Goal: Information Seeking & Learning: Learn about a topic

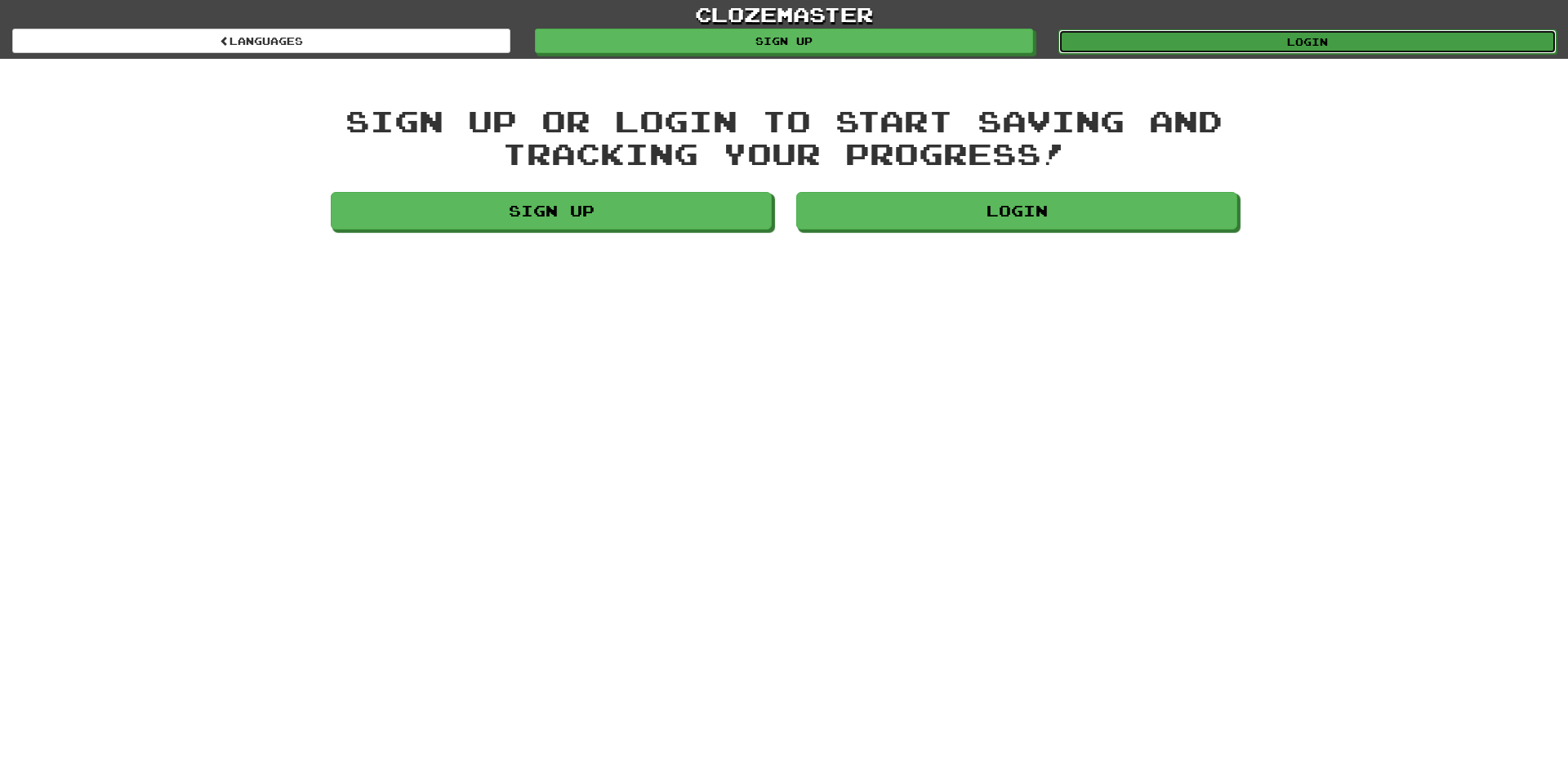
click at [1276, 45] on link "Login" at bounding box center [1307, 42] width 498 height 25
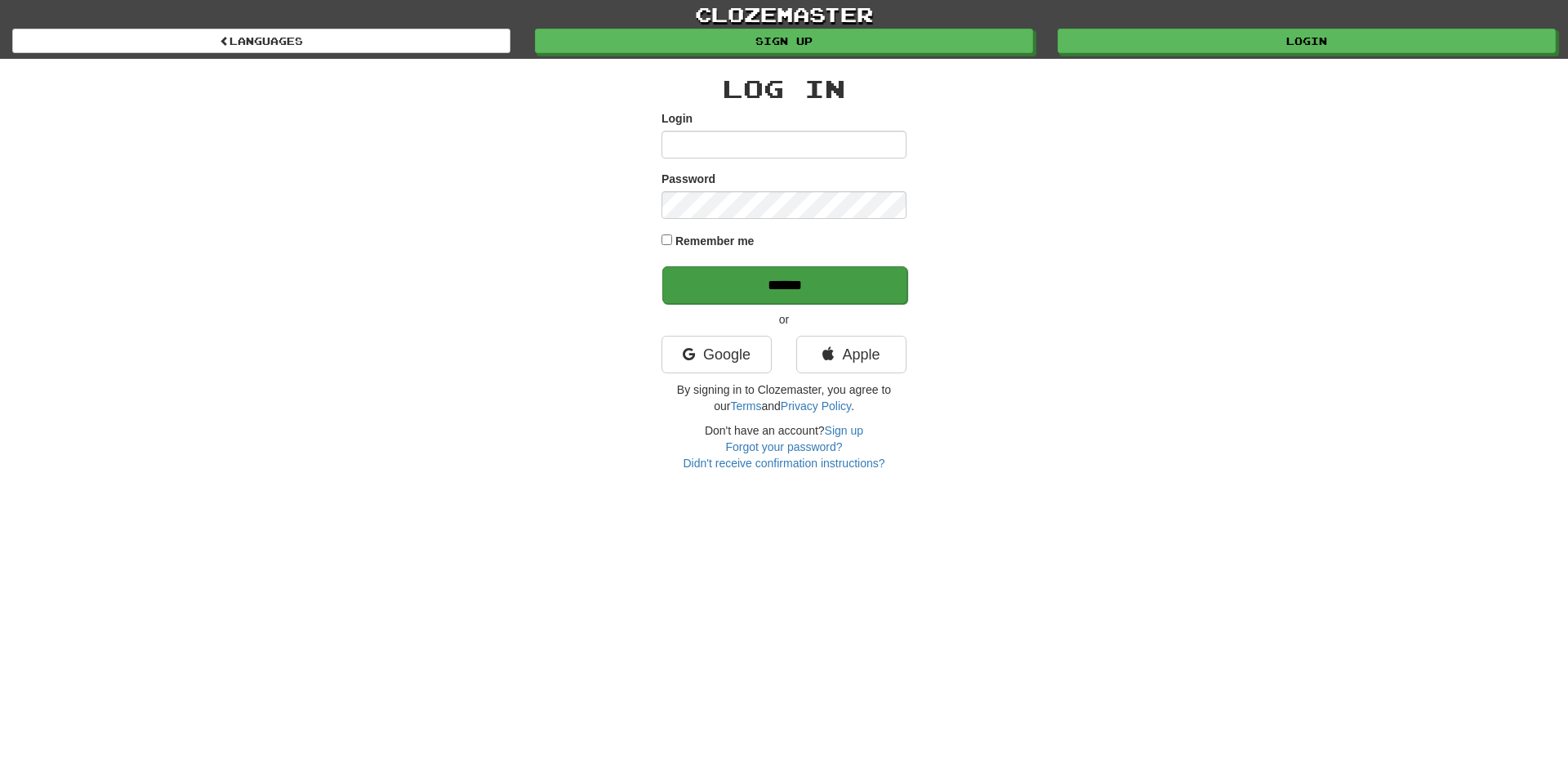
type input "*********"
click at [739, 282] on input "******" at bounding box center [784, 284] width 245 height 37
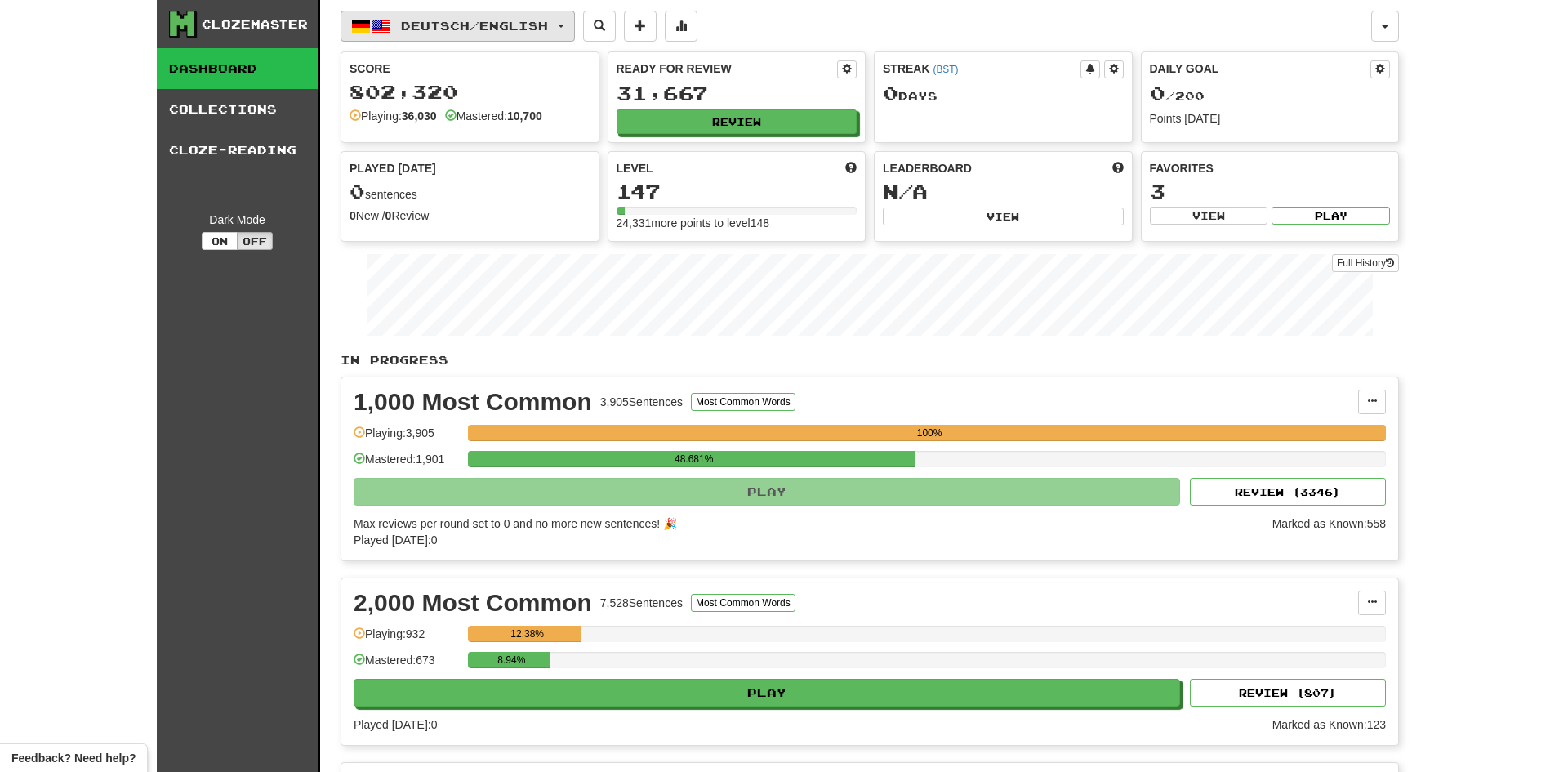
click at [569, 21] on button "Deutsch / English" at bounding box center [457, 26] width 234 height 31
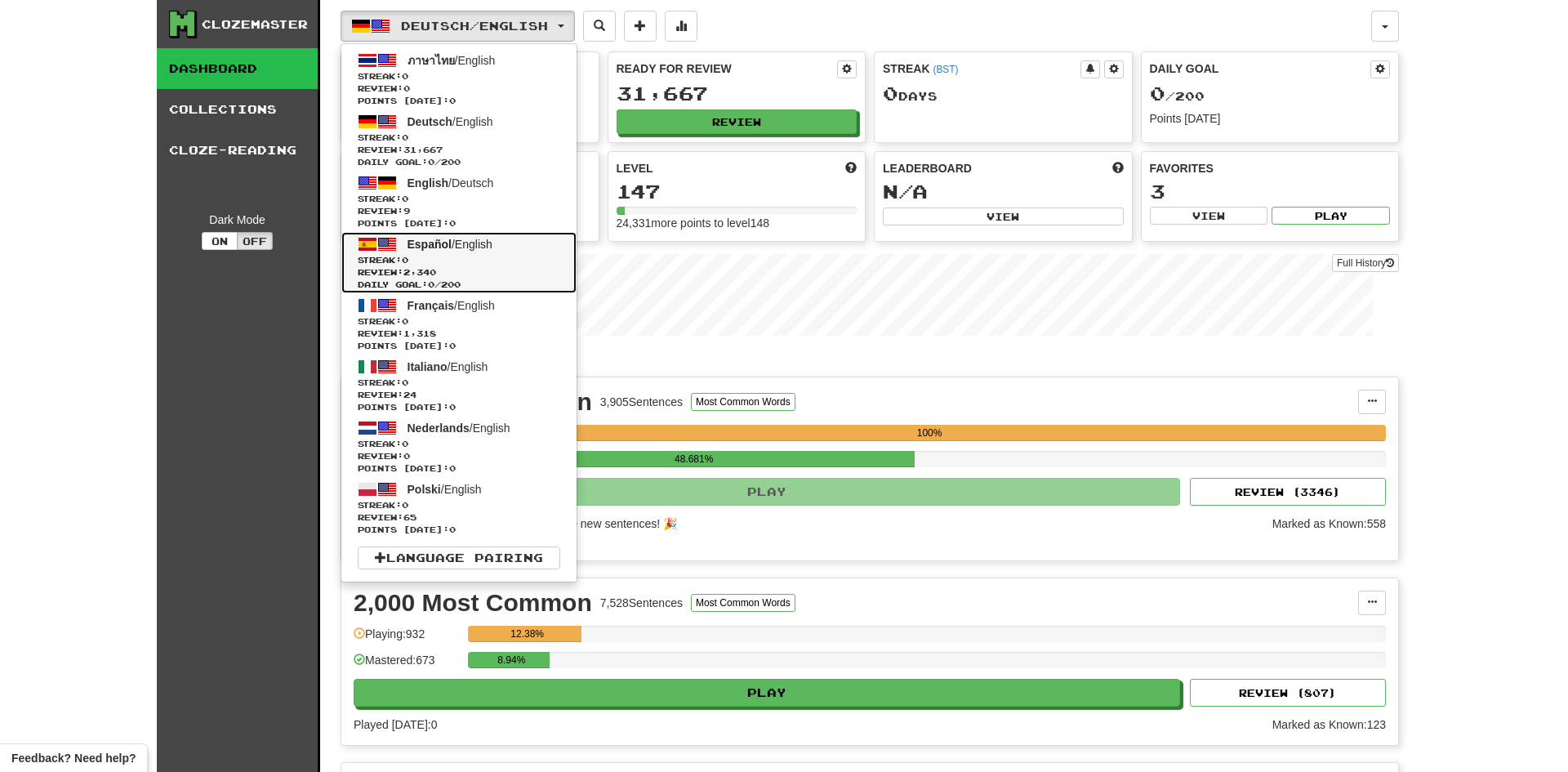
click at [421, 239] on span "Español" at bounding box center [430, 244] width 44 height 13
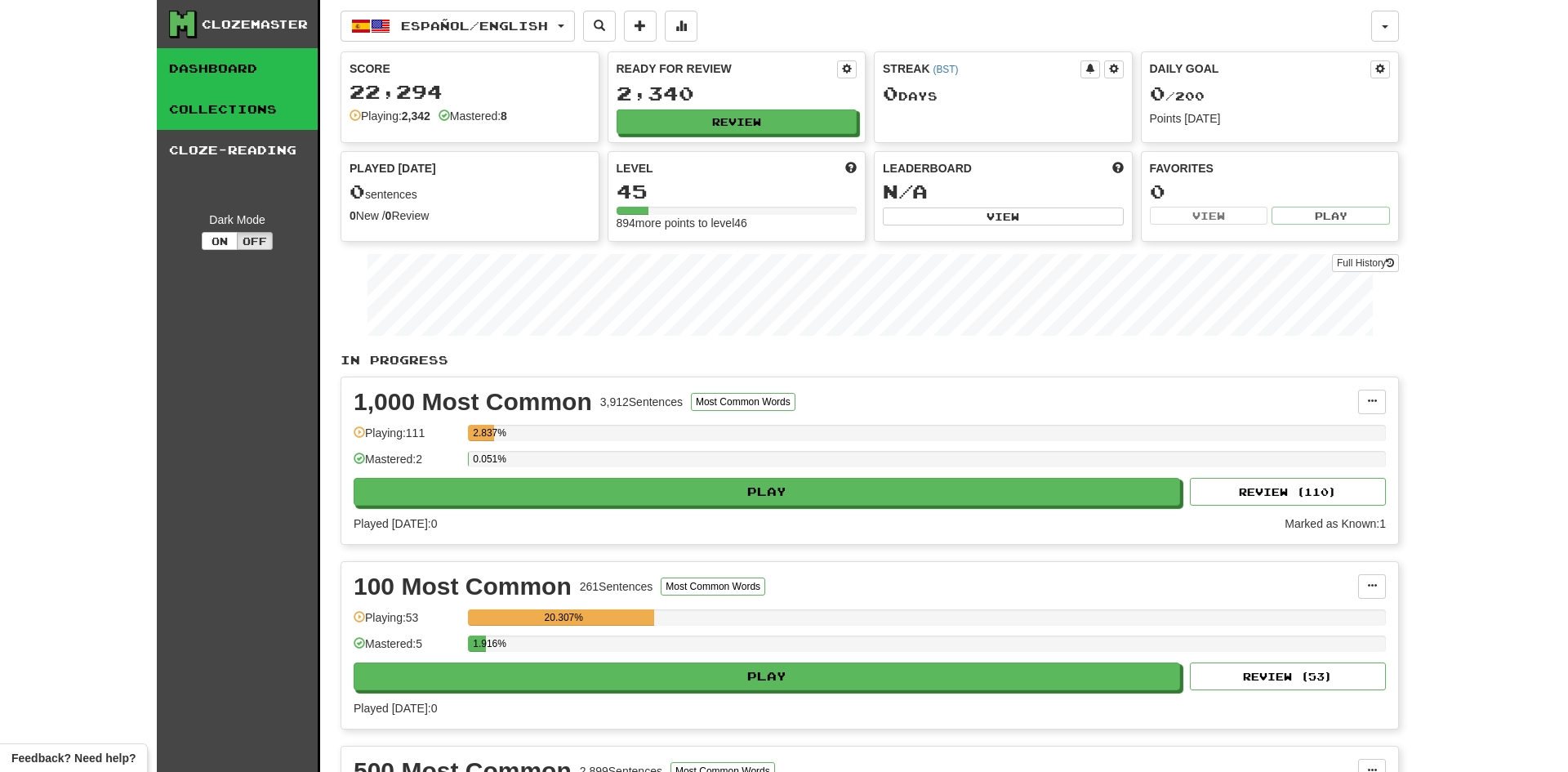
click at [254, 103] on link "Collections" at bounding box center [237, 109] width 161 height 41
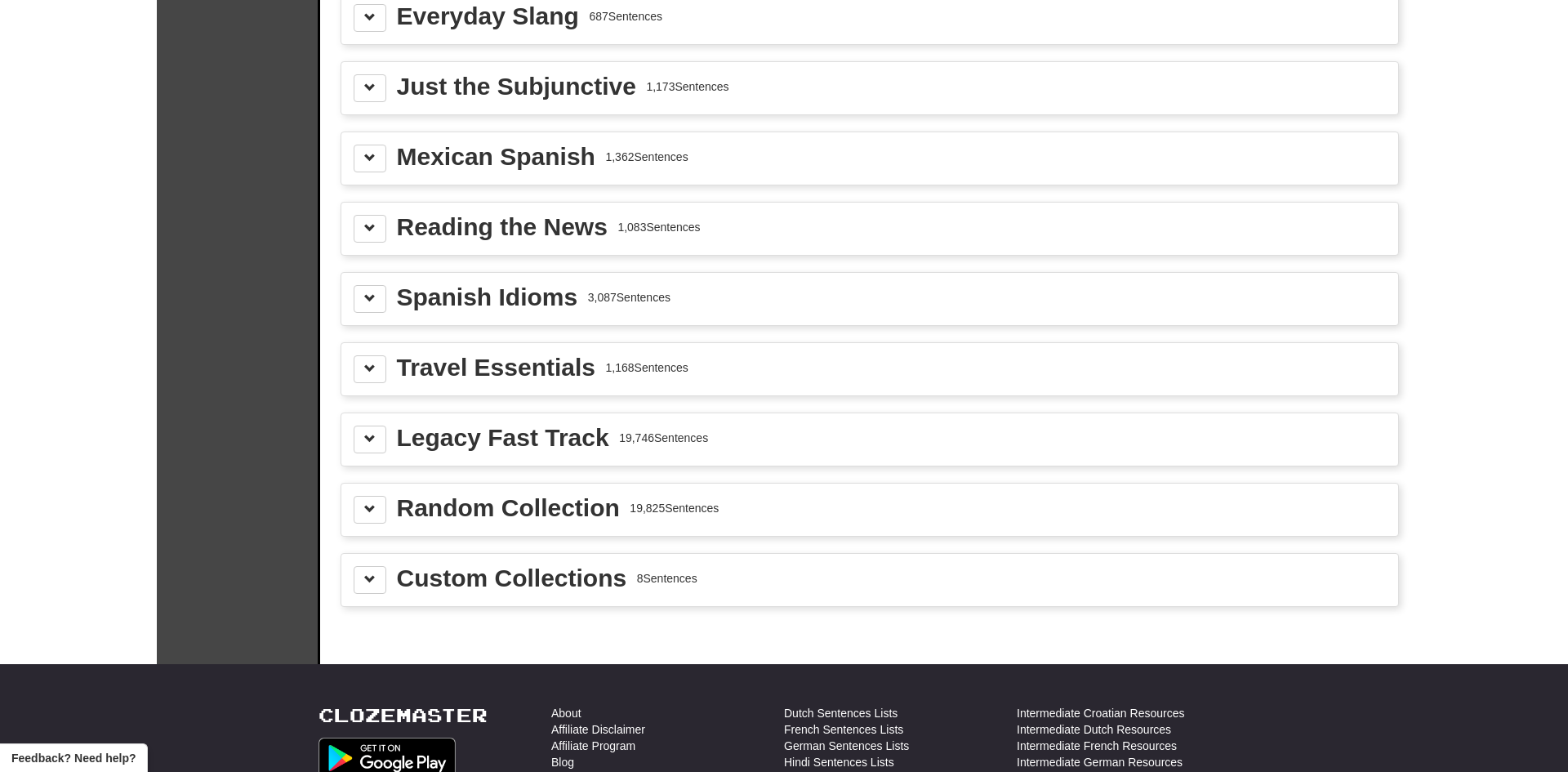
scroll to position [2067, 0]
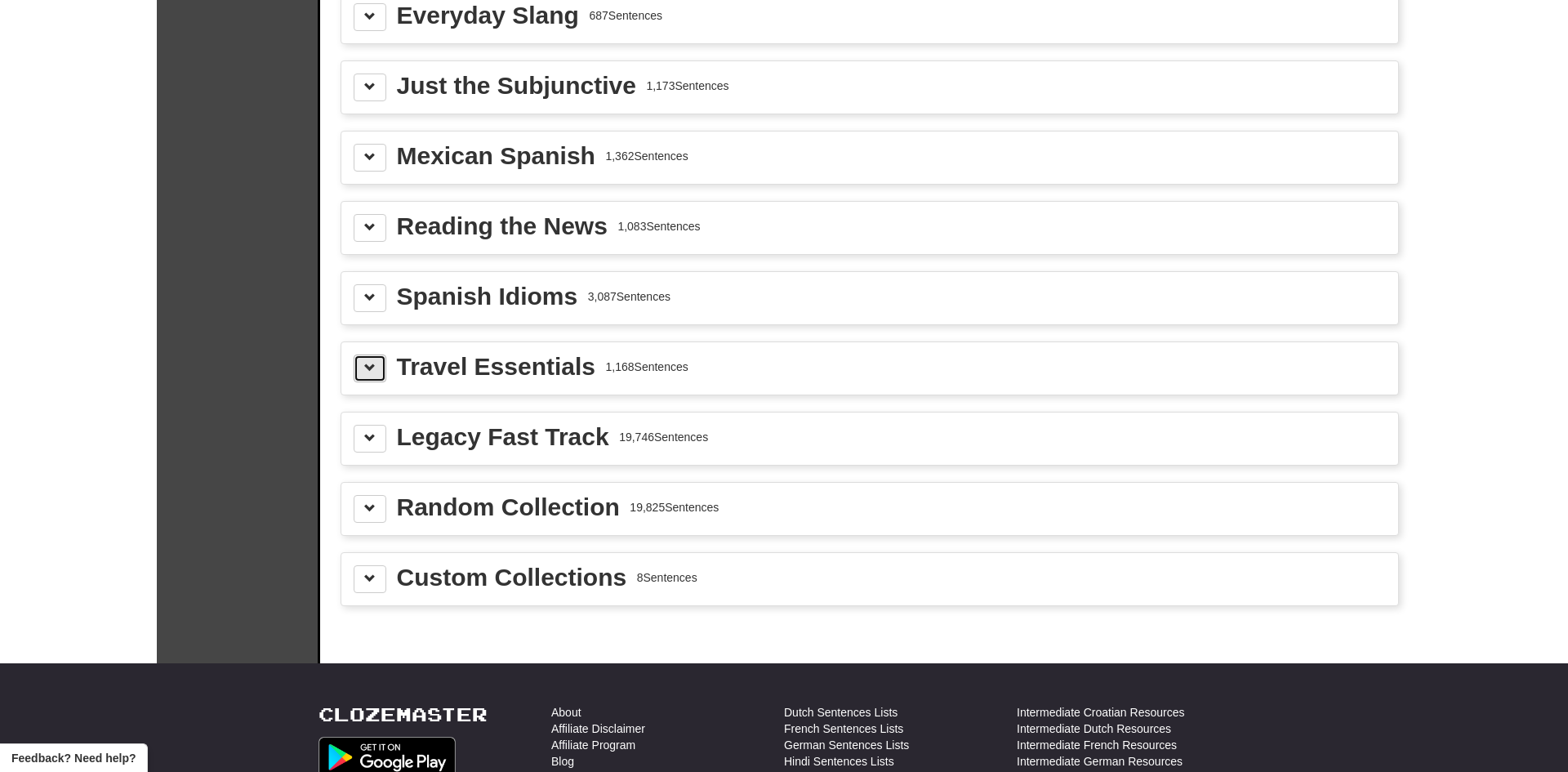
click at [367, 366] on span at bounding box center [370, 367] width 11 height 11
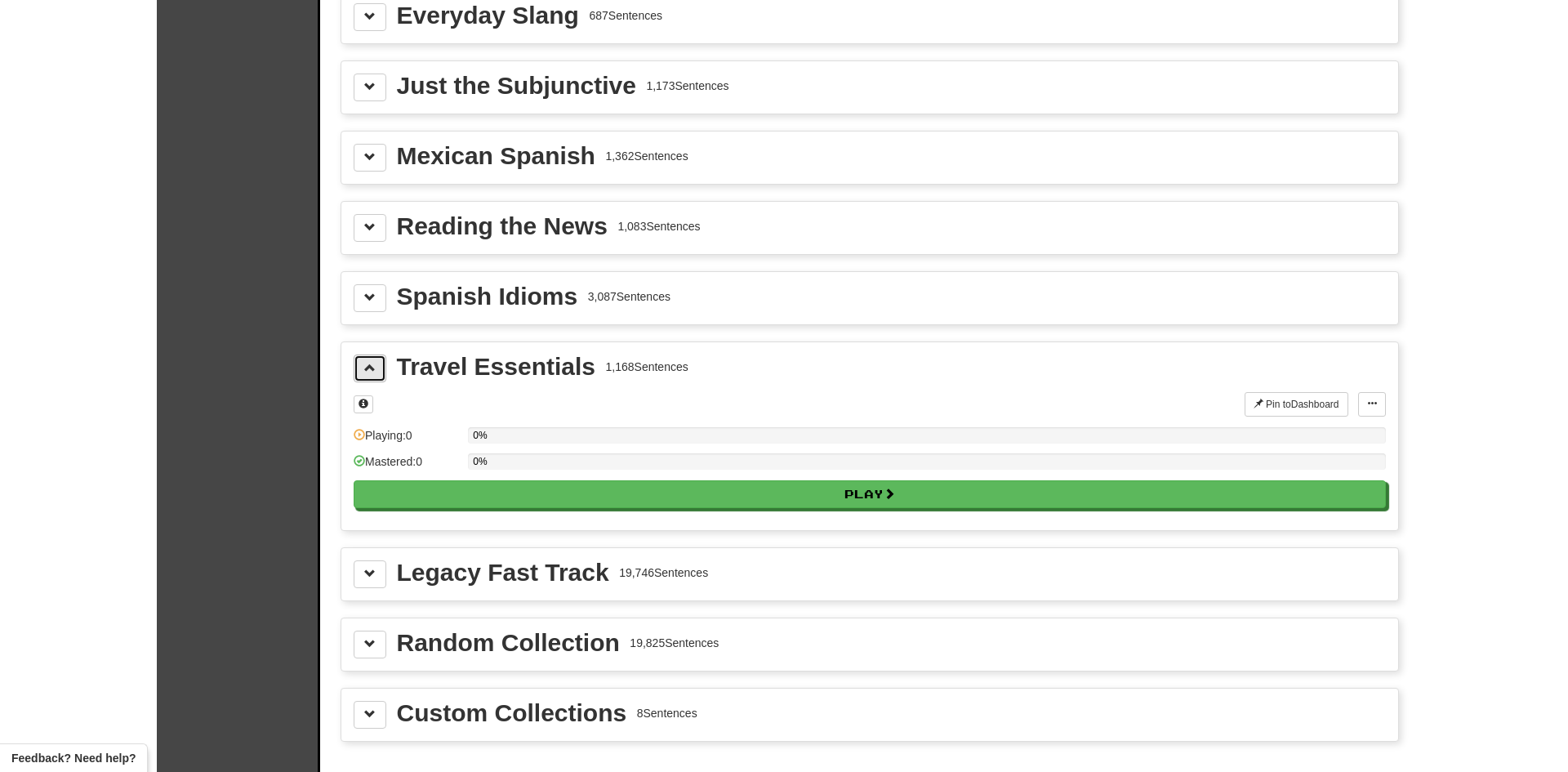
click at [374, 363] on span at bounding box center [370, 367] width 11 height 11
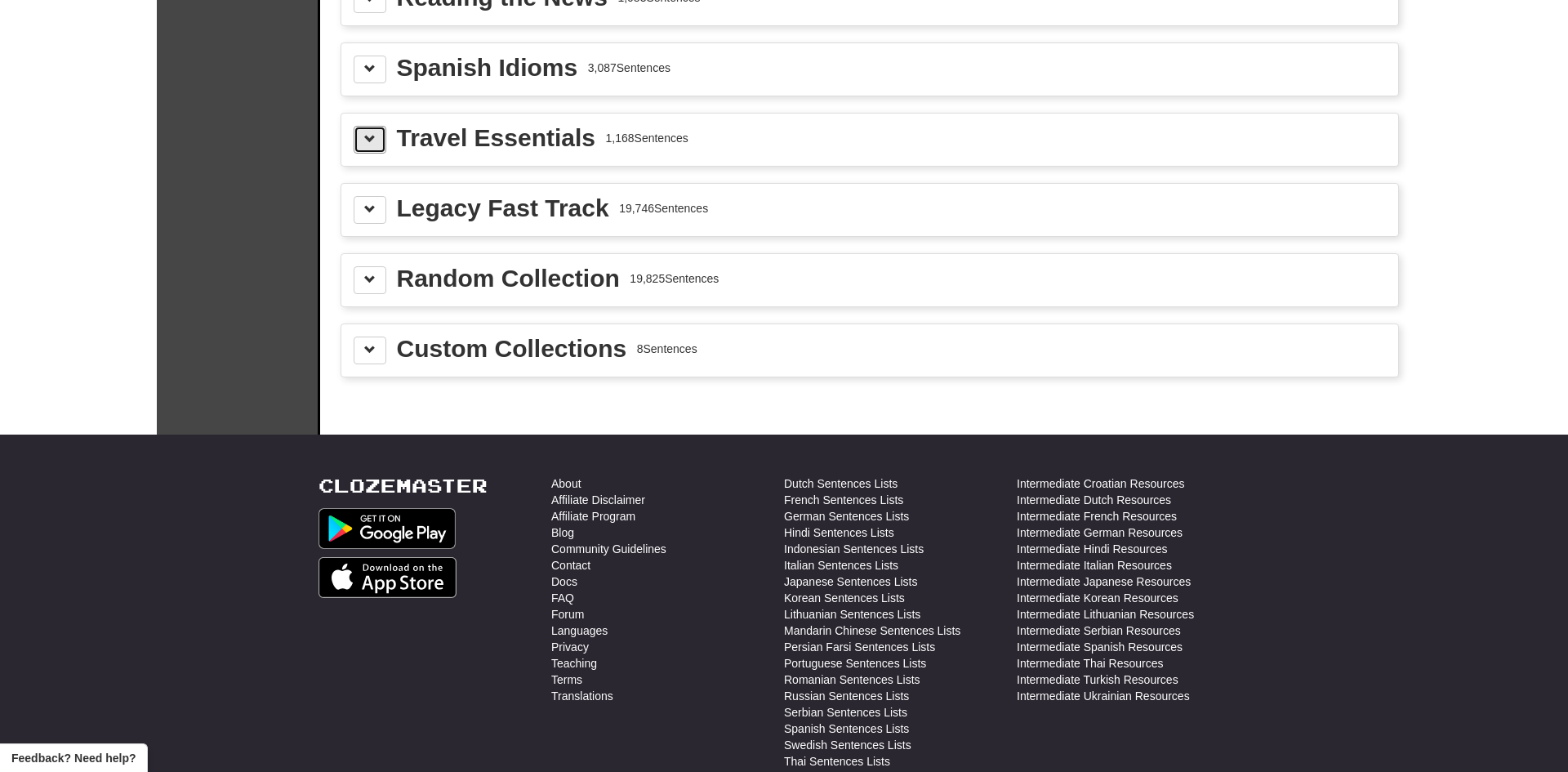
scroll to position [2313, 0]
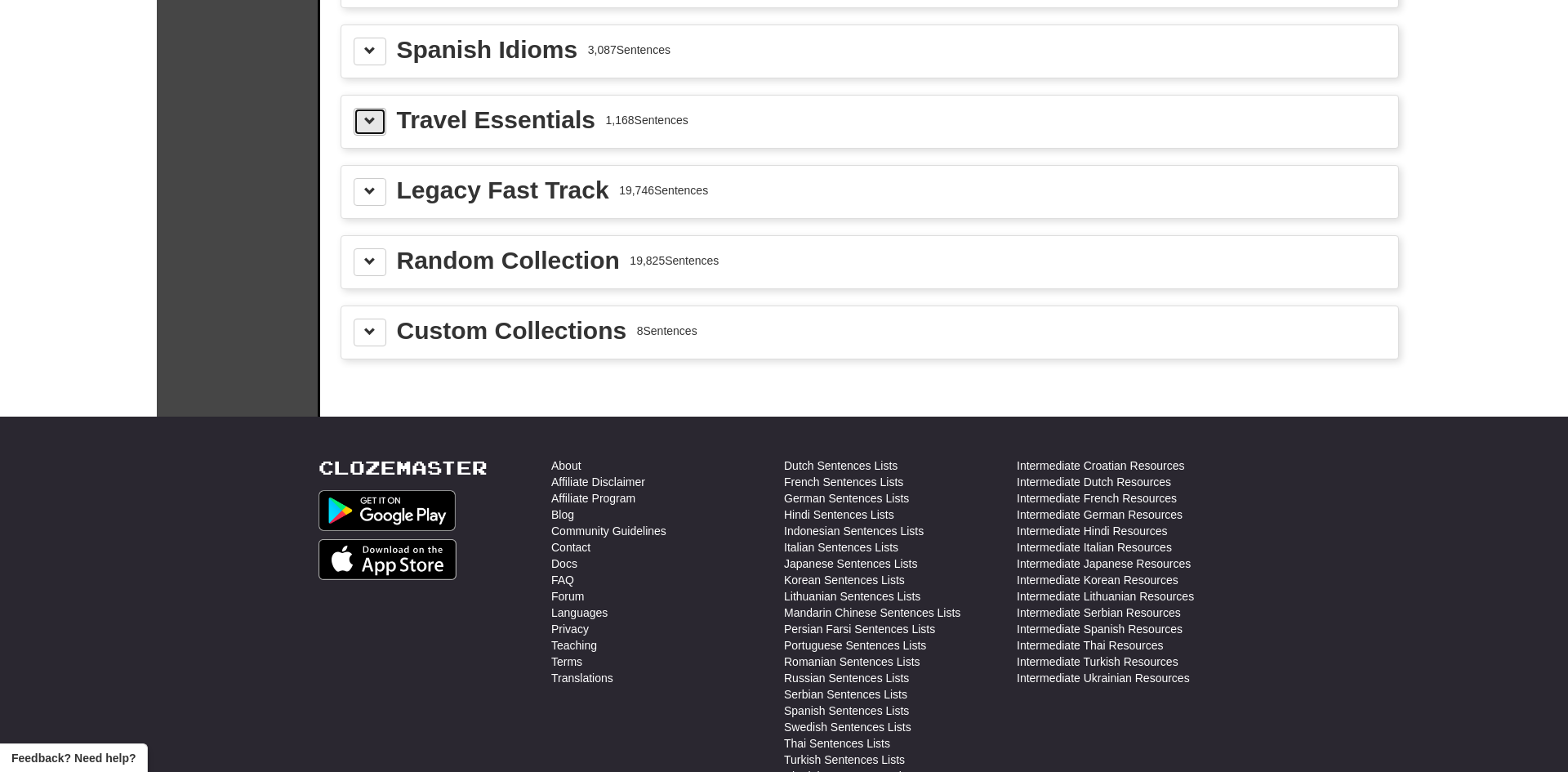
click at [368, 121] on span at bounding box center [370, 121] width 11 height 11
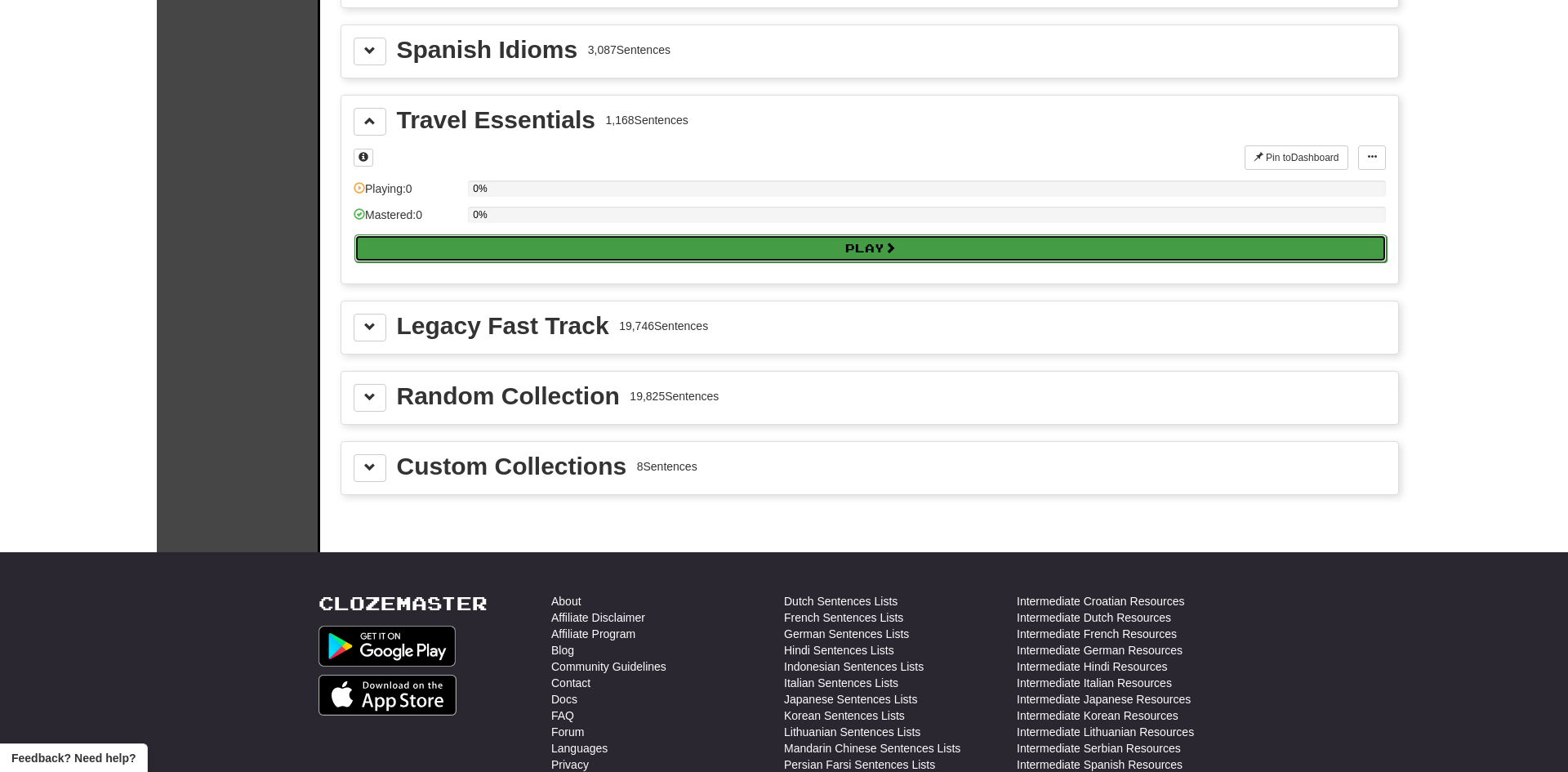
click at [494, 238] on button "Play" at bounding box center [870, 248] width 1032 height 28
select select "**"
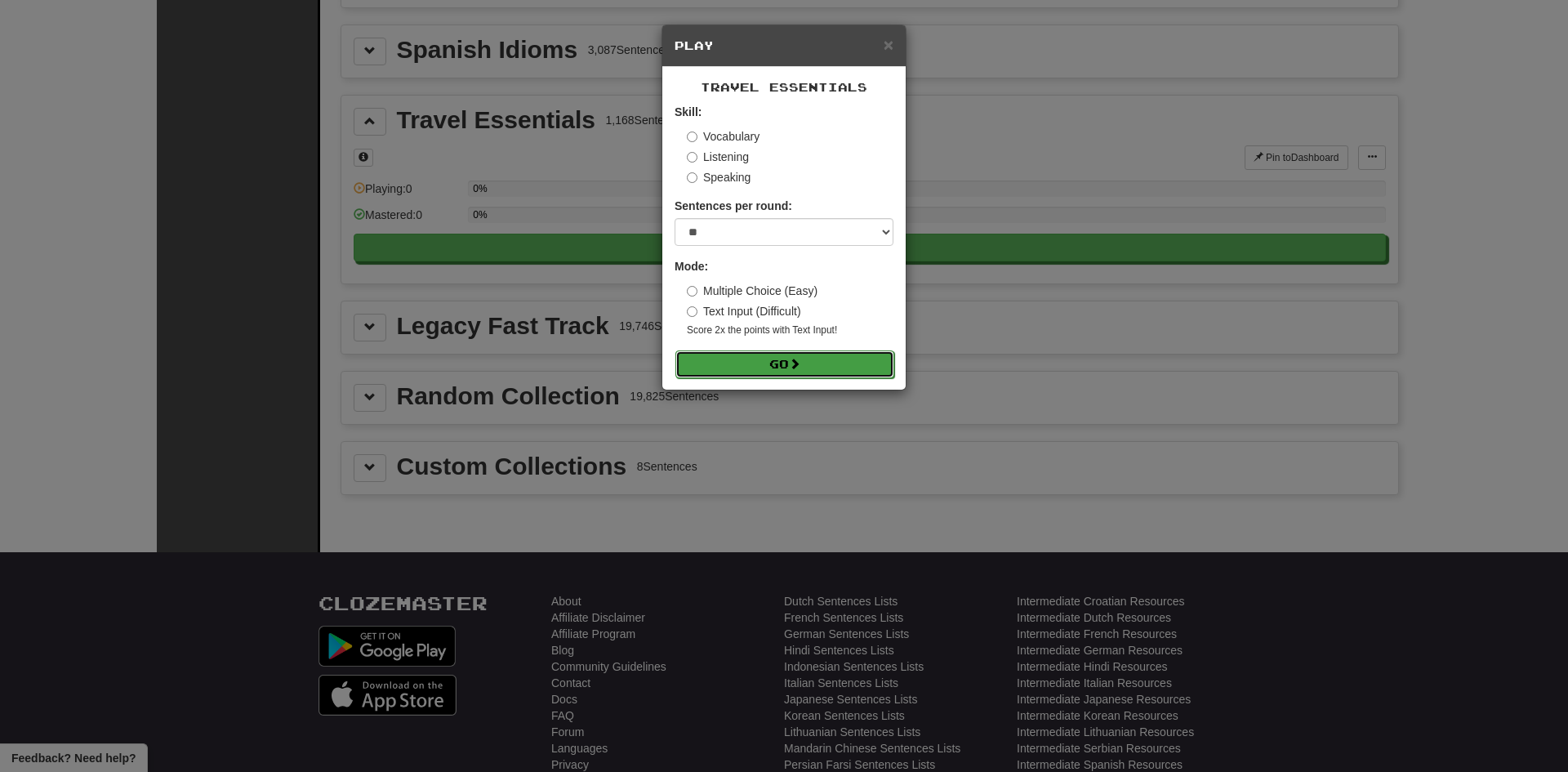
click at [801, 367] on span at bounding box center [795, 364] width 11 height 11
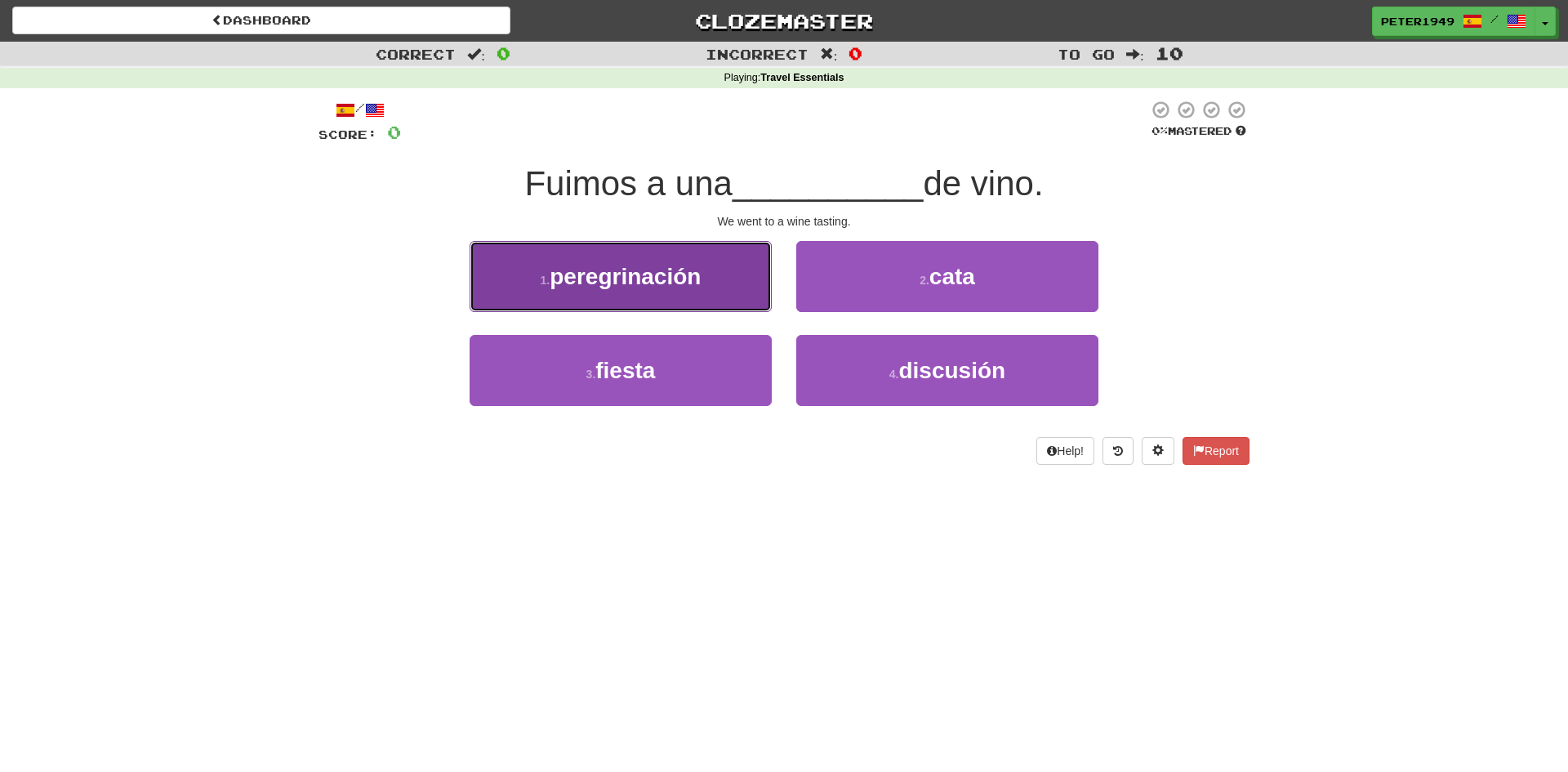
click at [612, 287] on span "peregrinación" at bounding box center [626, 276] width 151 height 25
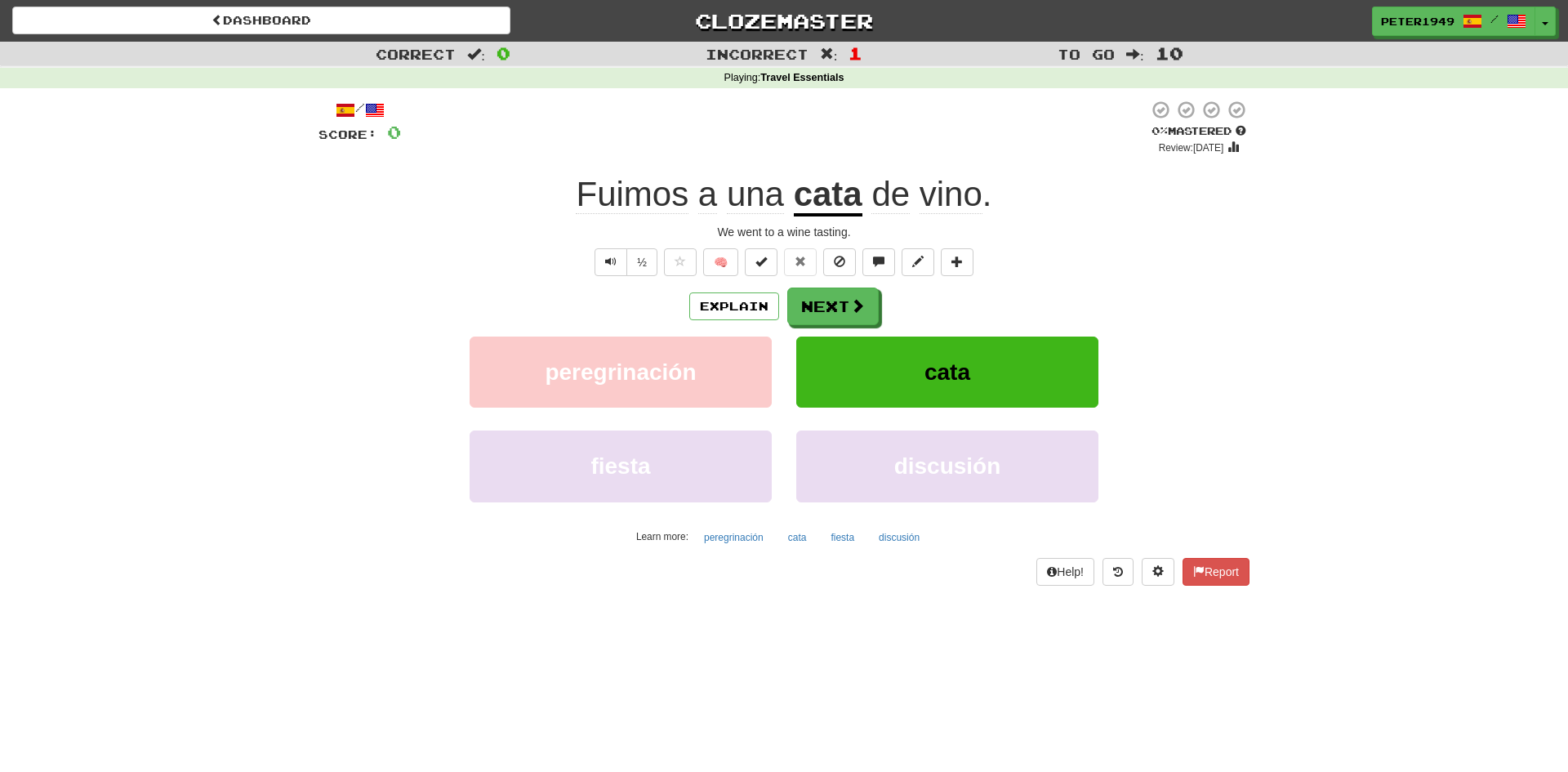
click at [823, 192] on u "cata" at bounding box center [828, 196] width 69 height 42
click at [823, 192] on div at bounding box center [784, 386] width 1568 height 772
click at [823, 192] on u "cata" at bounding box center [828, 196] width 69 height 42
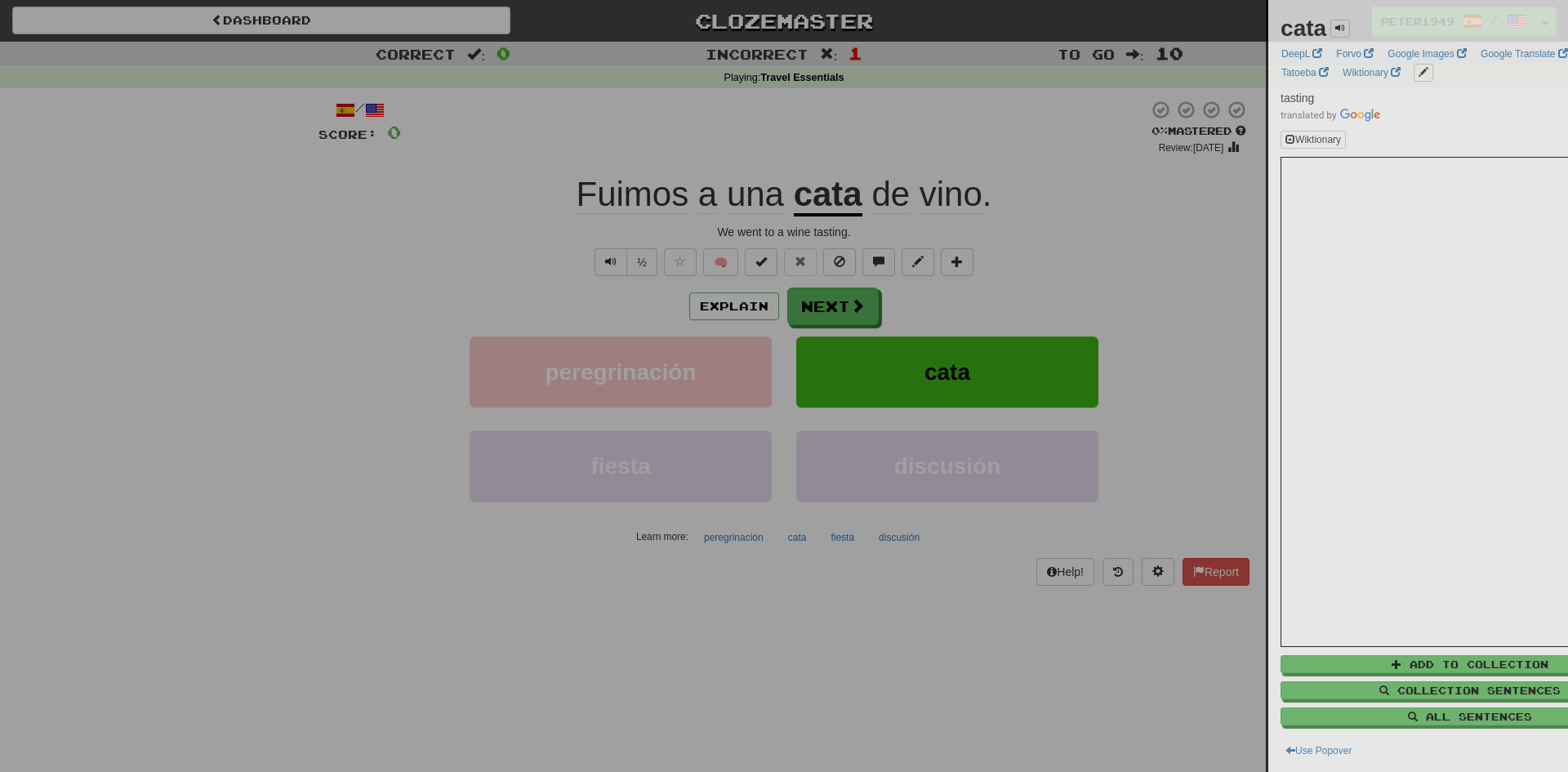
click at [823, 192] on div at bounding box center [784, 386] width 1568 height 772
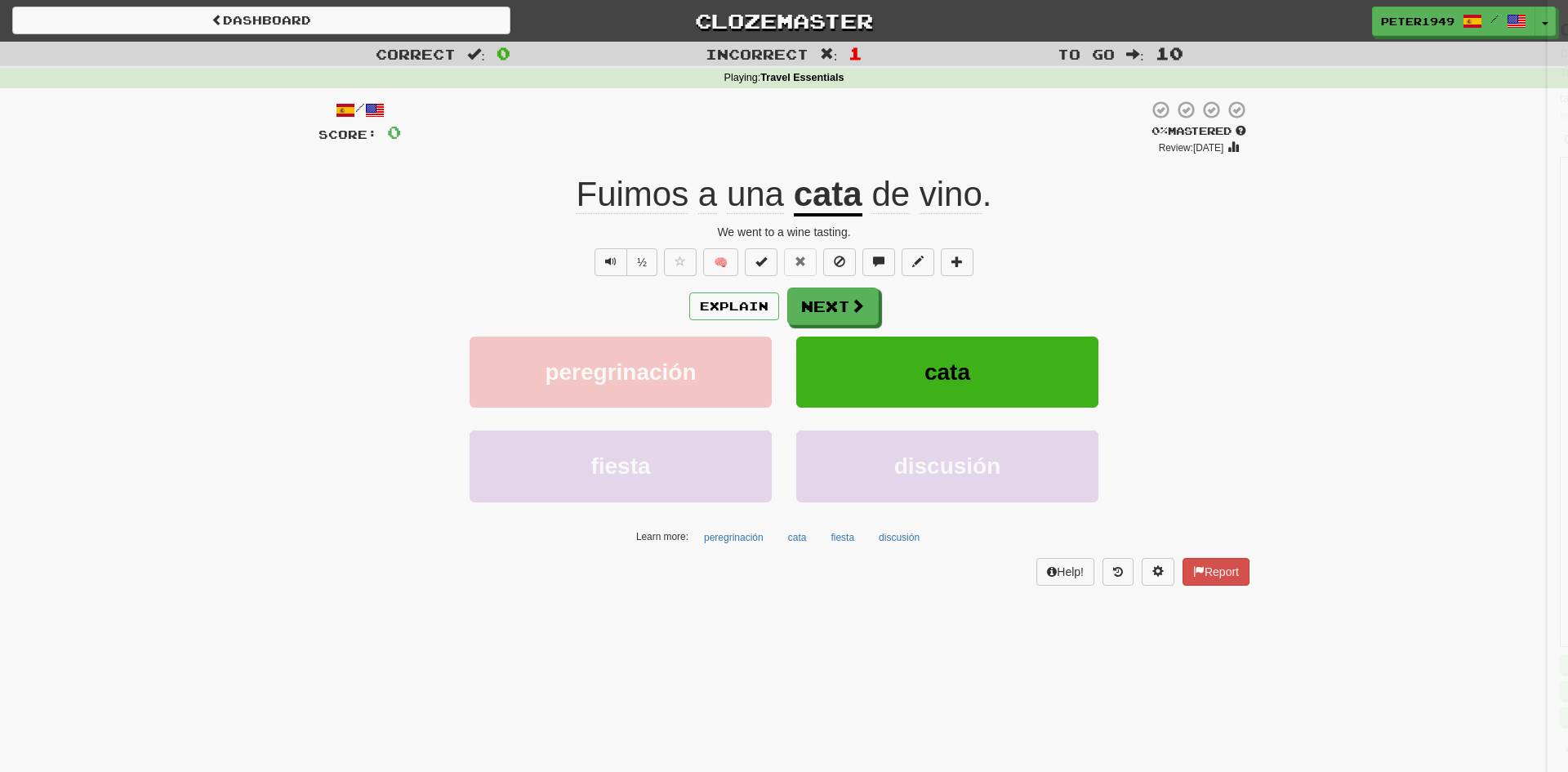
click at [823, 192] on u "cata" at bounding box center [828, 196] width 69 height 42
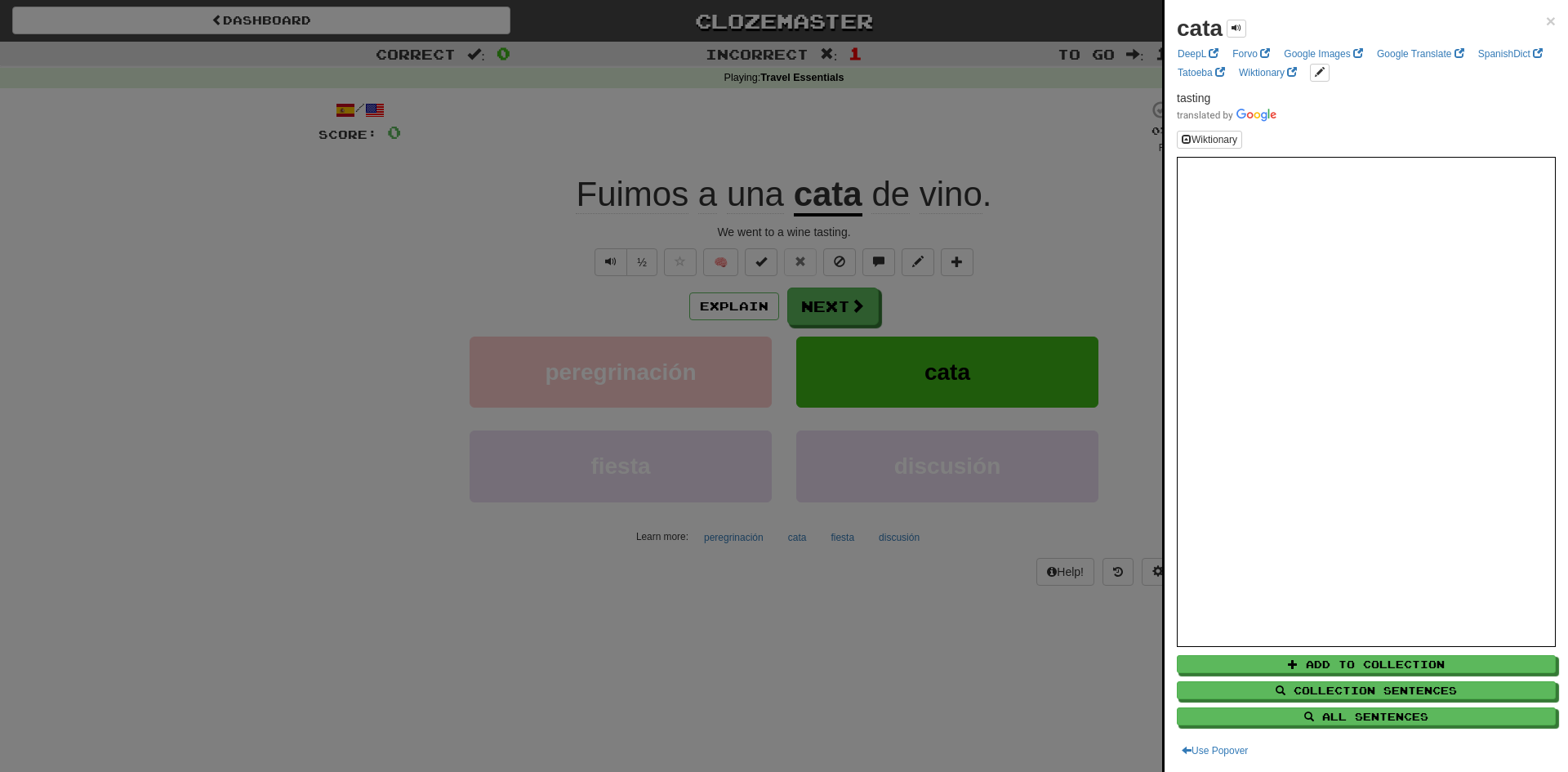
click at [839, 326] on div at bounding box center [784, 386] width 1568 height 772
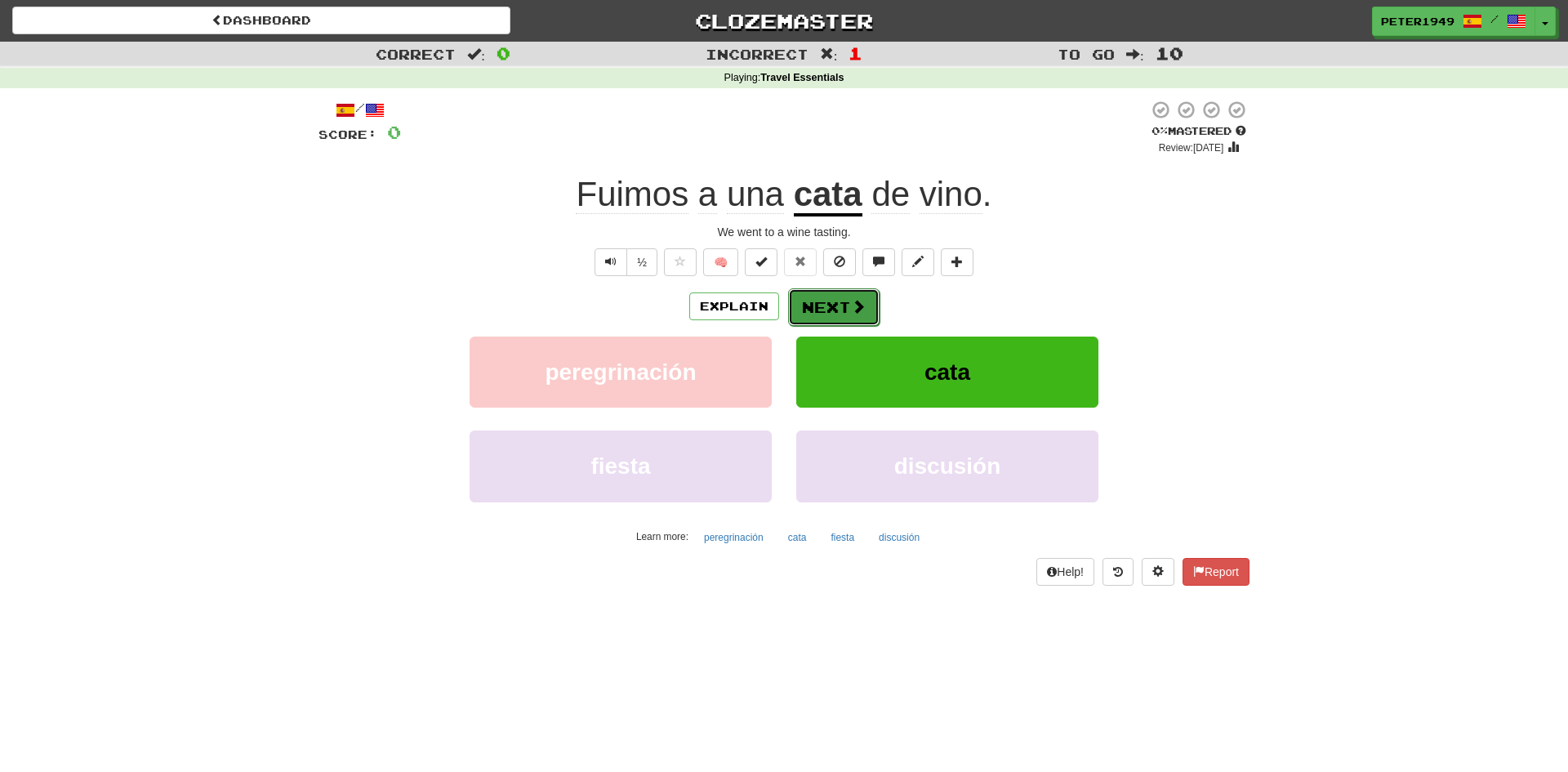
click at [837, 313] on button "Next" at bounding box center [834, 306] width 92 height 37
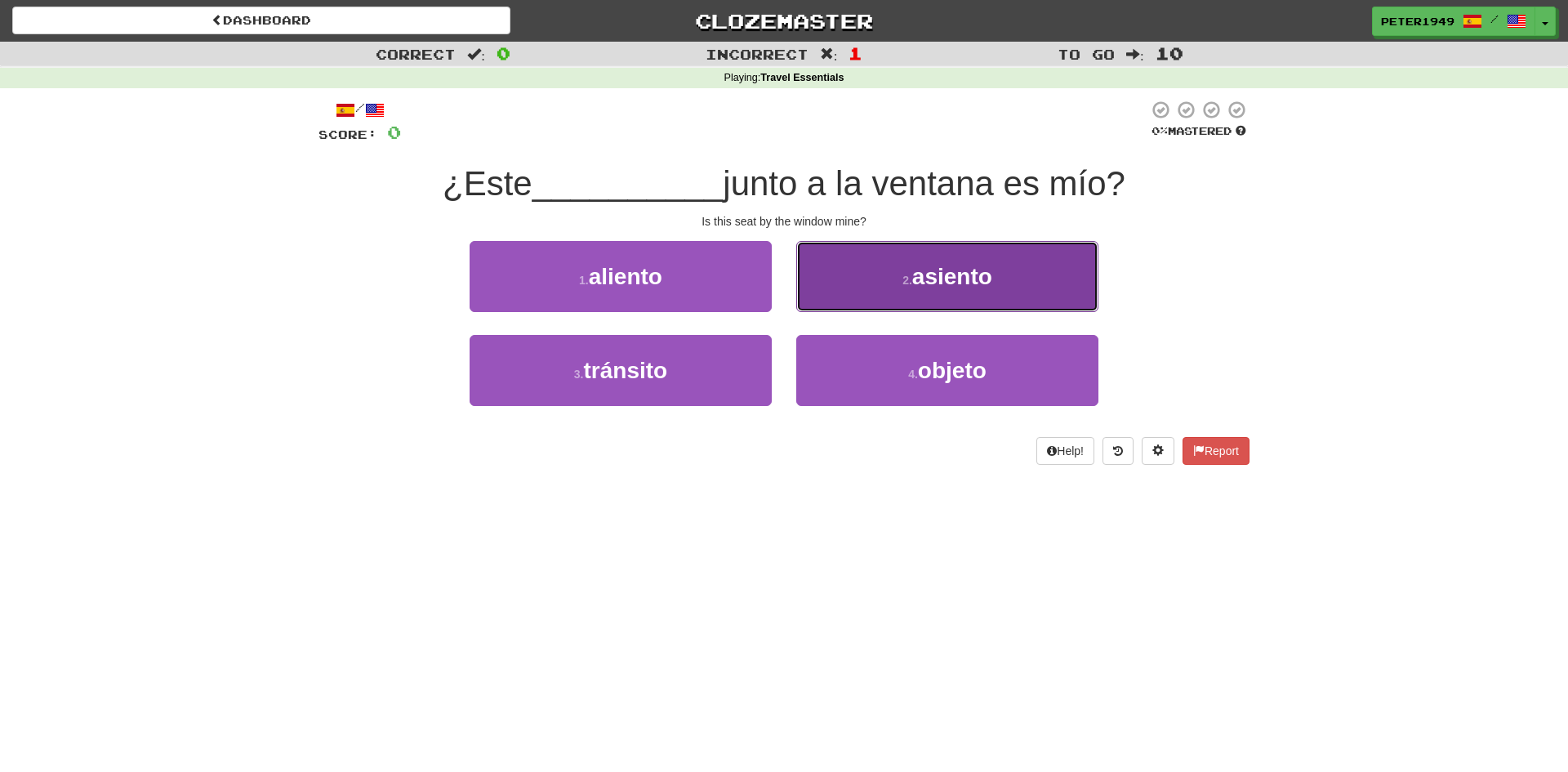
click at [953, 286] on span "asiento" at bounding box center [953, 276] width 80 height 25
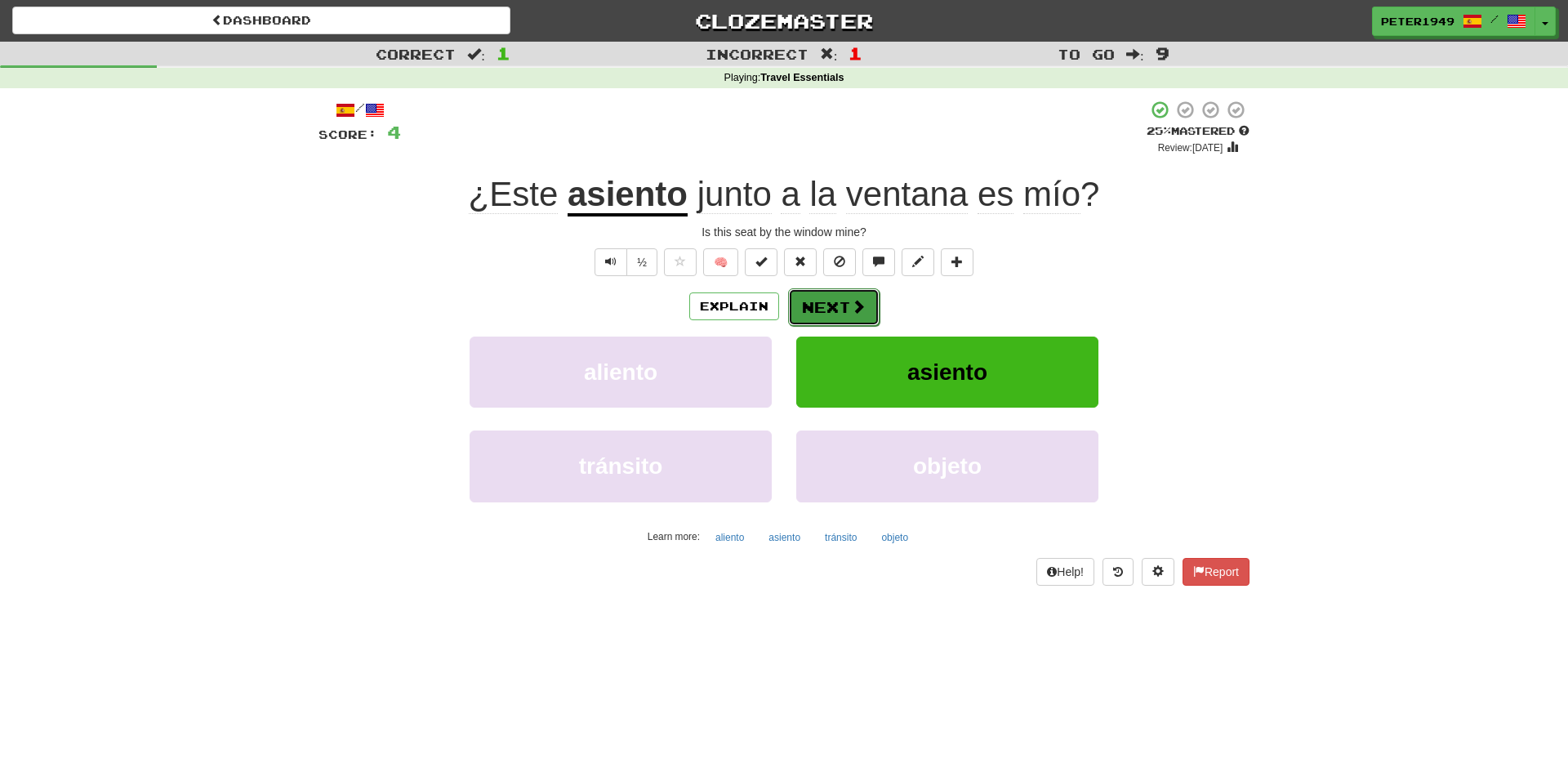
click at [846, 297] on button "Next" at bounding box center [834, 306] width 92 height 37
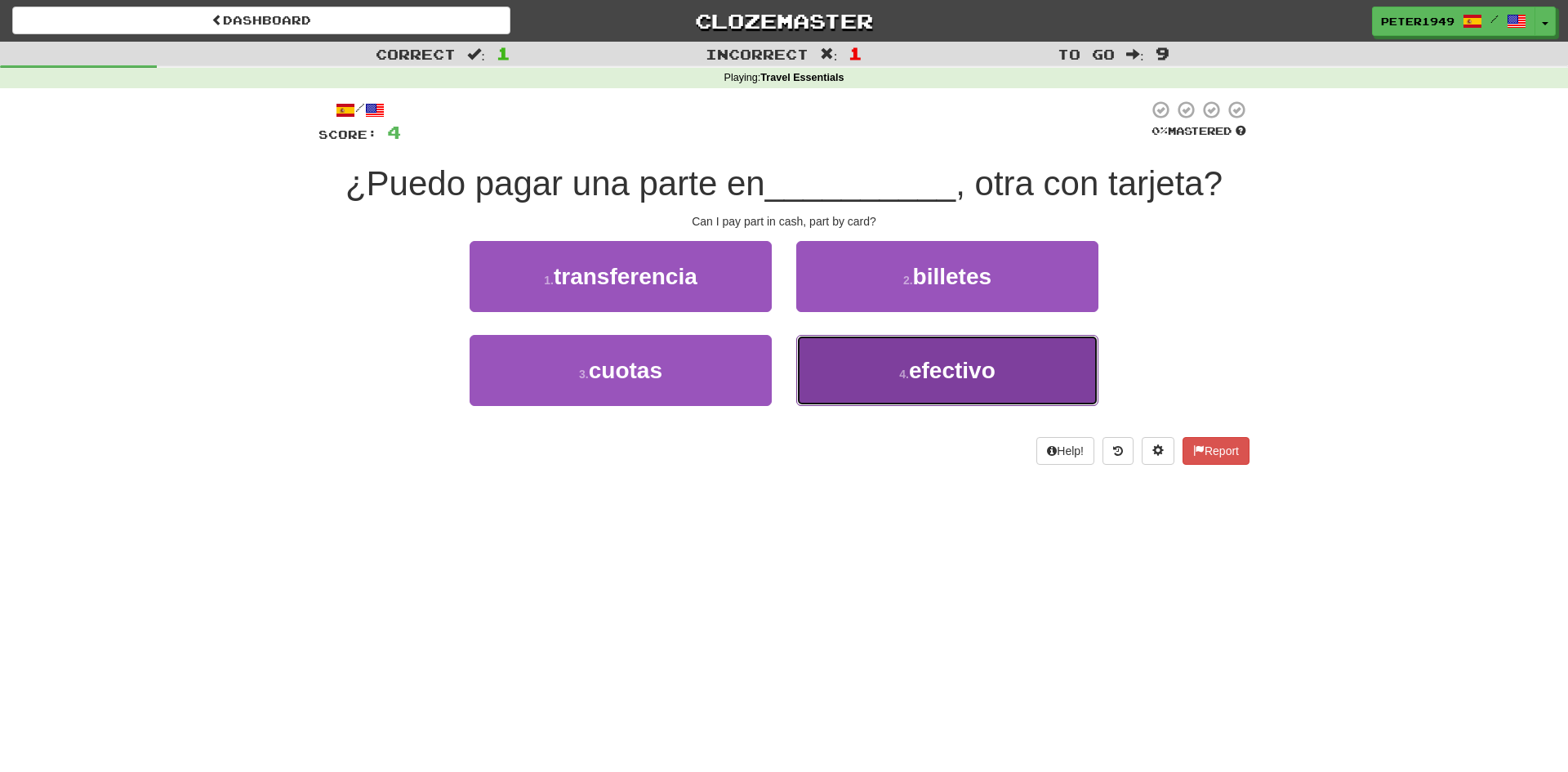
click at [961, 386] on button "4 . efectivo" at bounding box center [947, 370] width 302 height 71
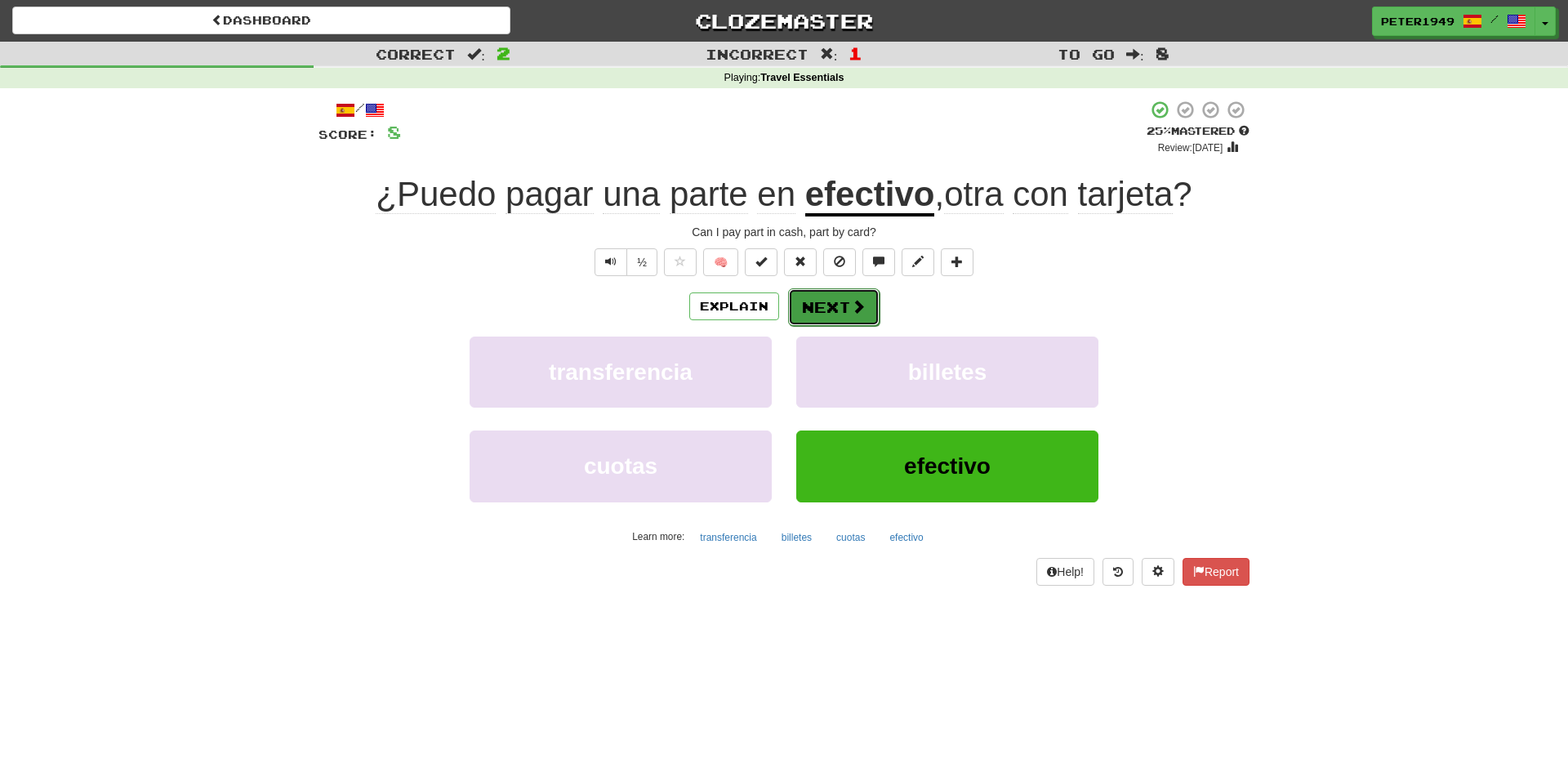
click at [851, 310] on span at bounding box center [858, 305] width 14 height 14
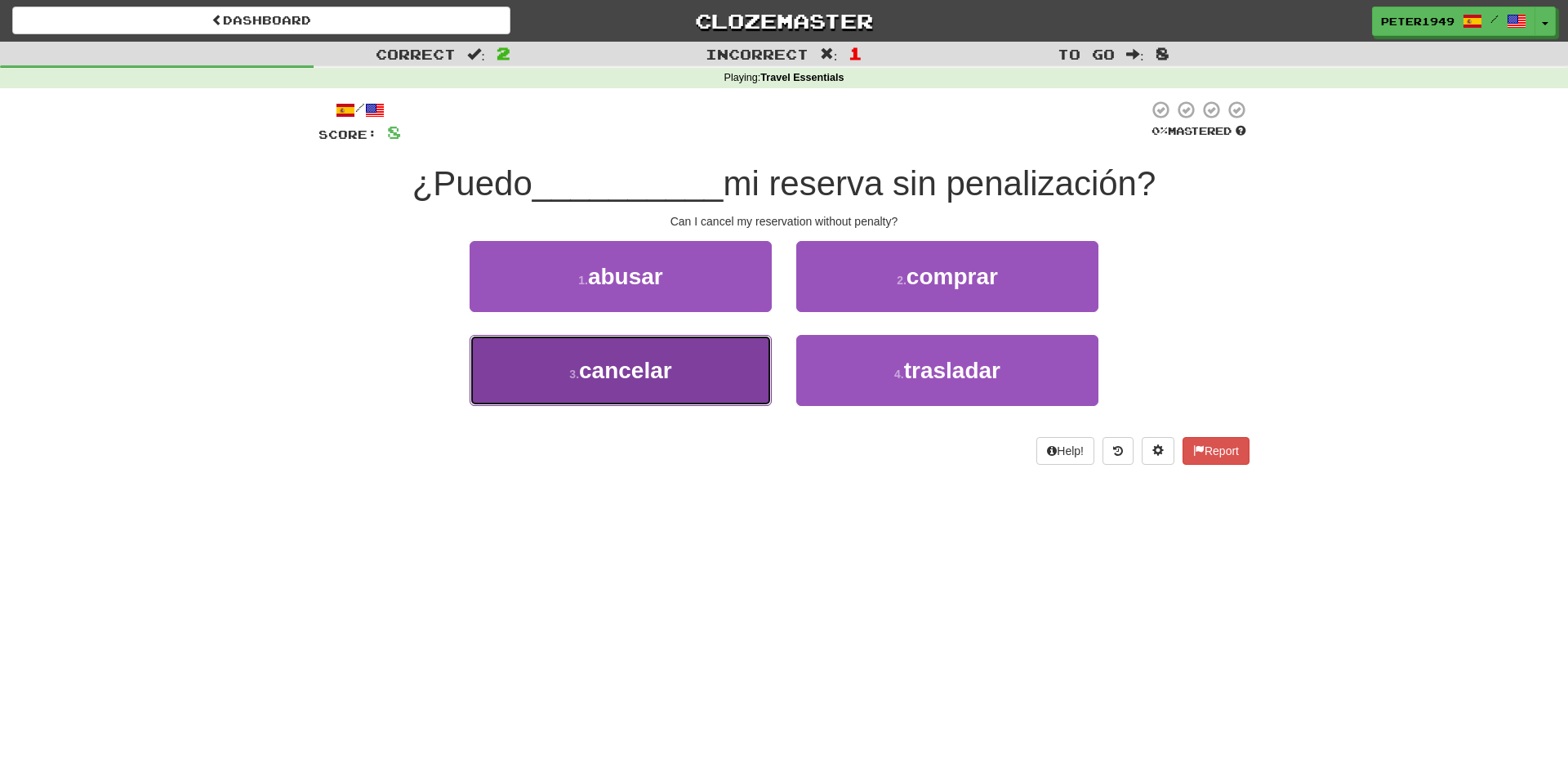
click at [689, 364] on button "3 . cancelar" at bounding box center [621, 370] width 302 height 71
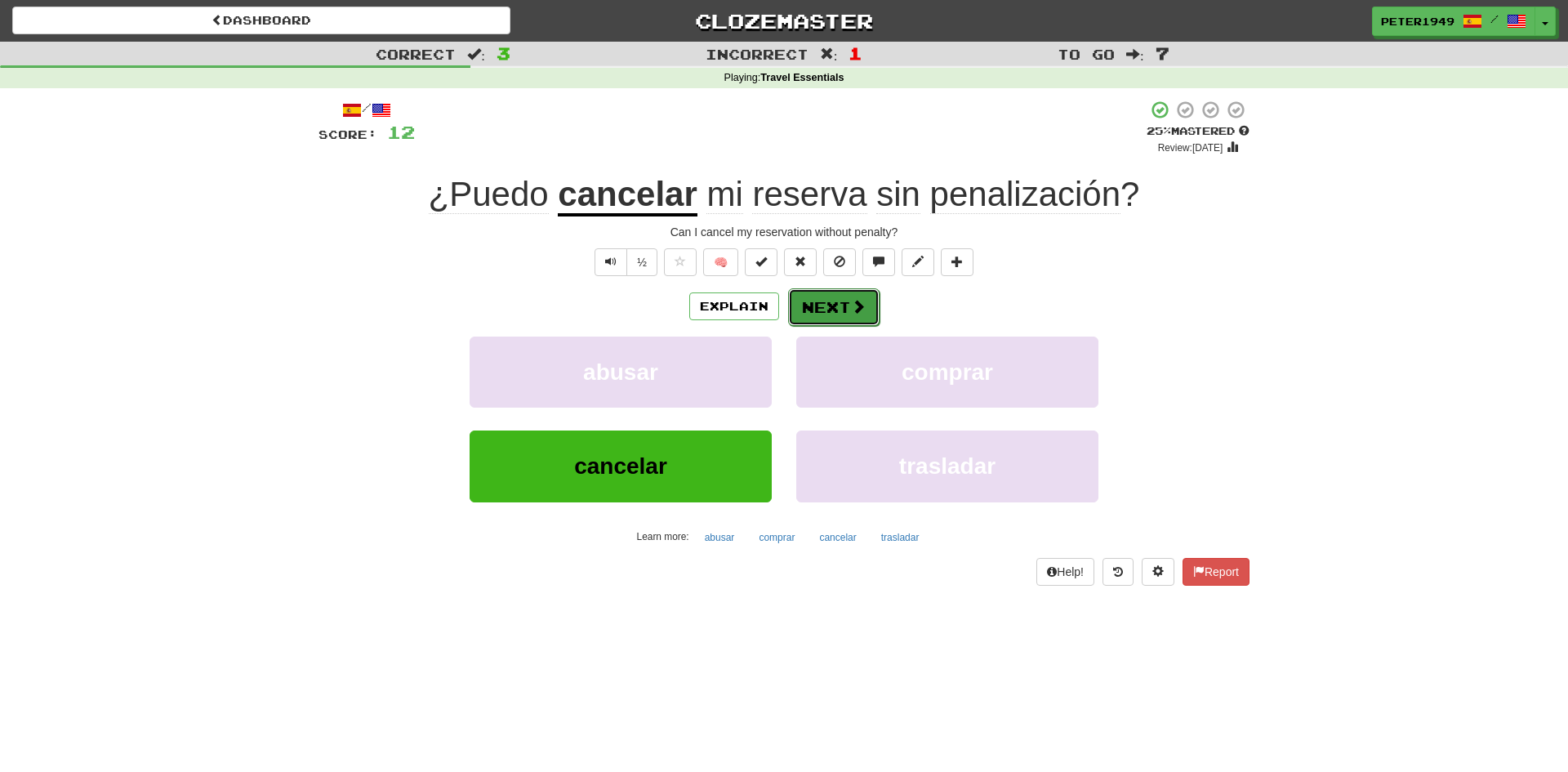
click at [852, 299] on span at bounding box center [858, 305] width 14 height 14
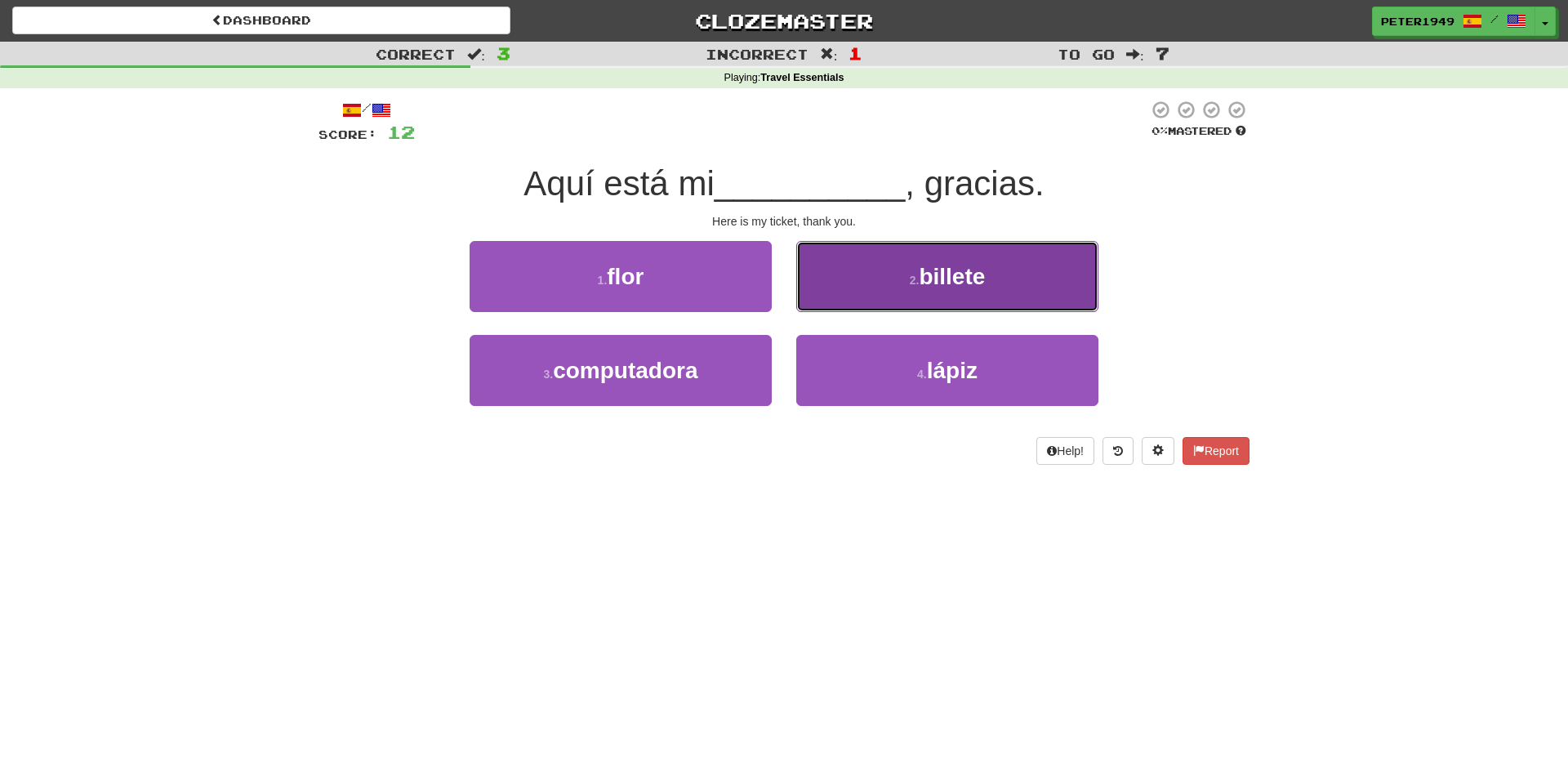
click at [928, 304] on button "2 . billete" at bounding box center [947, 276] width 302 height 71
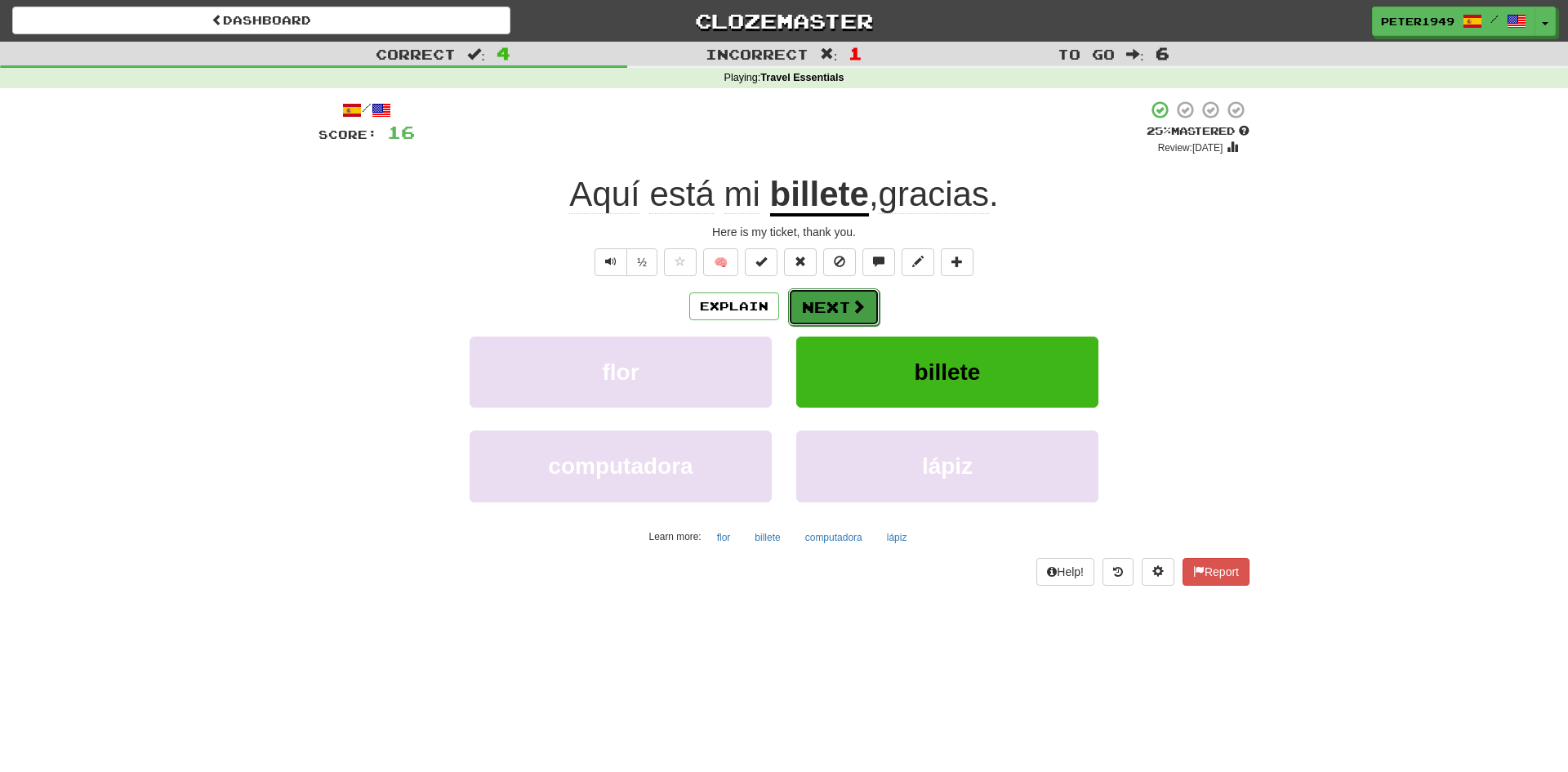
click at [828, 305] on button "Next" at bounding box center [834, 306] width 92 height 37
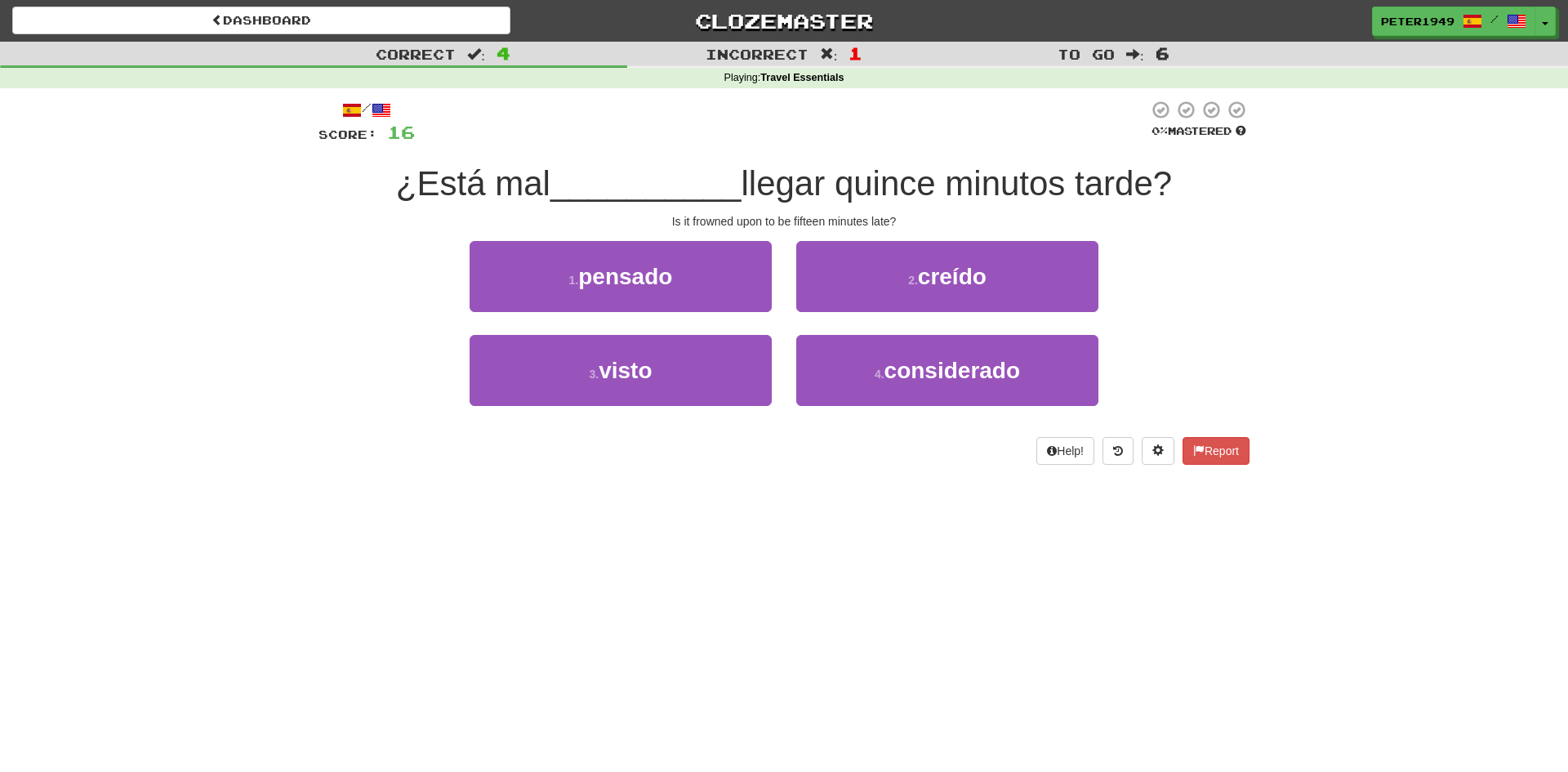
click at [611, 176] on span "__________" at bounding box center [646, 184] width 191 height 38
click at [632, 433] on div "/ Score: 16 0 % Mastered ¿Está mal __________ llegar quince minutos tarde? Is i…" at bounding box center [784, 282] width 931 height 365
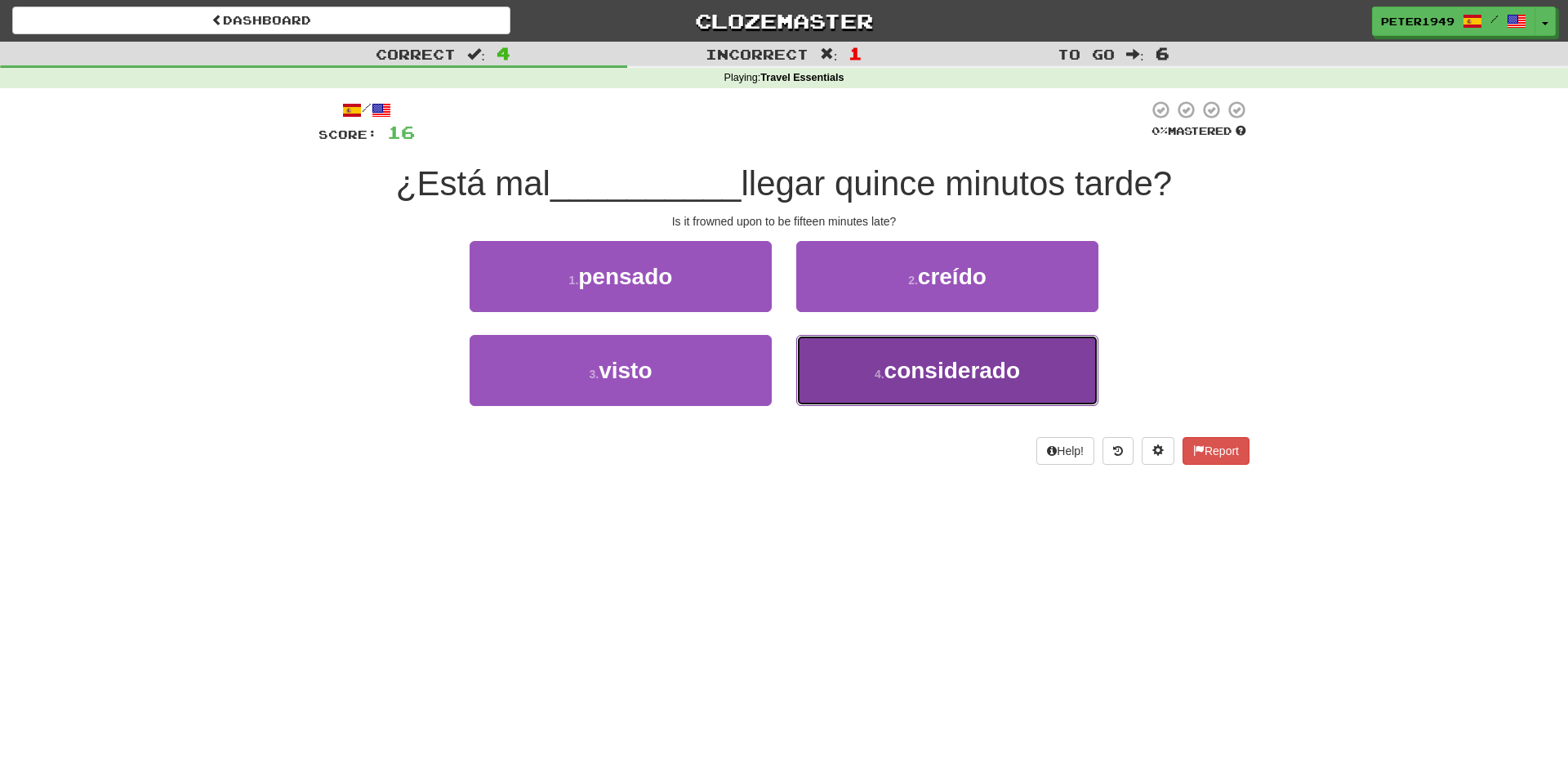
click at [940, 354] on button "4 . considerado" at bounding box center [947, 370] width 302 height 71
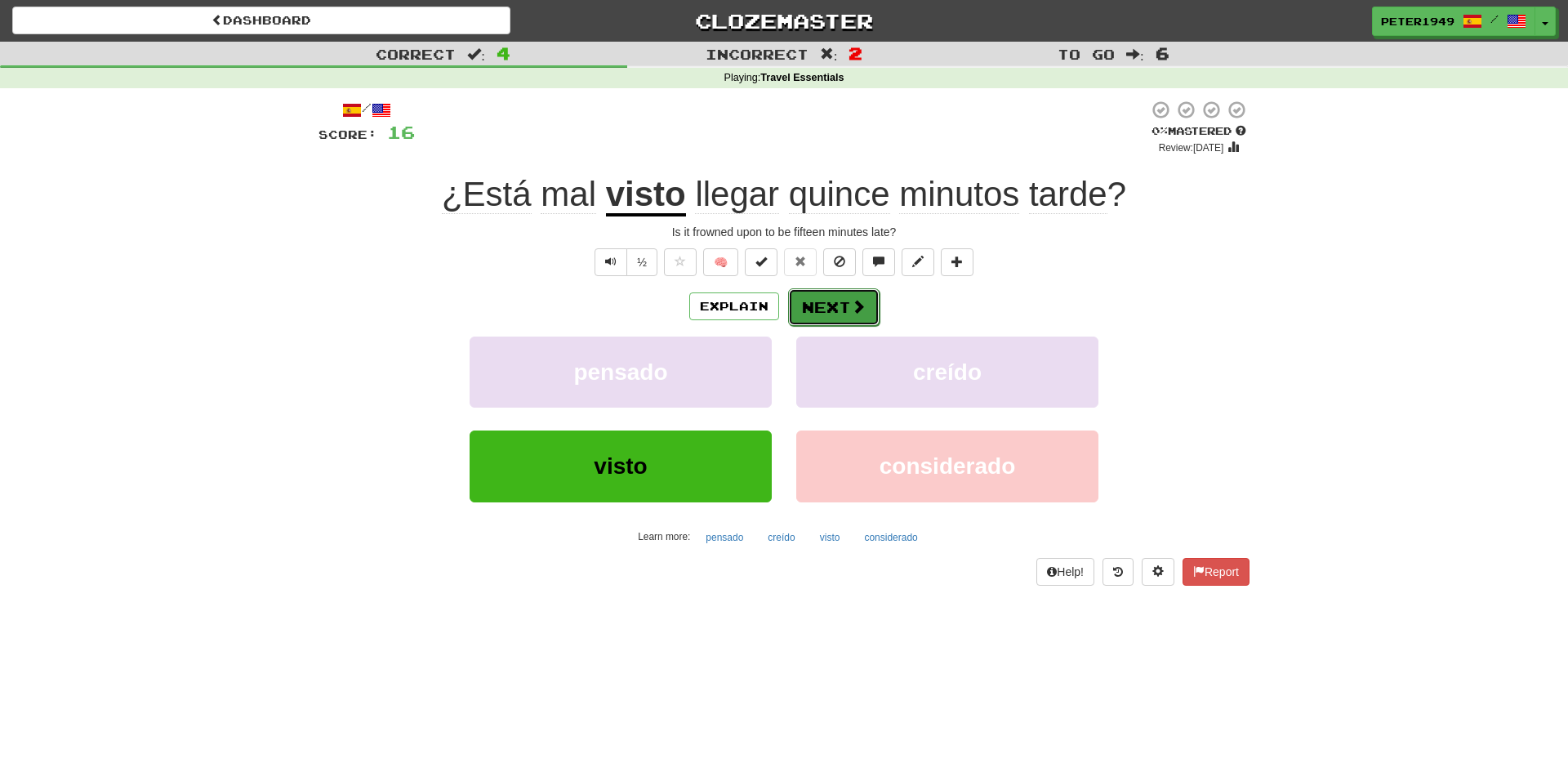
click at [809, 303] on button "Next" at bounding box center [834, 306] width 92 height 37
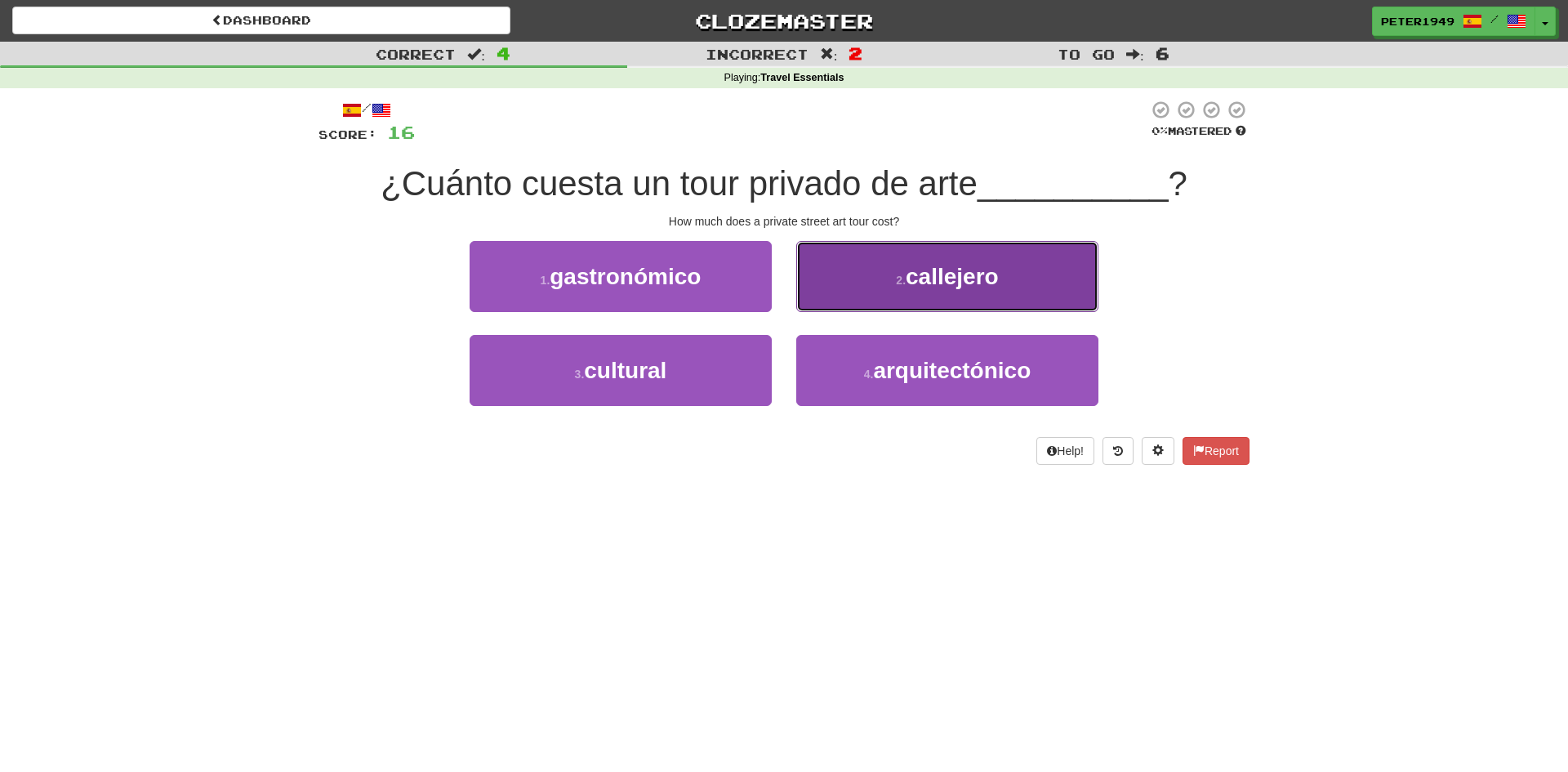
click at [954, 289] on span "callejero" at bounding box center [952, 276] width 93 height 25
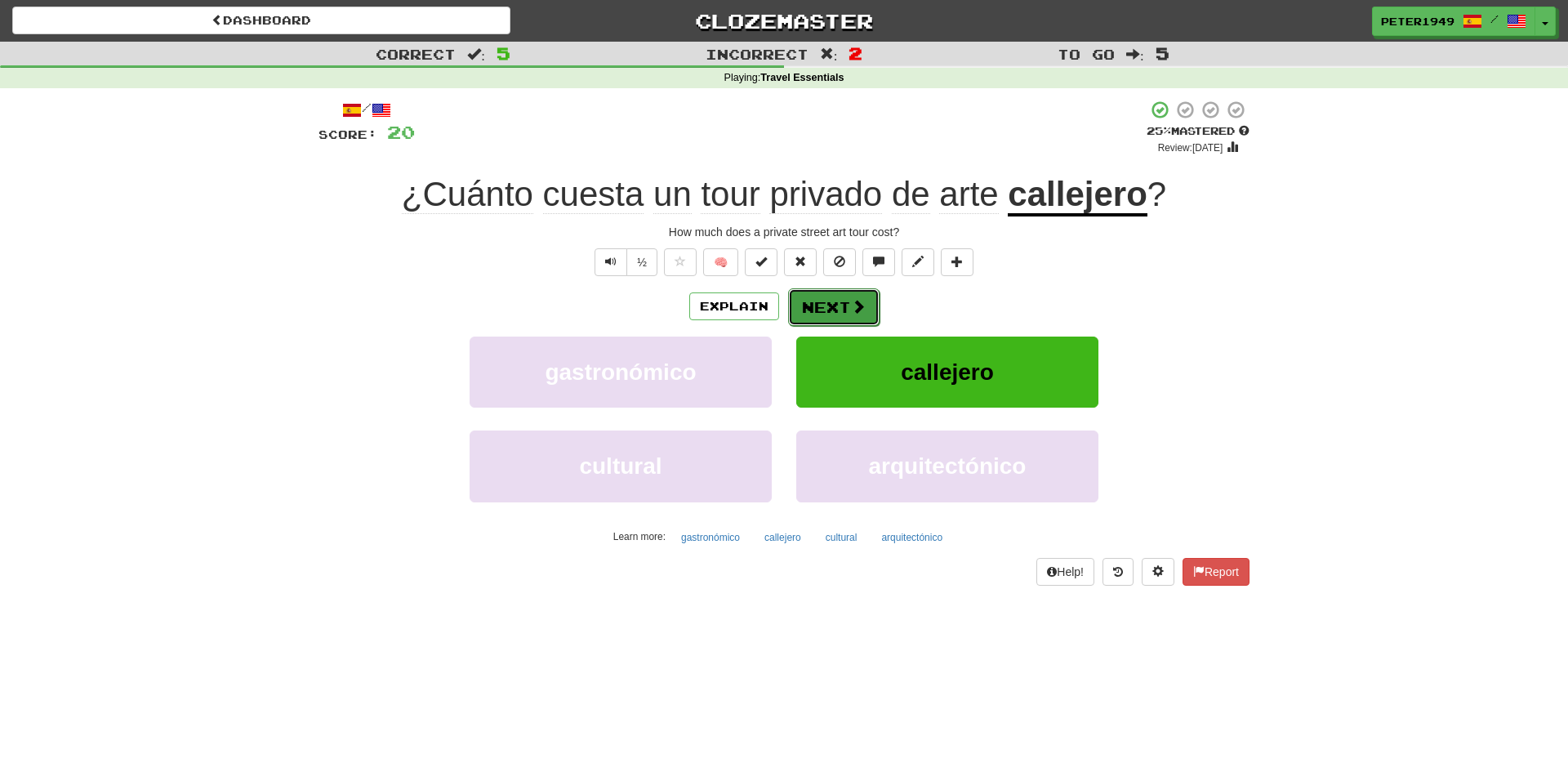
click at [828, 304] on button "Next" at bounding box center [834, 306] width 92 height 37
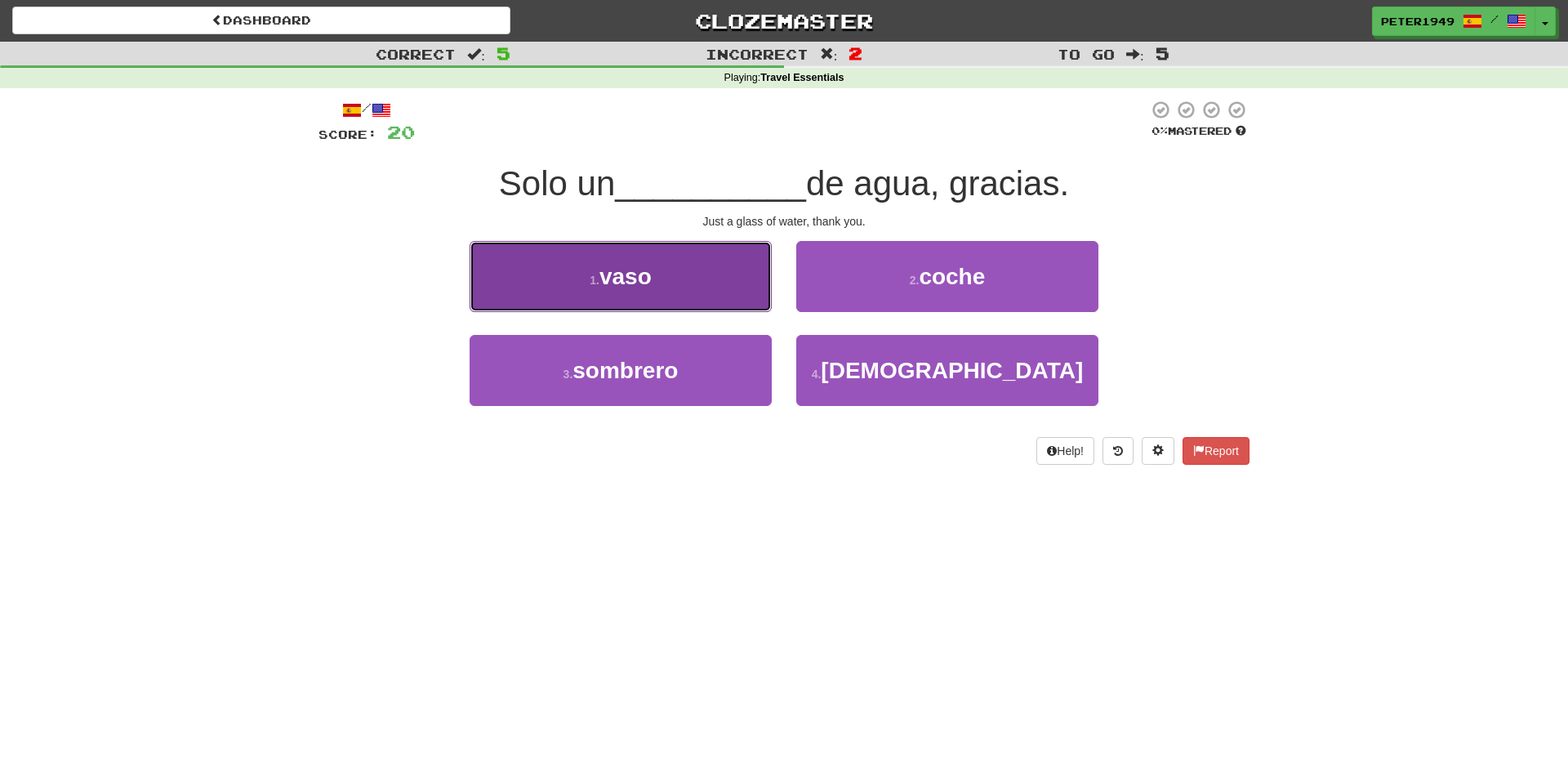
click at [700, 278] on button "1 . vaso" at bounding box center [621, 276] width 302 height 71
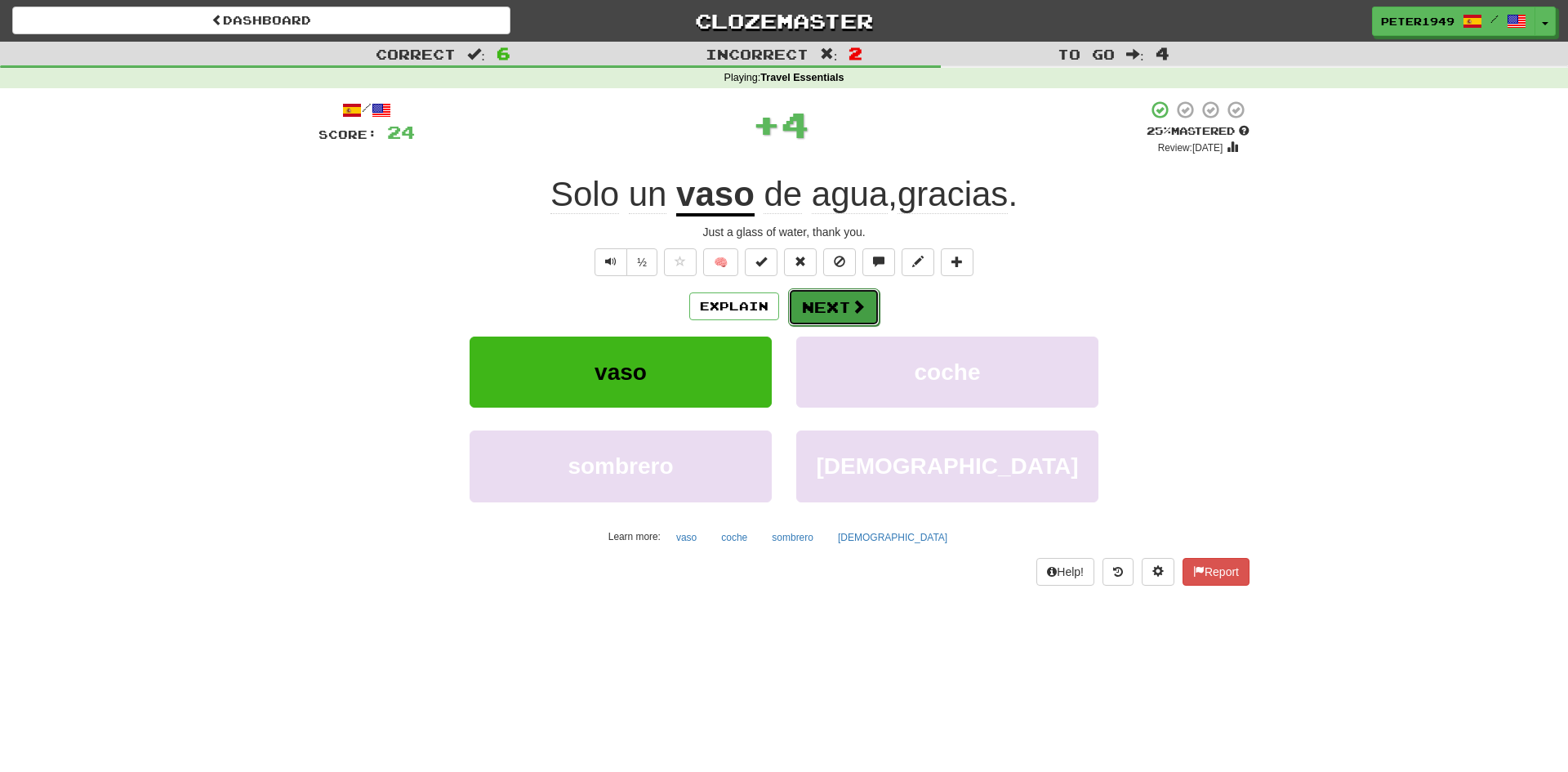
click at [846, 292] on button "Next" at bounding box center [834, 306] width 92 height 37
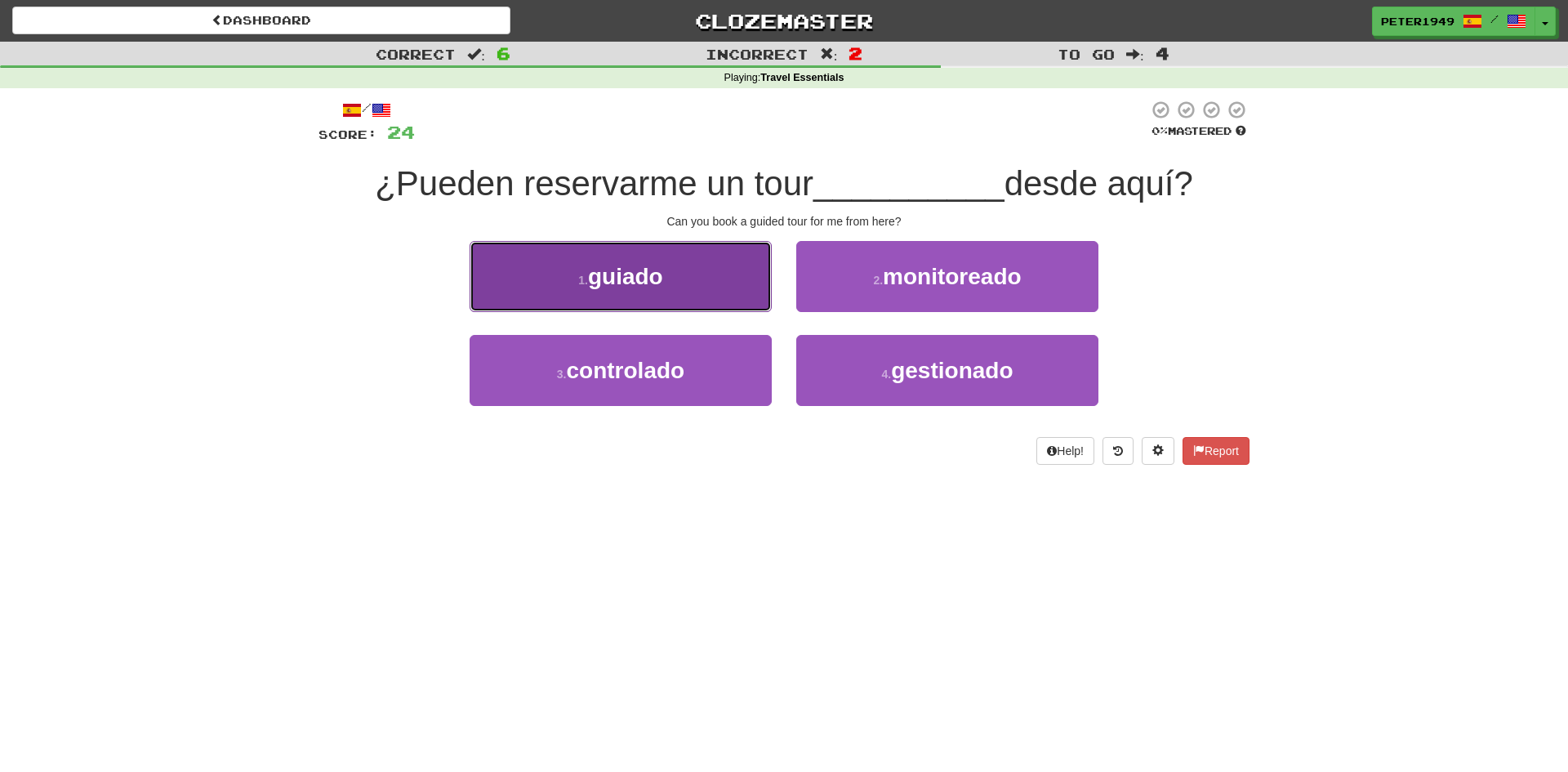
click at [645, 279] on span "guiado" at bounding box center [626, 276] width 76 height 25
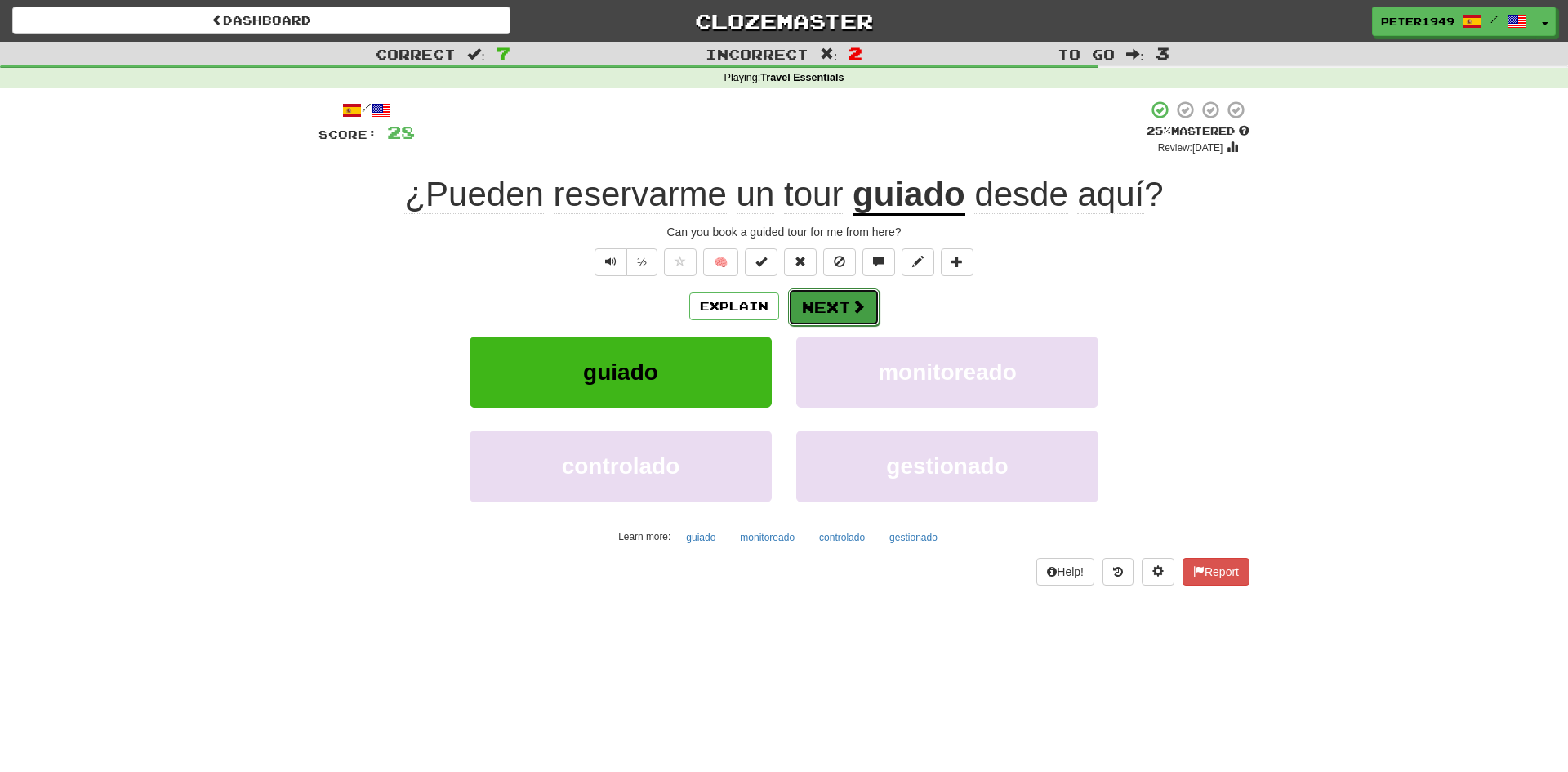
click at [851, 298] on span at bounding box center [858, 305] width 14 height 14
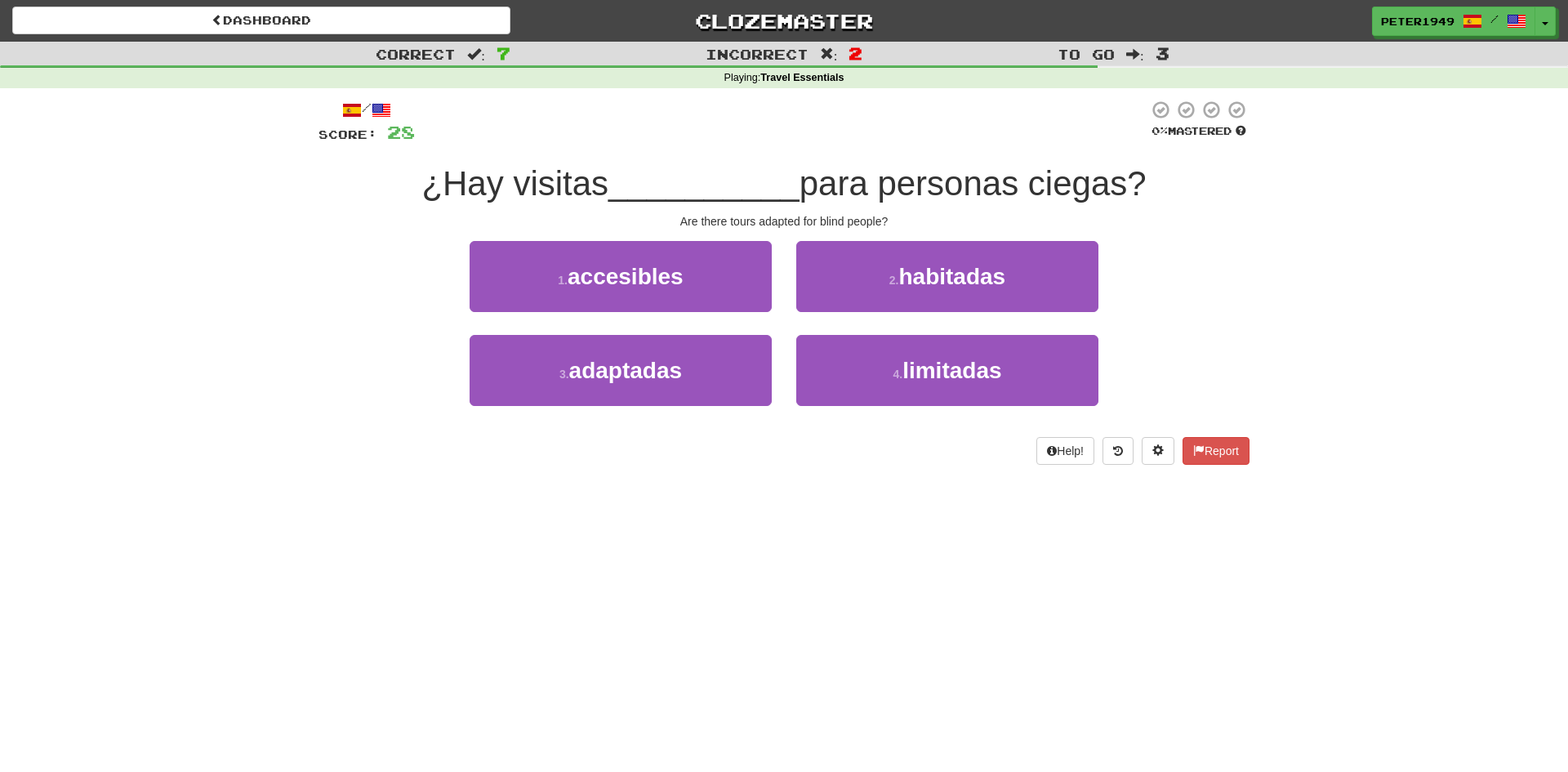
click at [460, 545] on div "Dashboard Clozemaster Peter1949 / Toggle Dropdown Dashboard Leaderboard Activit…" at bounding box center [784, 386] width 1568 height 772
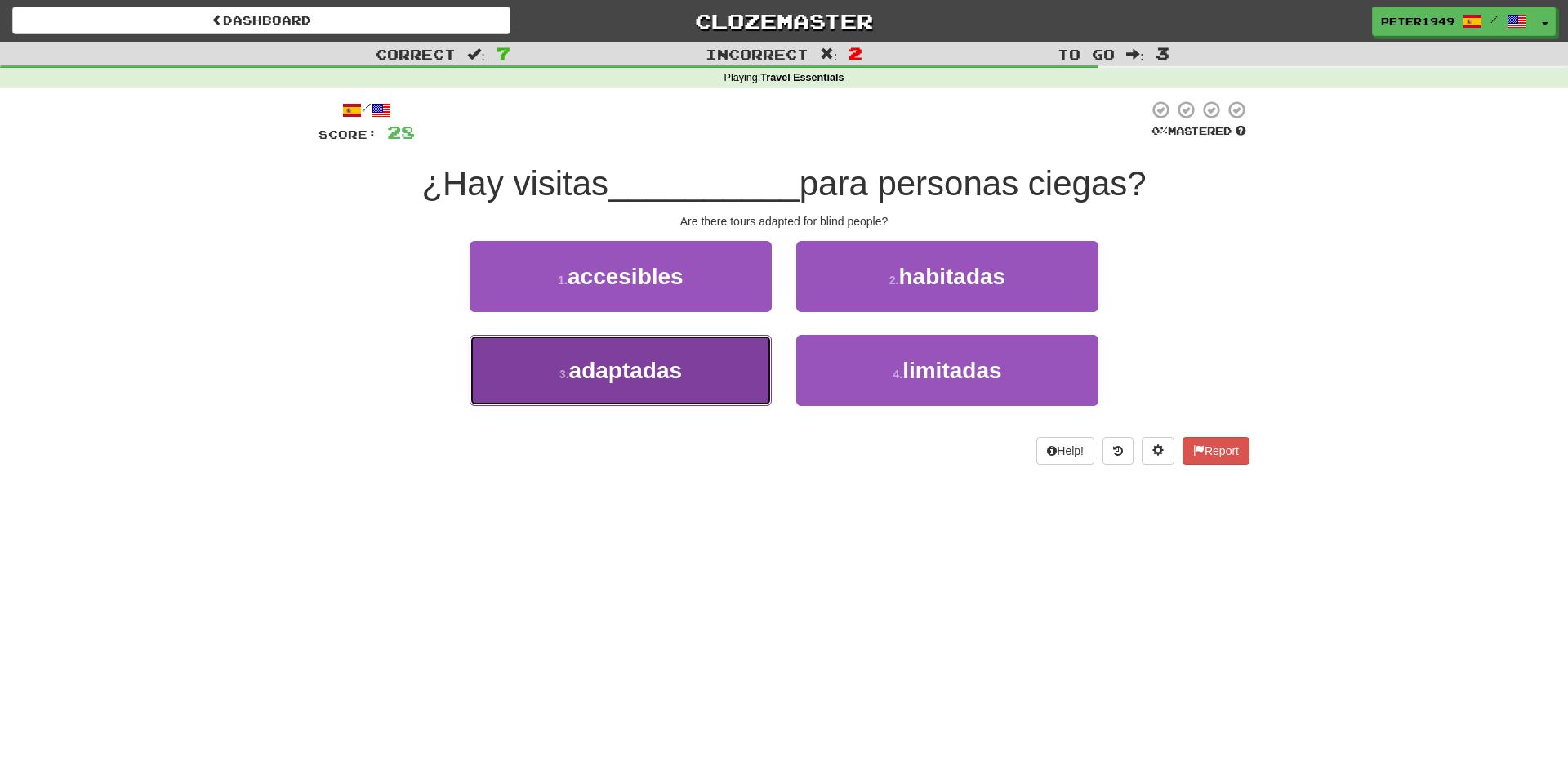
click at [660, 371] on span "adaptadas" at bounding box center [626, 370] width 114 height 25
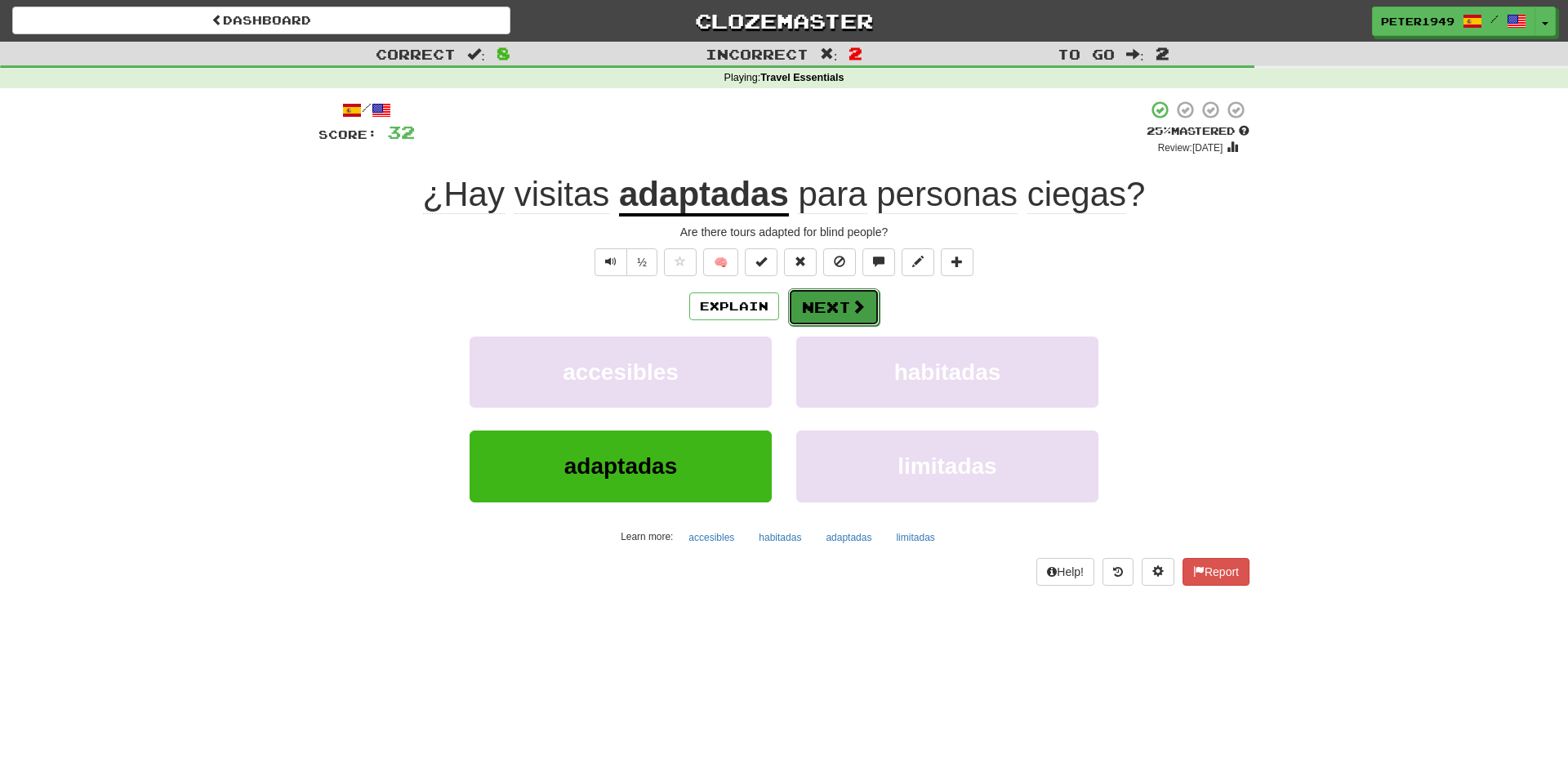
click at [835, 305] on button "Next" at bounding box center [834, 306] width 92 height 37
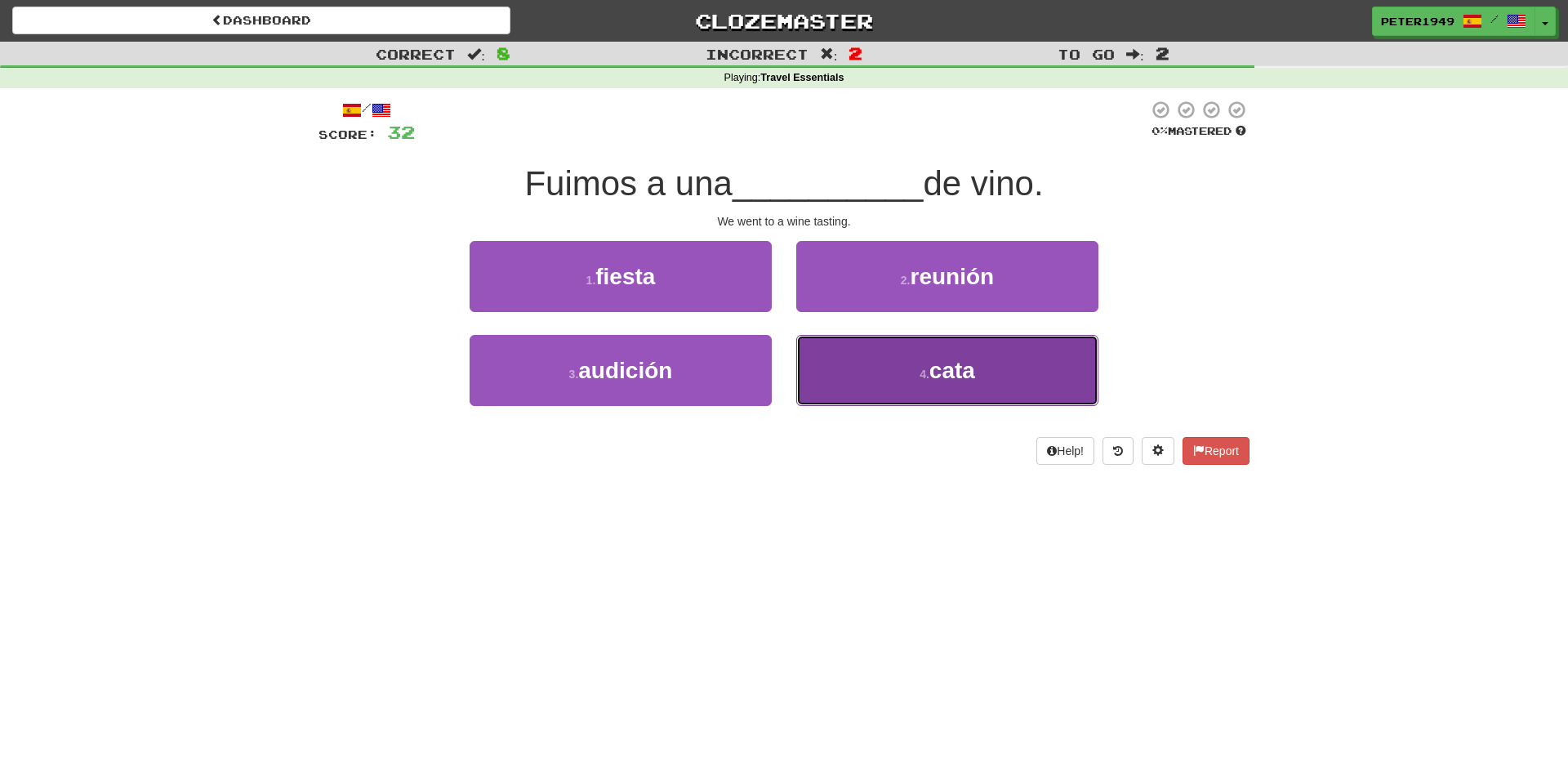
click at [856, 357] on button "4 . cata" at bounding box center [947, 370] width 302 height 71
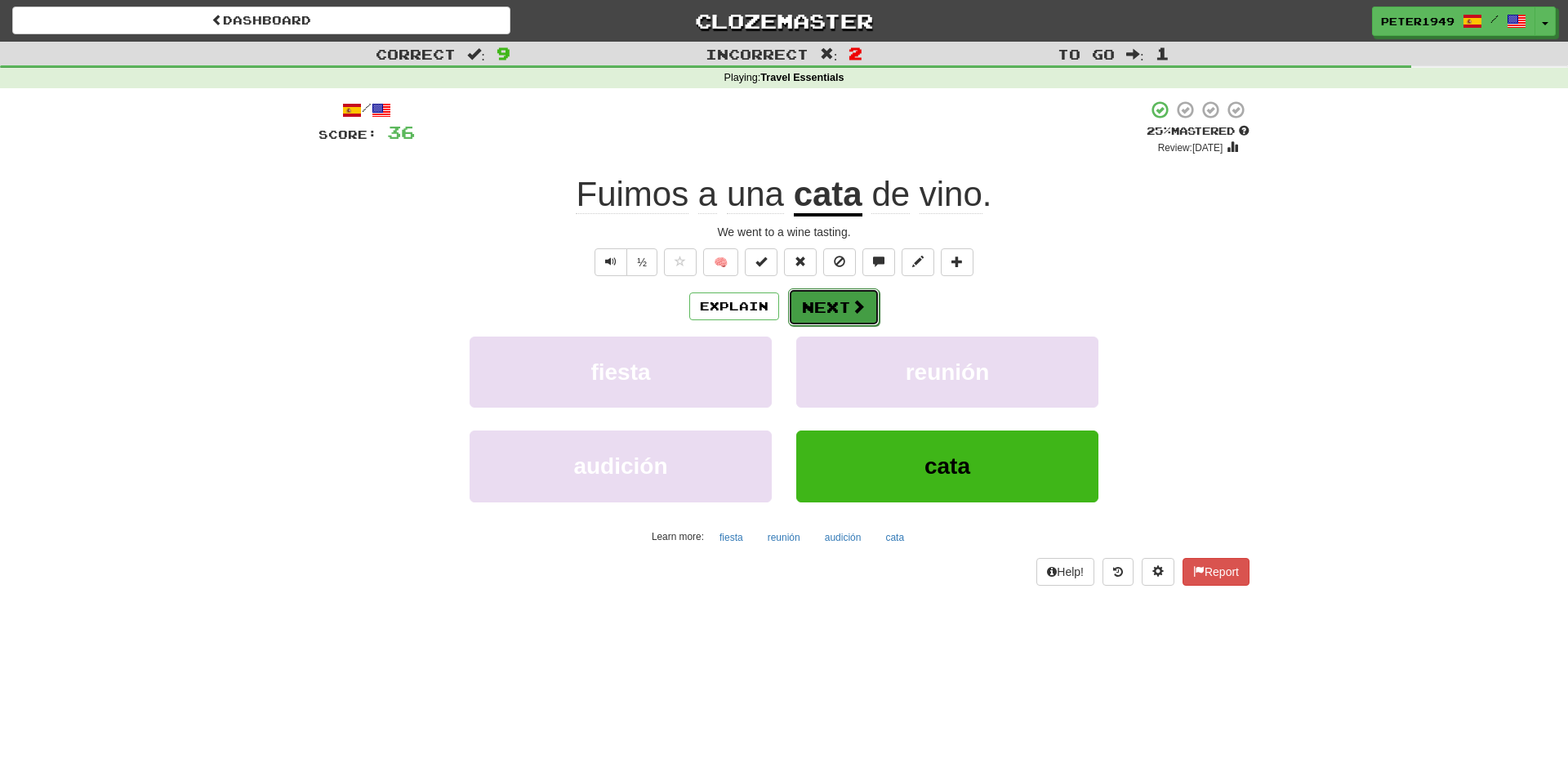
click at [828, 292] on button "Next" at bounding box center [834, 306] width 92 height 37
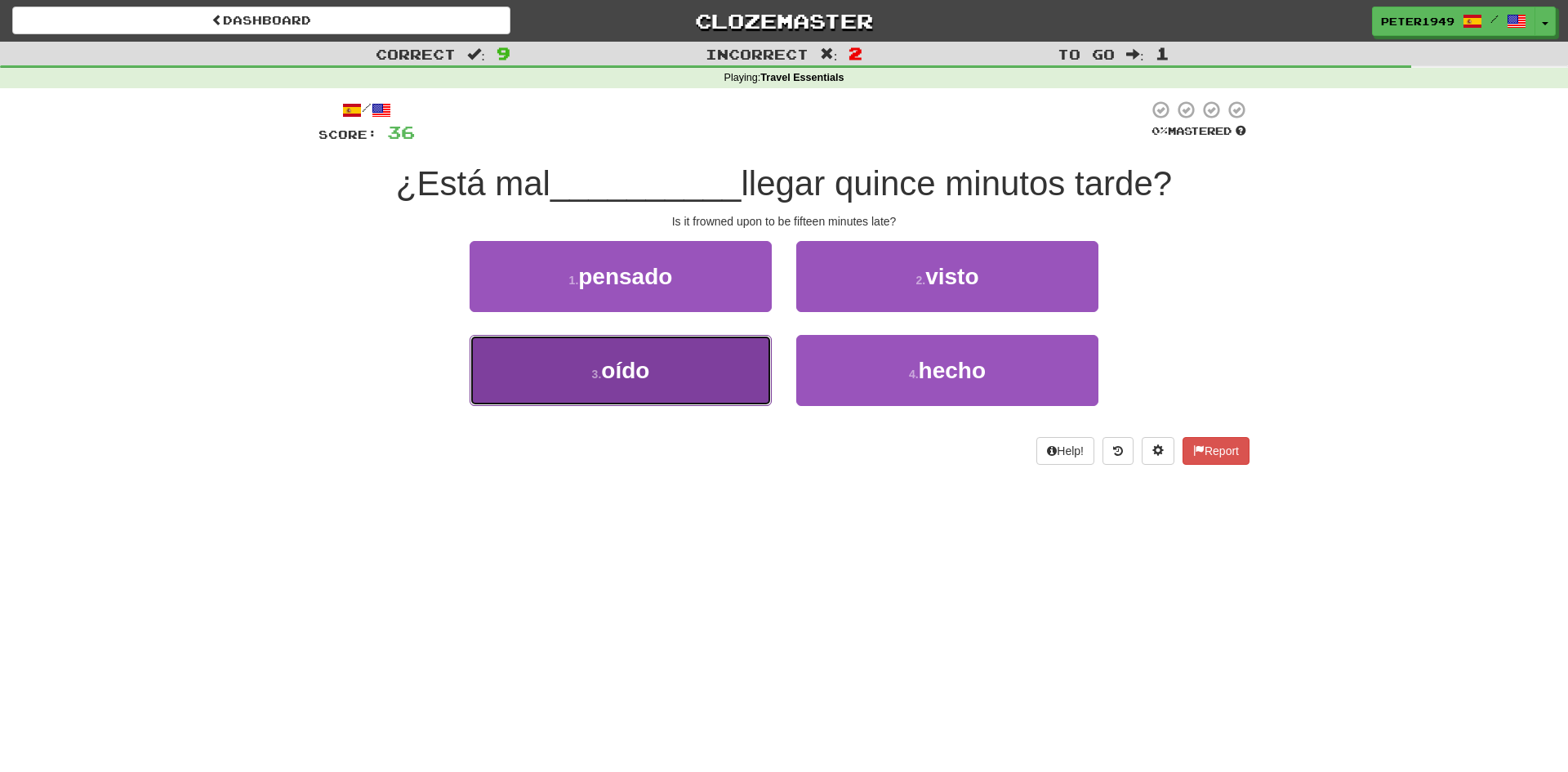
click at [668, 393] on button "3 . oído" at bounding box center [621, 370] width 302 height 71
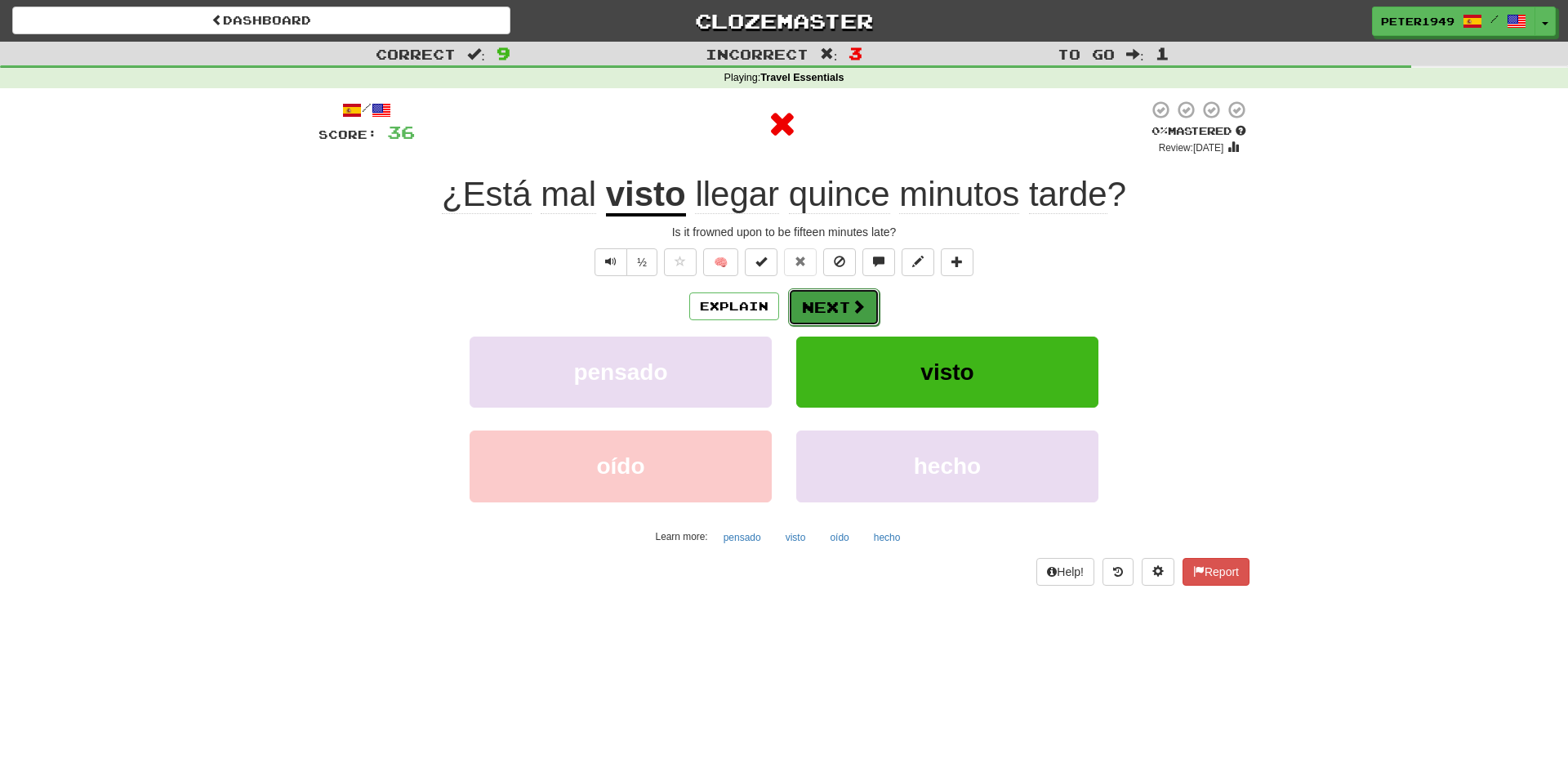
click at [841, 310] on button "Next" at bounding box center [834, 306] width 92 height 37
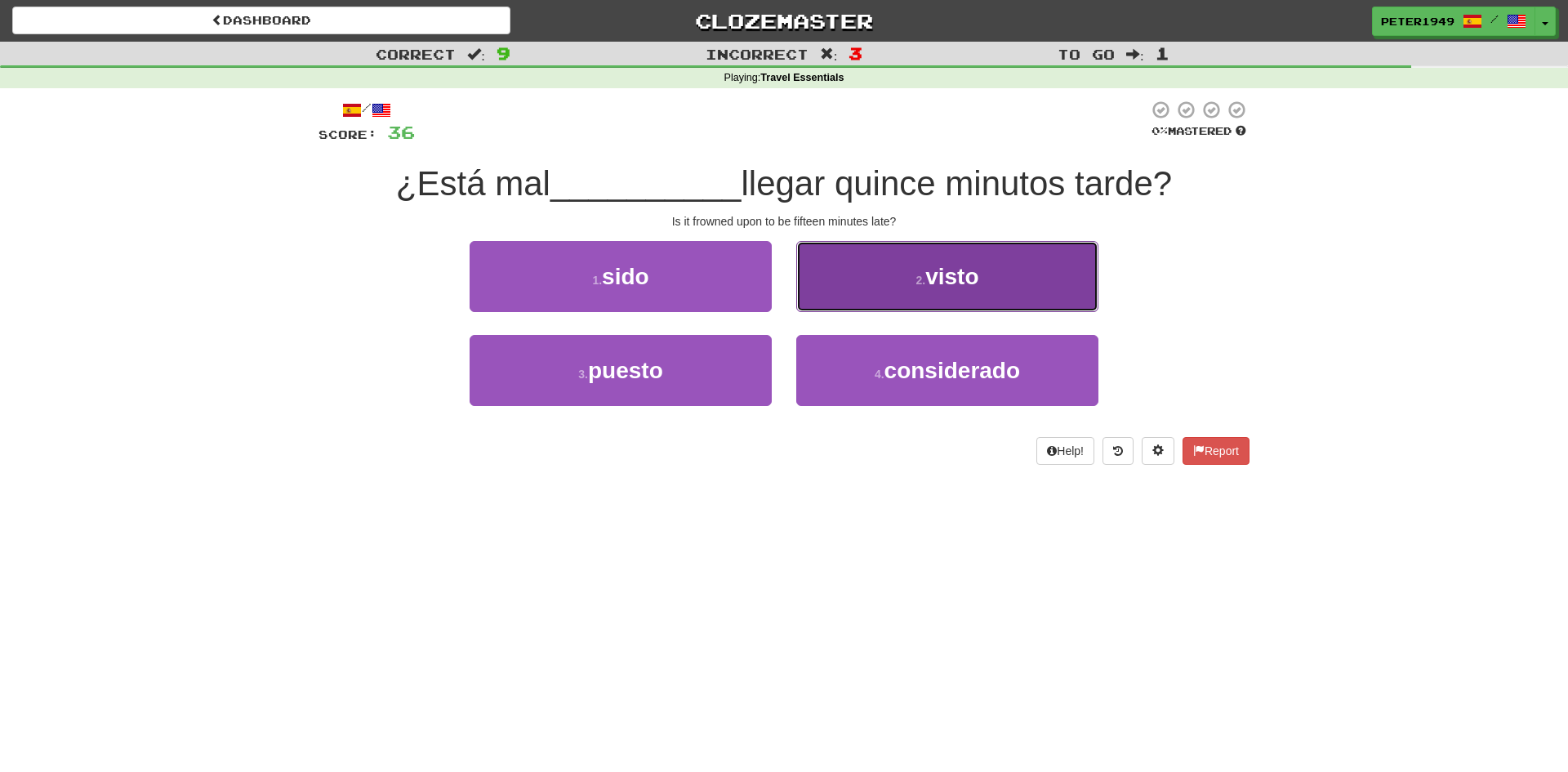
click at [974, 273] on span "visto" at bounding box center [951, 276] width 53 height 25
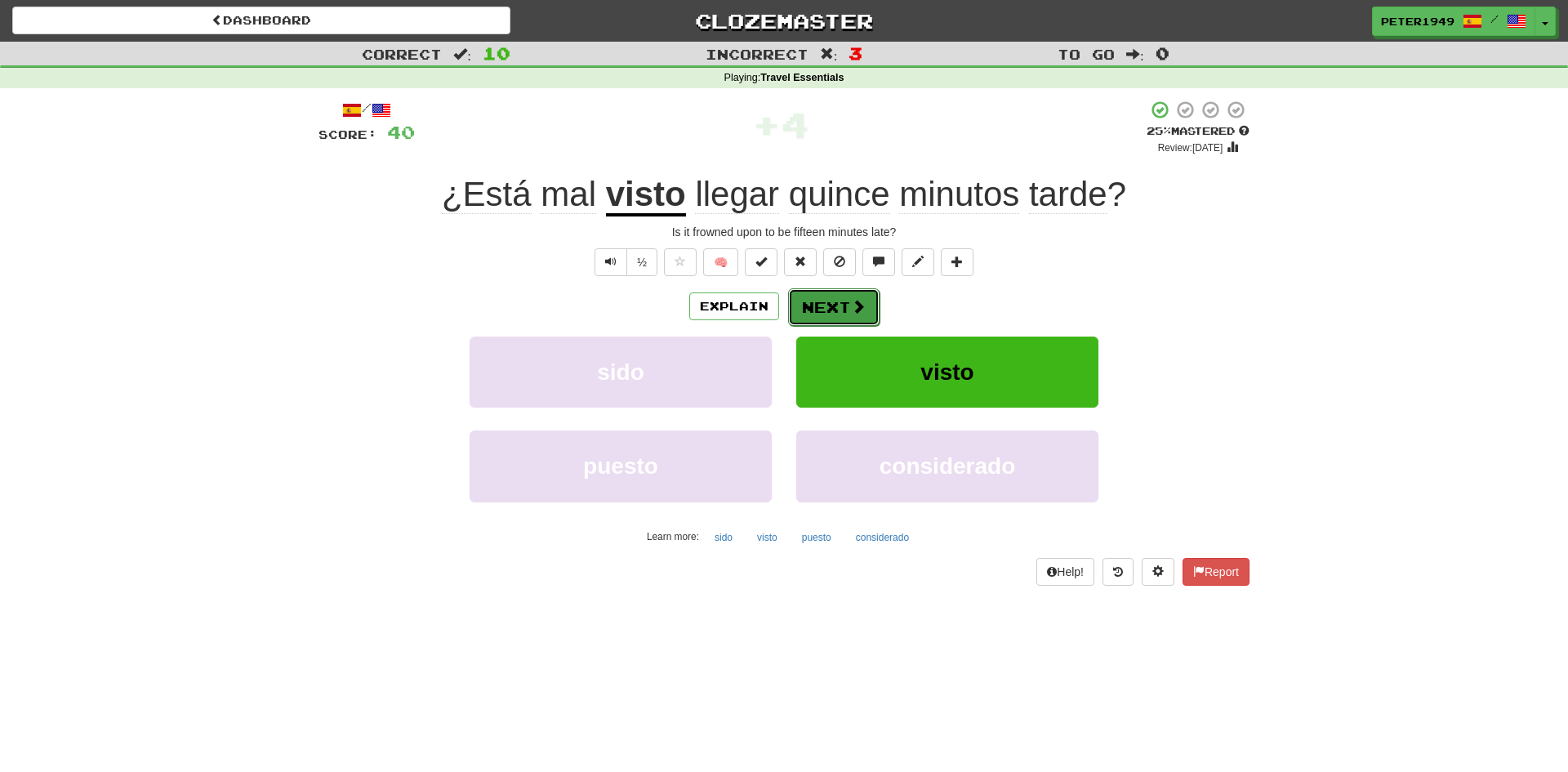
click at [847, 294] on button "Next" at bounding box center [834, 306] width 92 height 37
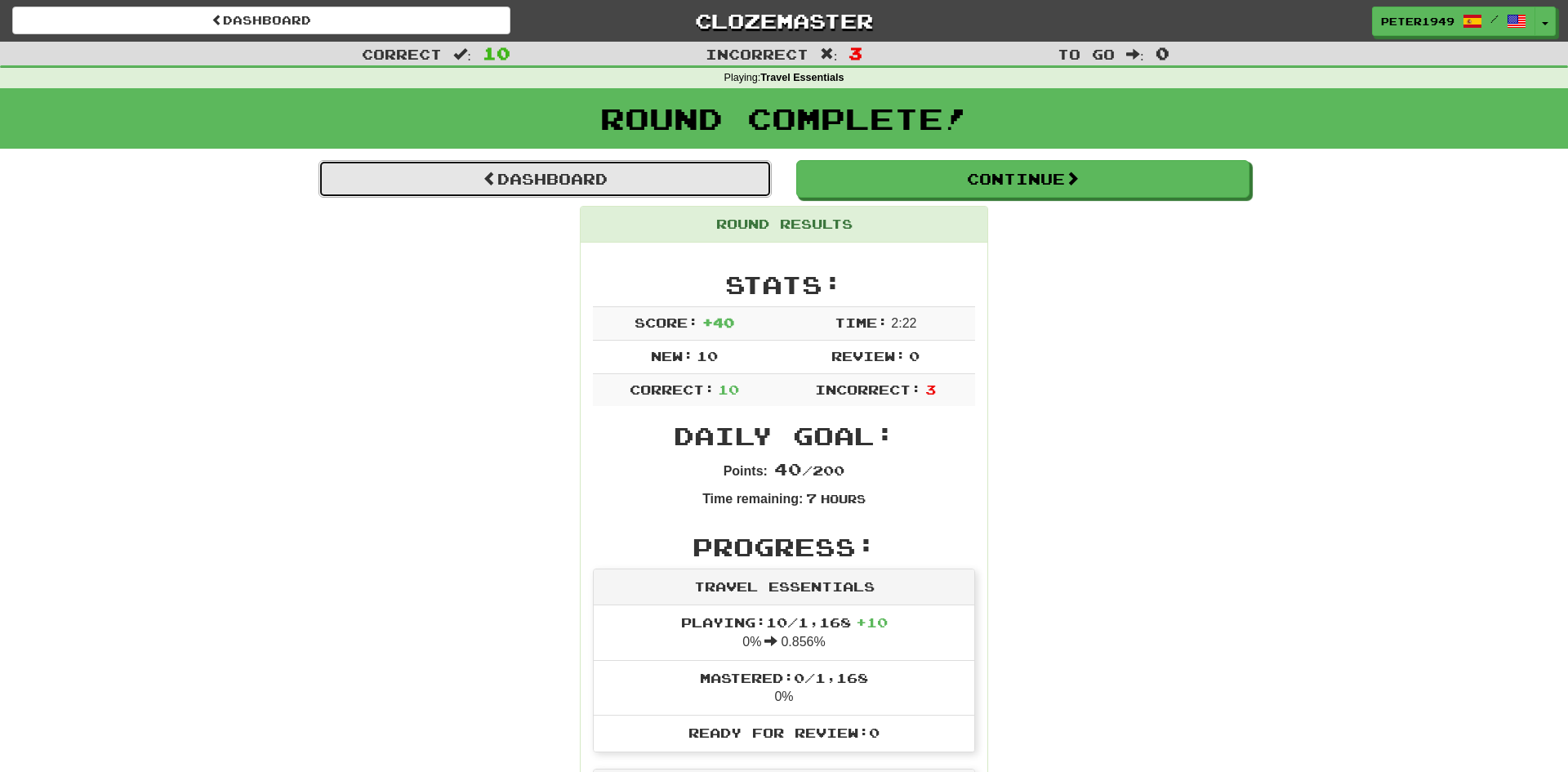
click at [564, 183] on link "Dashboard" at bounding box center [545, 178] width 453 height 37
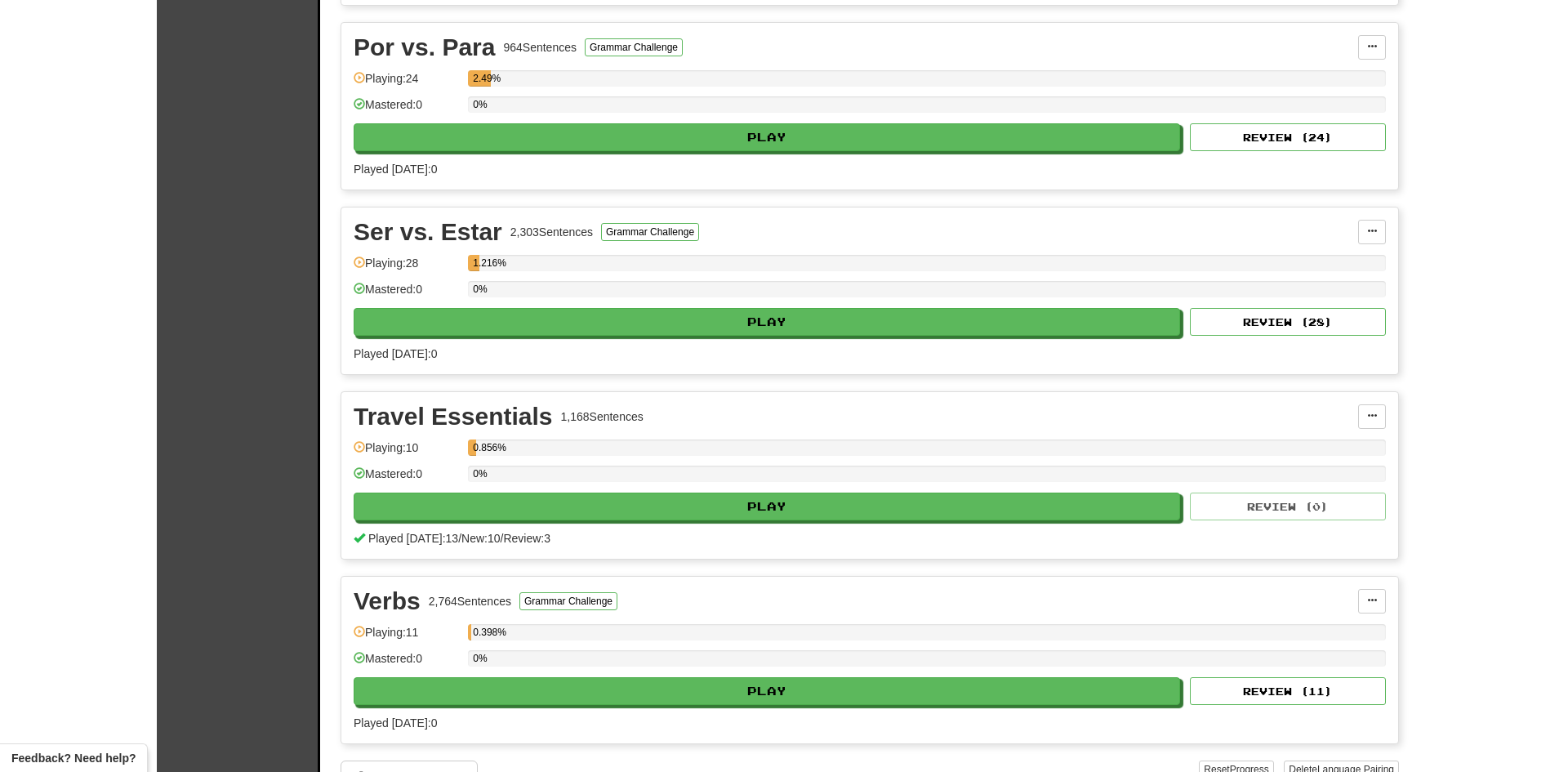
scroll to position [1647, 0]
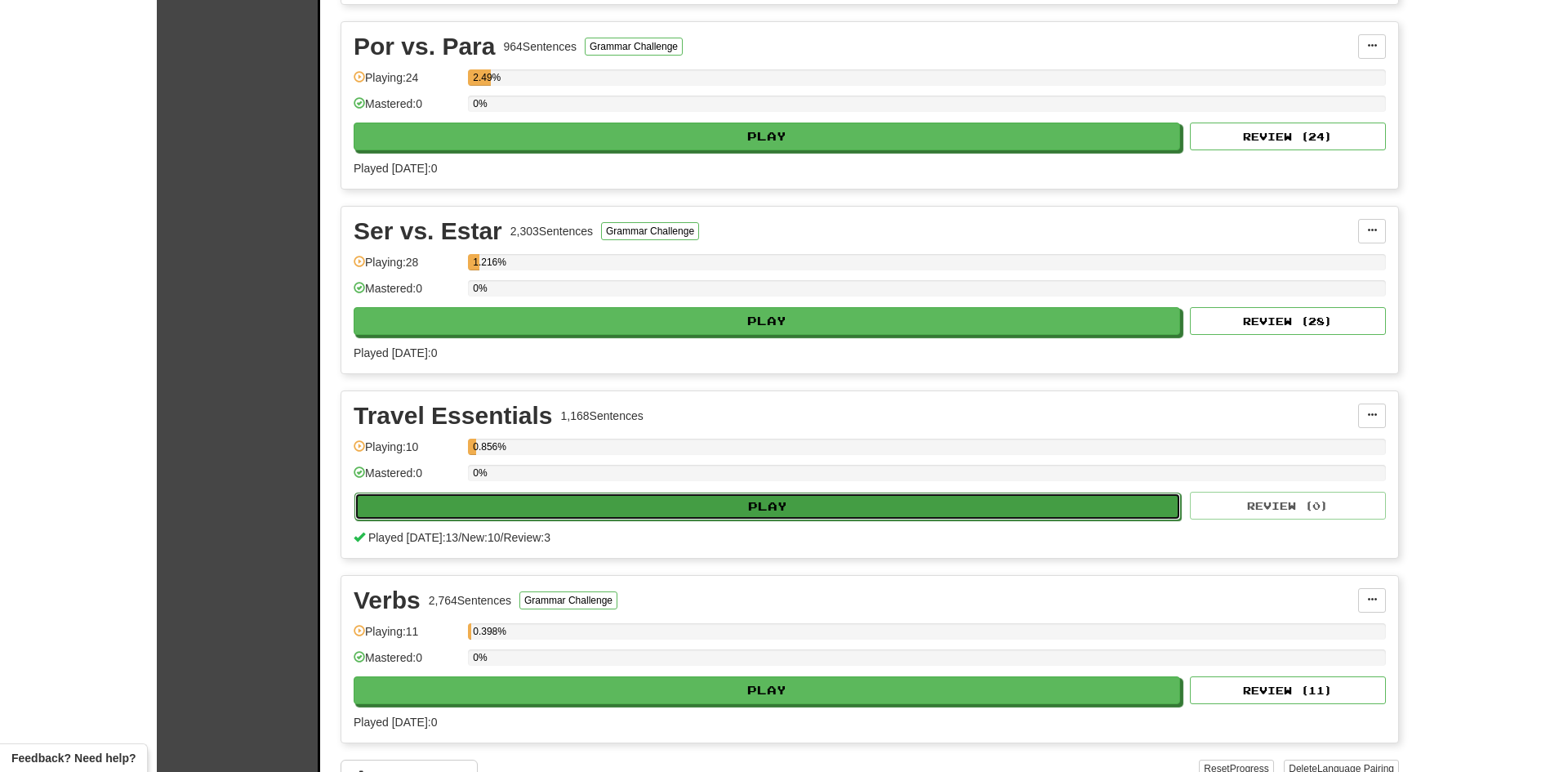
click at [846, 505] on button "Play" at bounding box center [767, 506] width 827 height 28
select select "**"
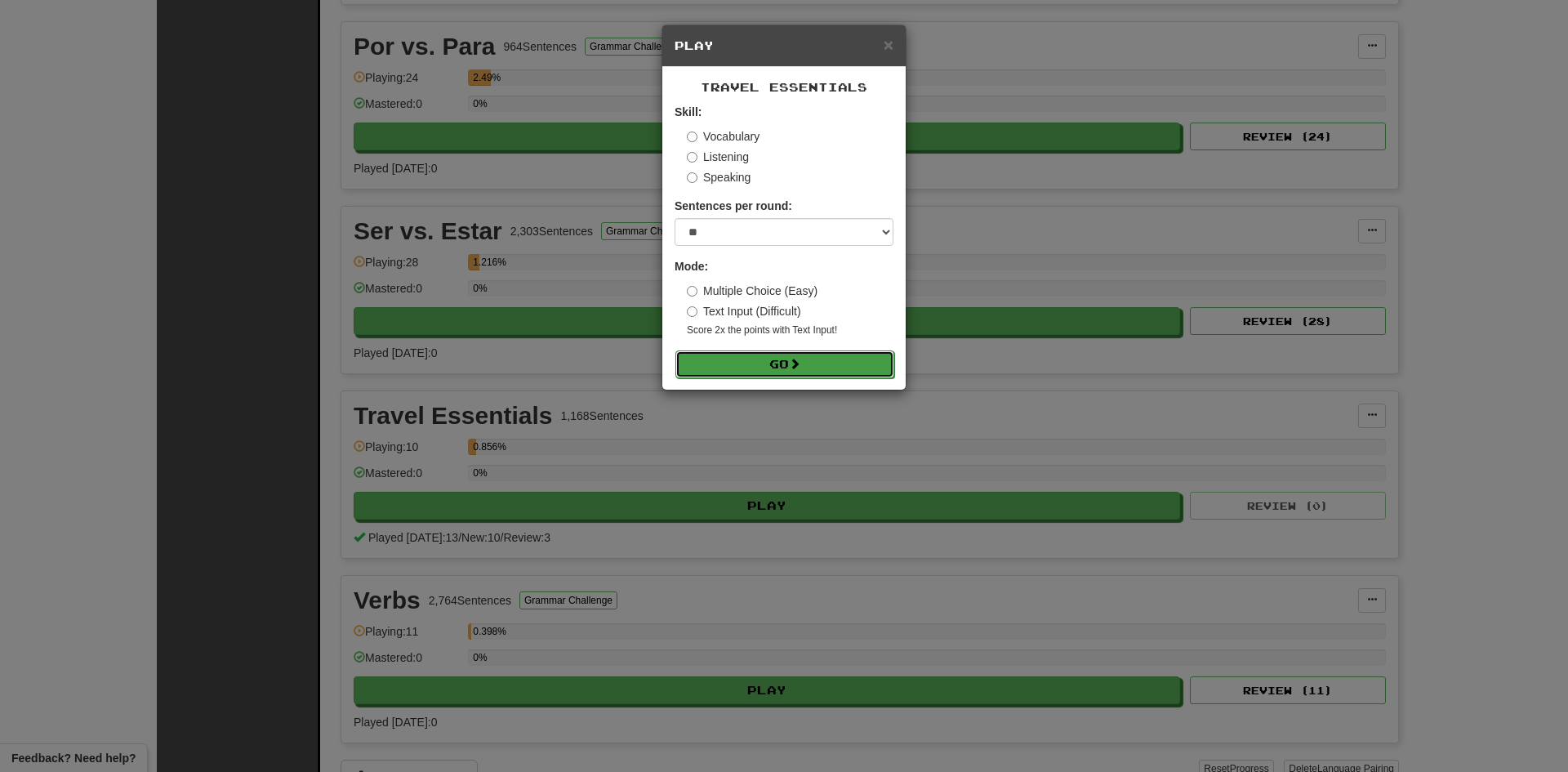
click at [758, 360] on button "Go" at bounding box center [784, 364] width 219 height 28
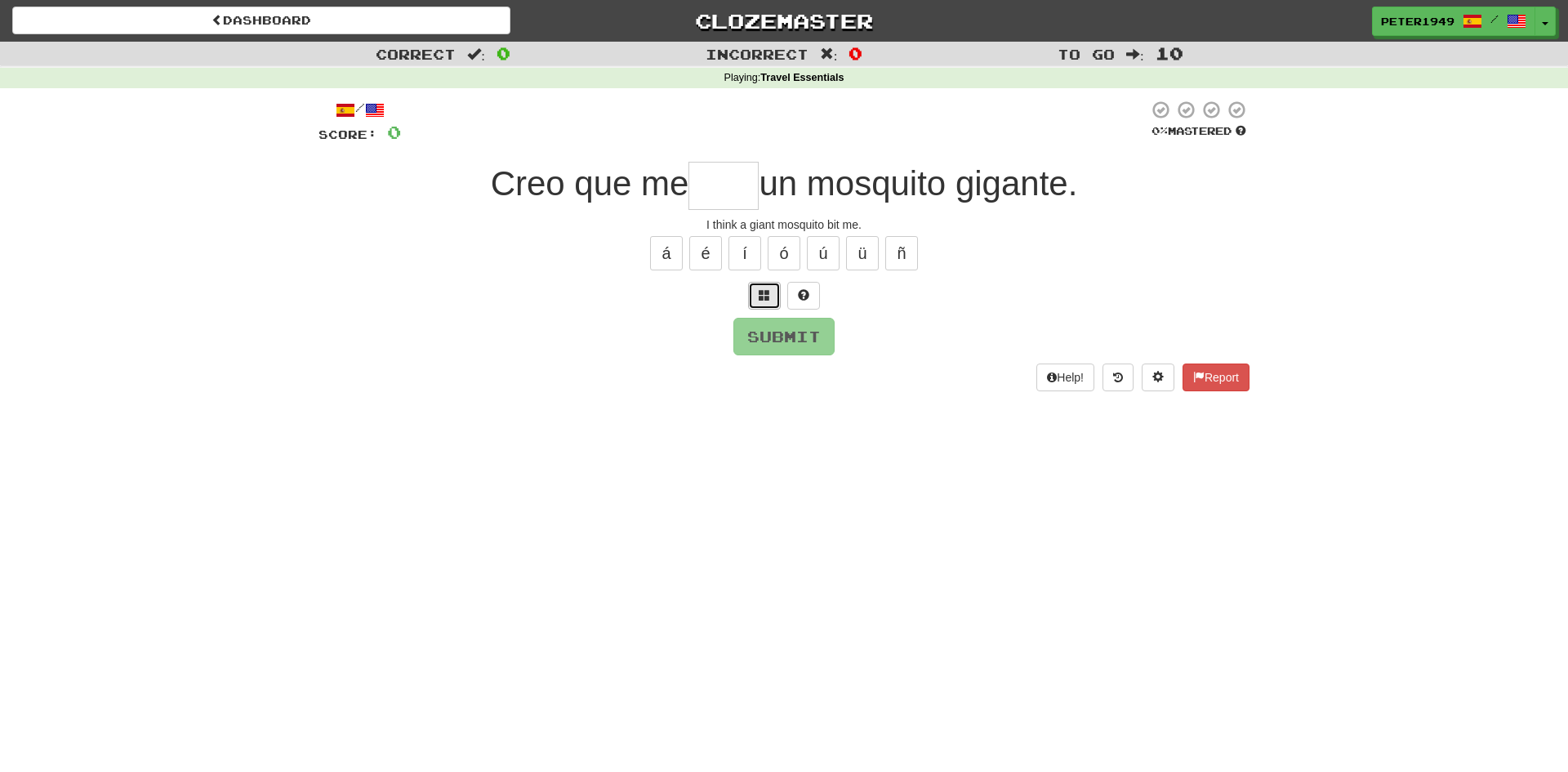
click at [762, 296] on span at bounding box center [764, 295] width 11 height 11
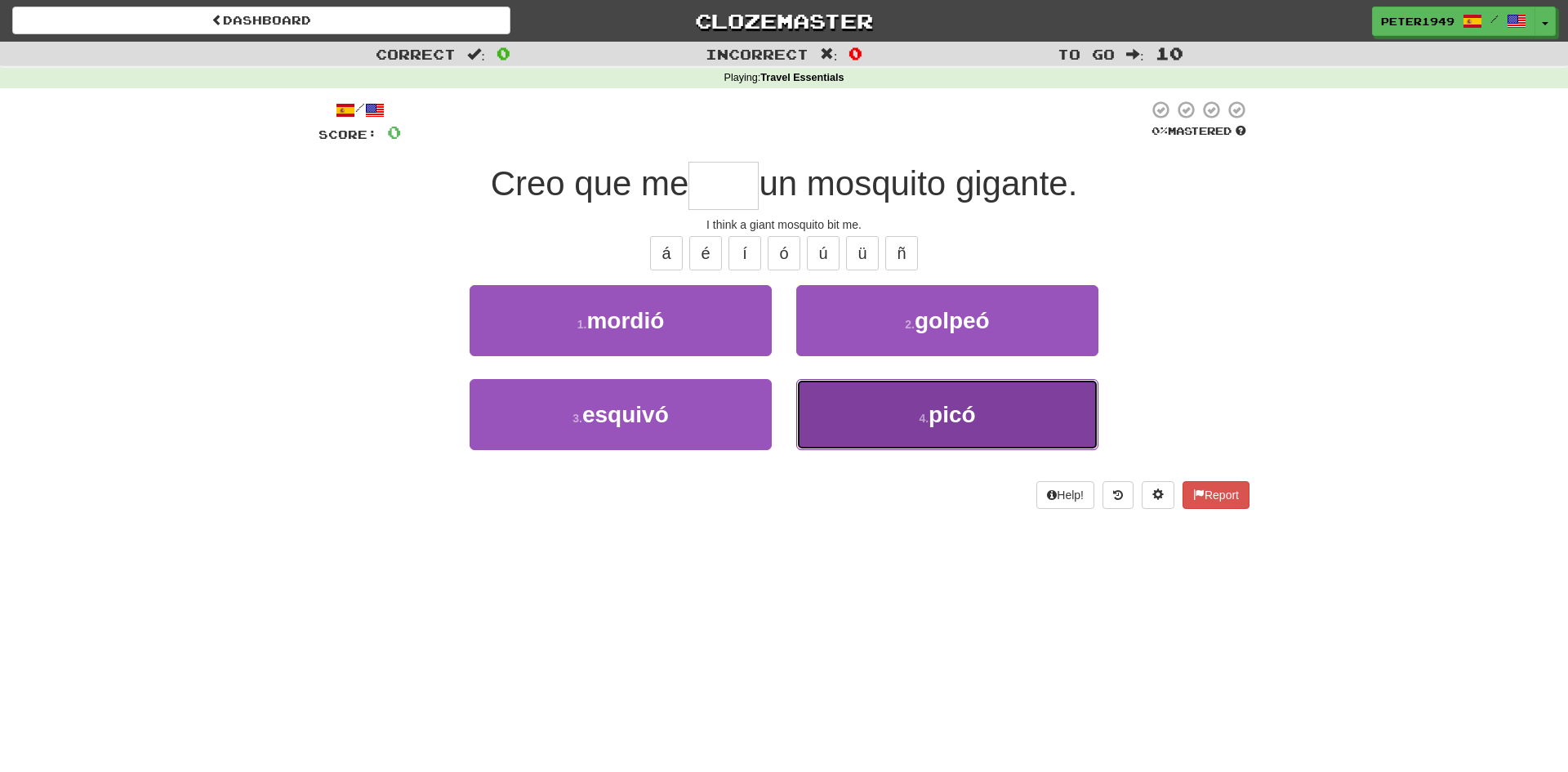
click at [936, 399] on button "4 . picó" at bounding box center [947, 414] width 302 height 71
type input "****"
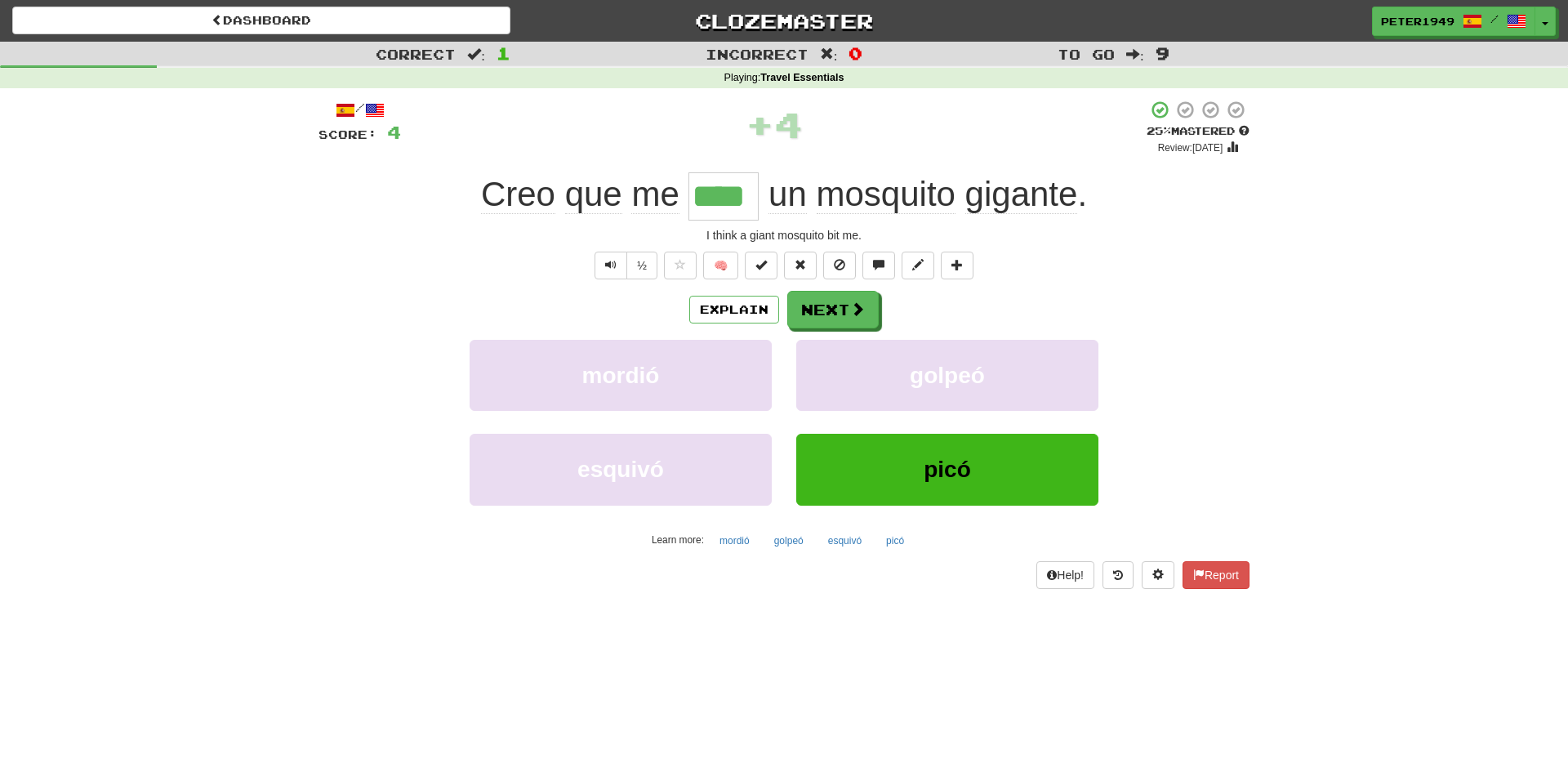
click at [723, 194] on input "****" at bounding box center [723, 196] width 70 height 48
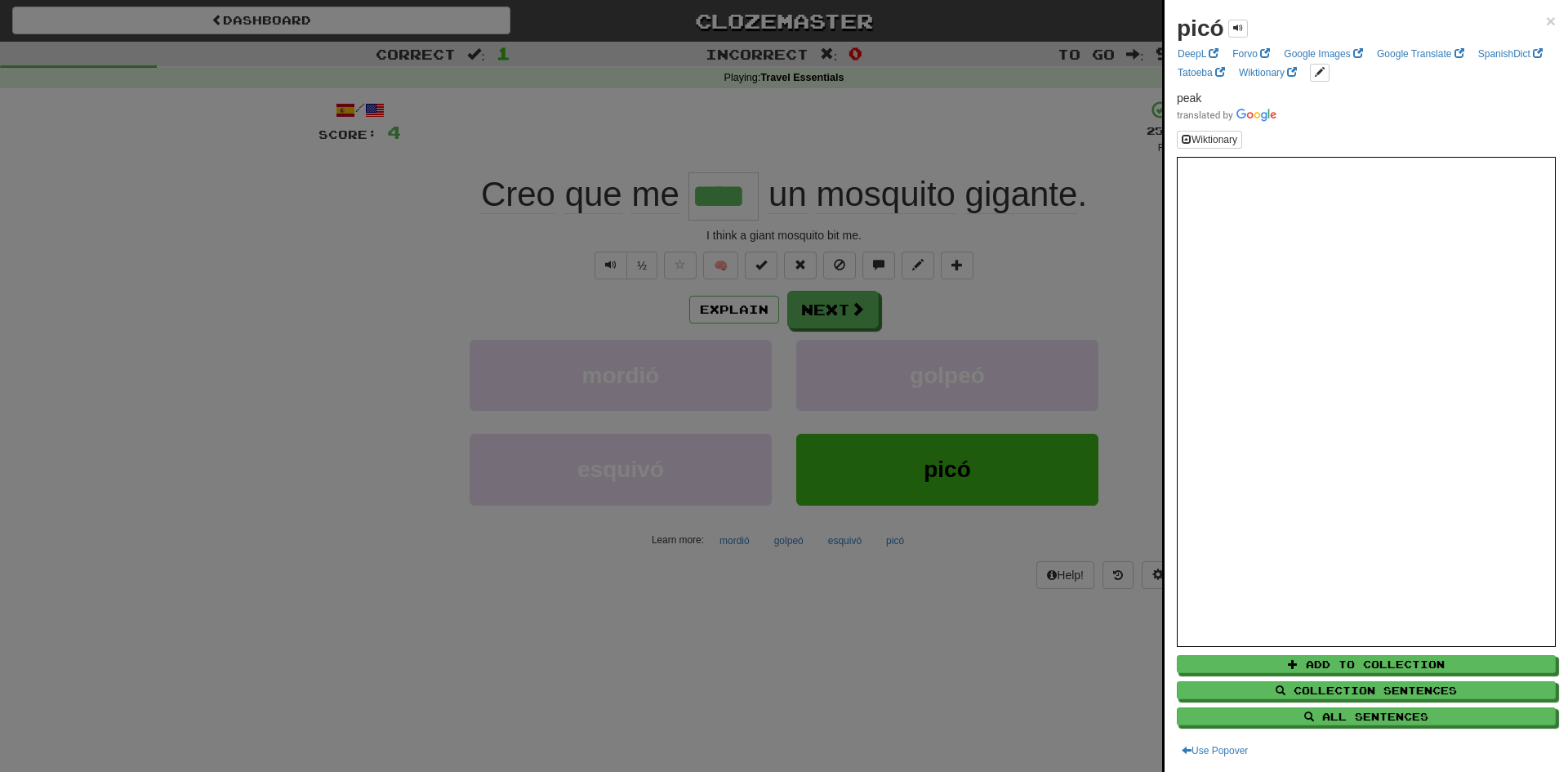
click at [723, 194] on div at bounding box center [784, 386] width 1568 height 772
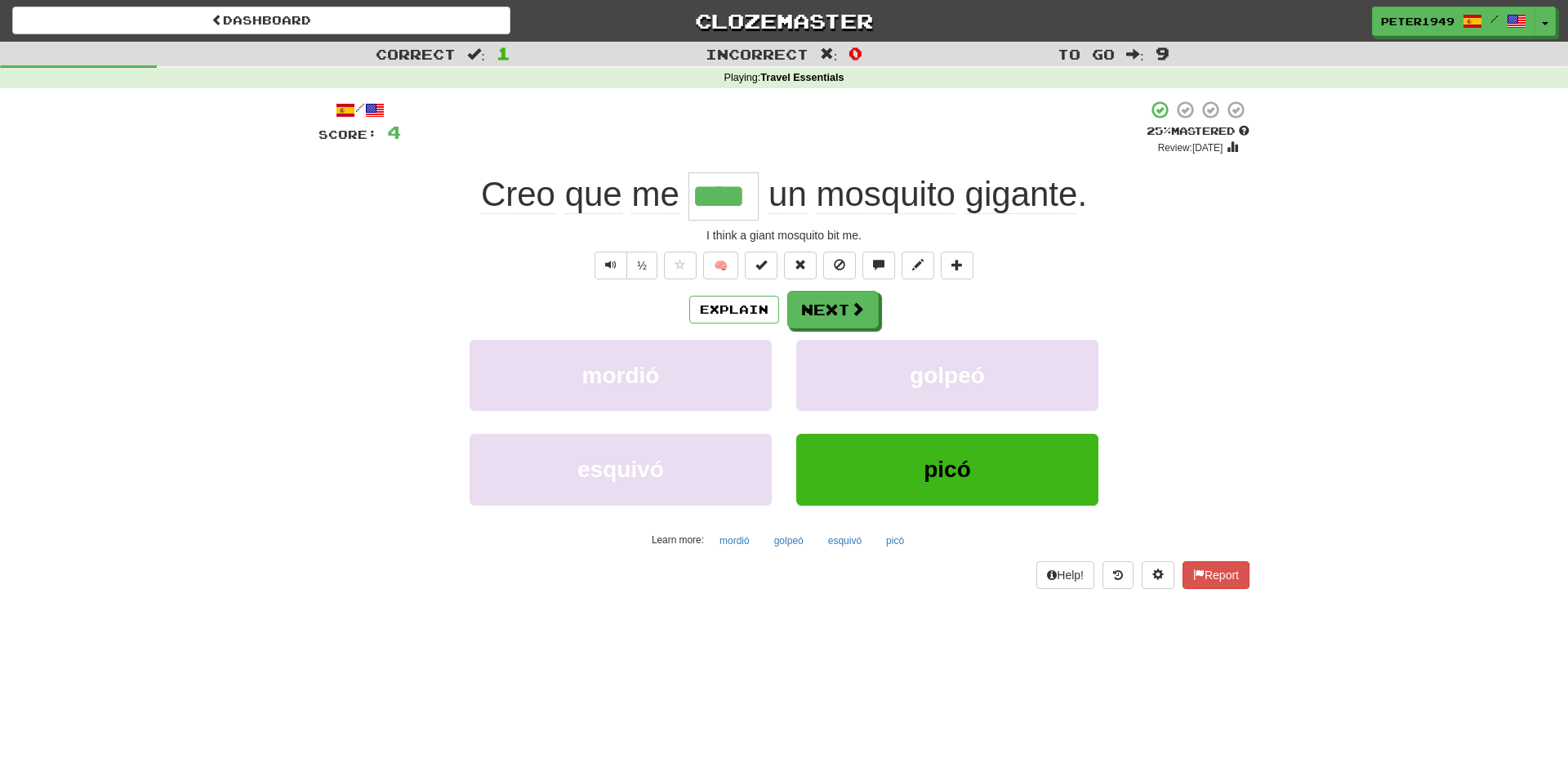
click at [736, 192] on input "****" at bounding box center [723, 196] width 70 height 48
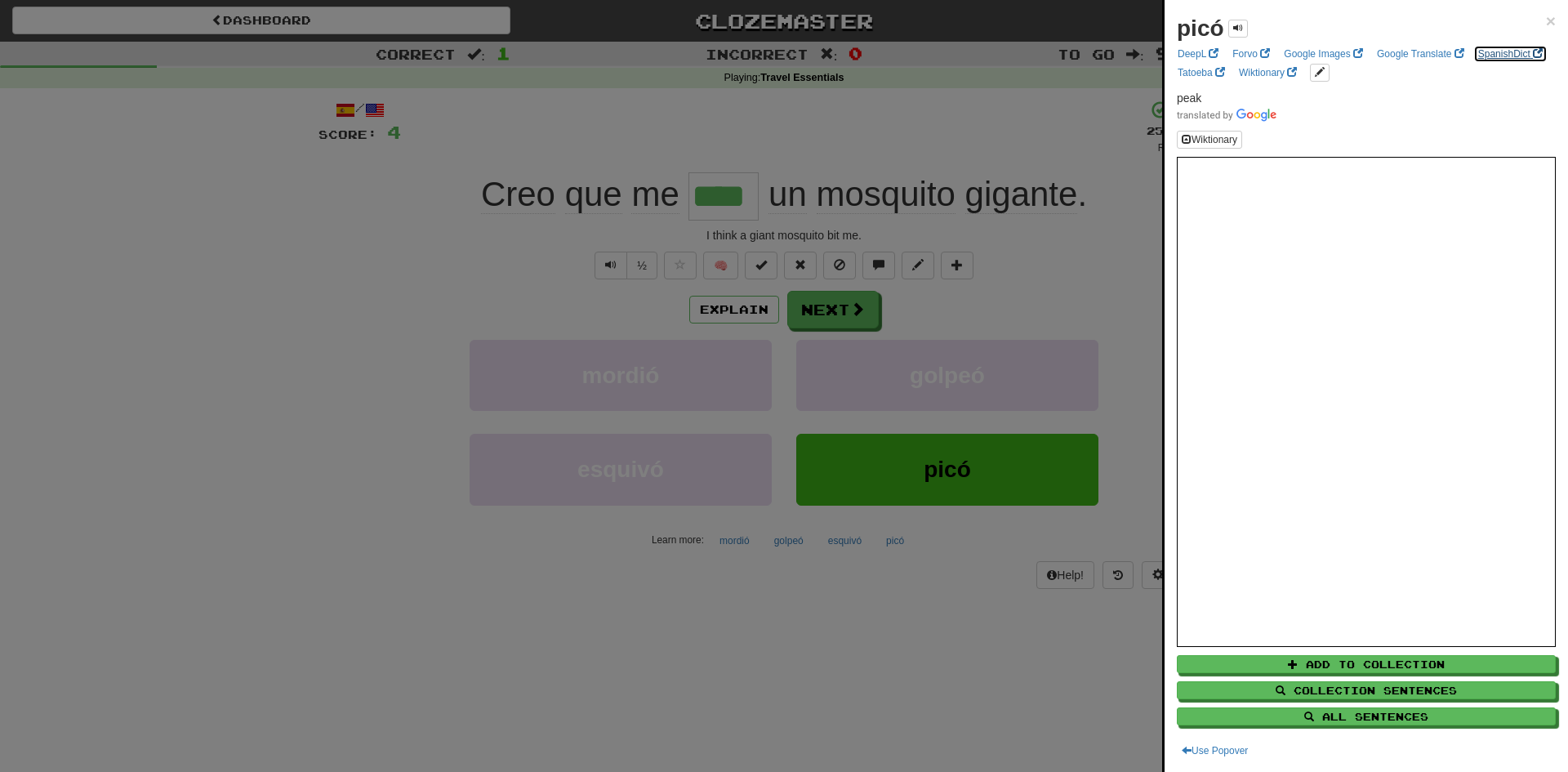
click at [1473, 63] on link "SpanishDict" at bounding box center [1511, 54] width 75 height 18
click at [1549, 21] on span "×" at bounding box center [1551, 21] width 10 height 19
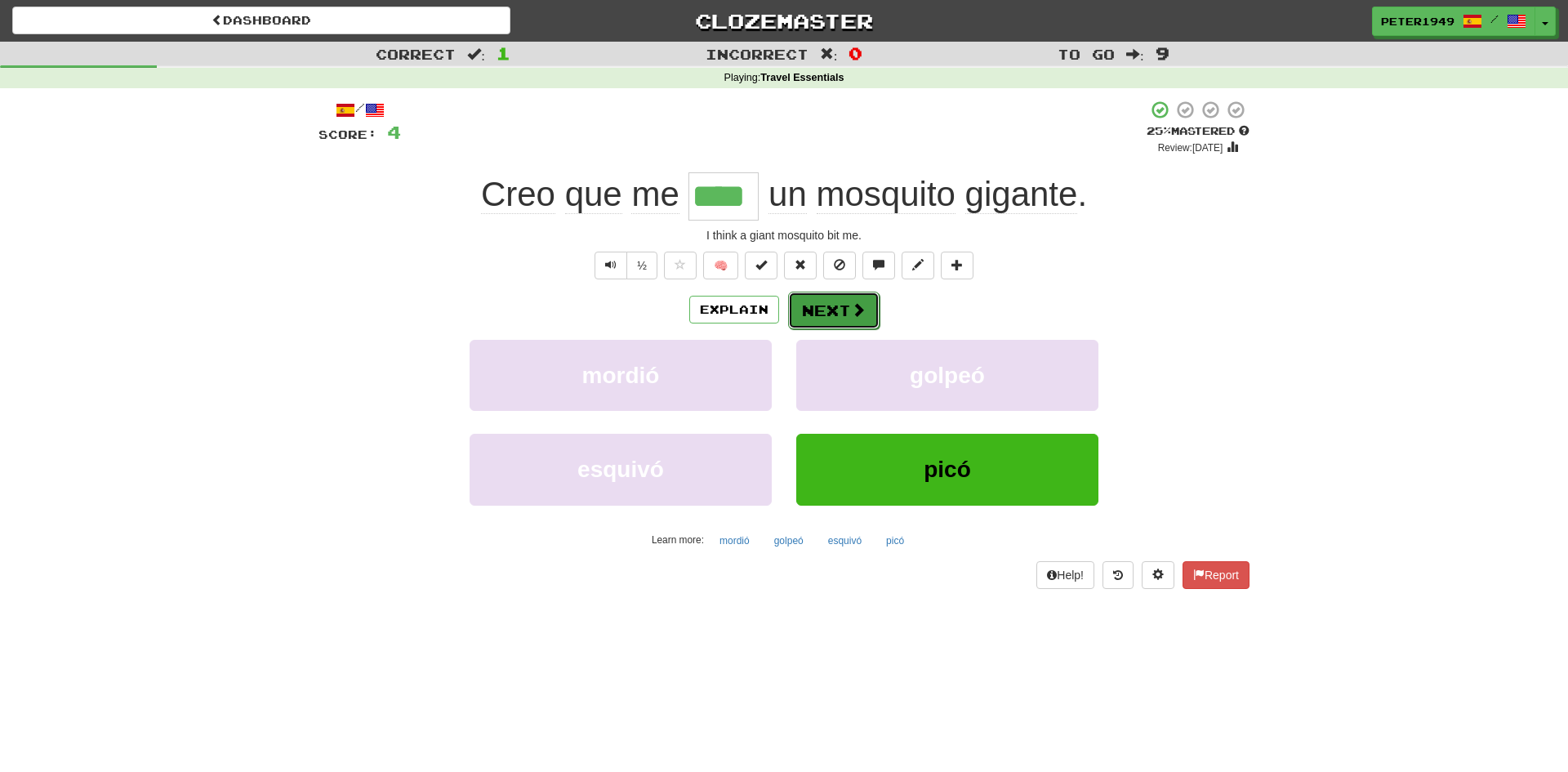
click at [826, 315] on button "Next" at bounding box center [834, 310] width 92 height 37
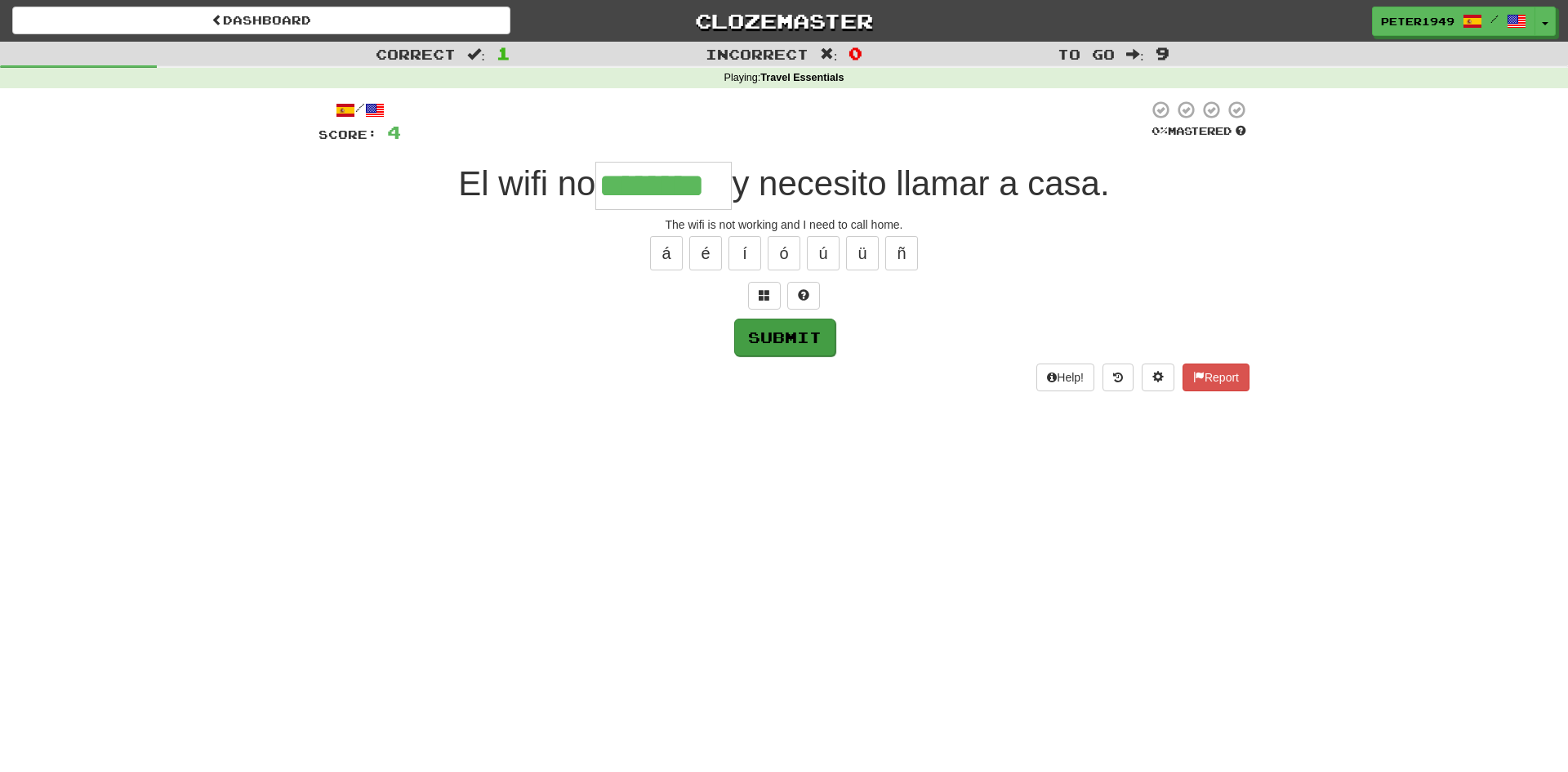
type input "********"
click at [797, 334] on button "Submit" at bounding box center [784, 337] width 101 height 37
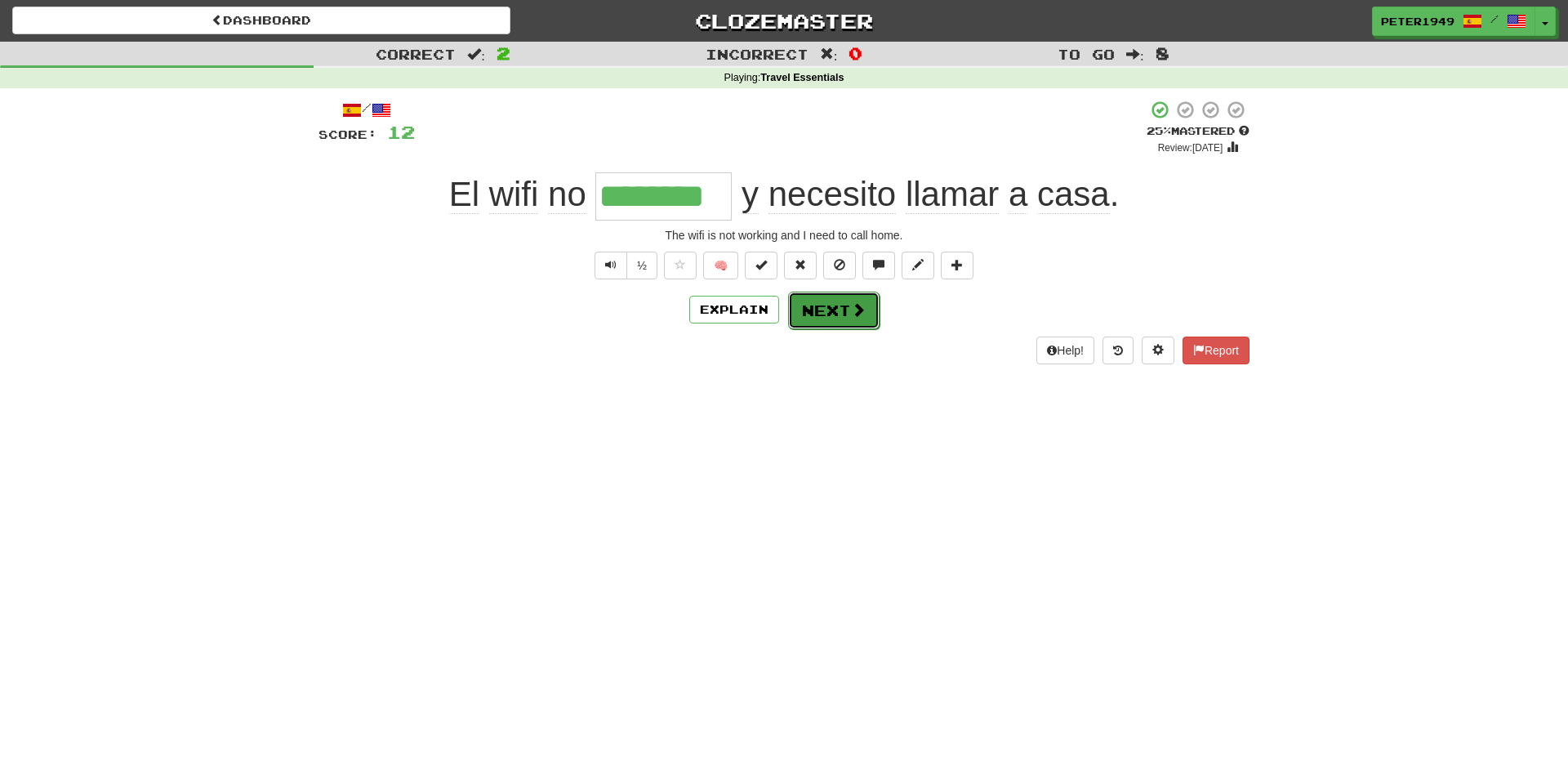
click at [851, 310] on span at bounding box center [858, 309] width 14 height 14
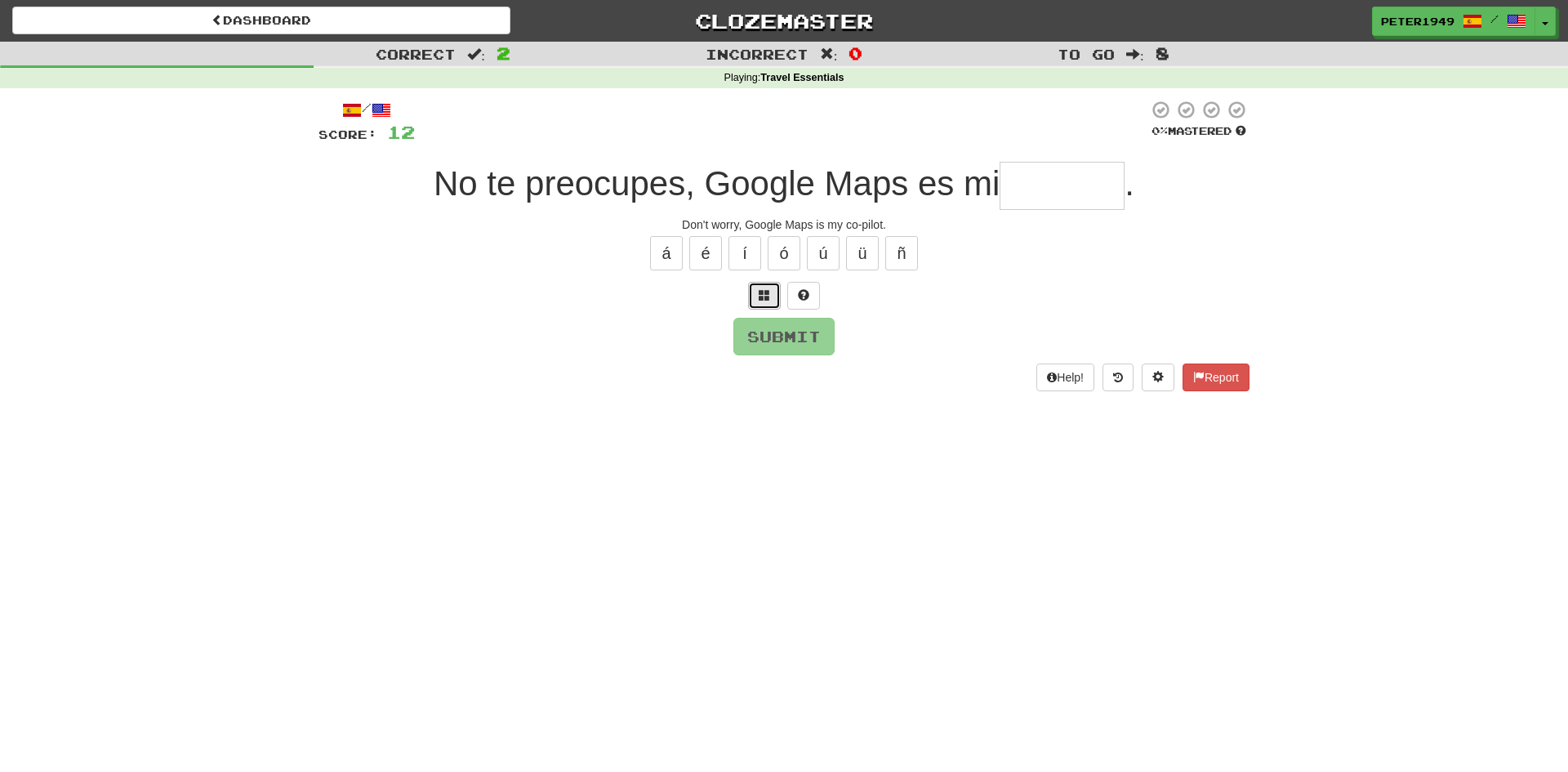
click at [762, 297] on span at bounding box center [764, 295] width 11 height 11
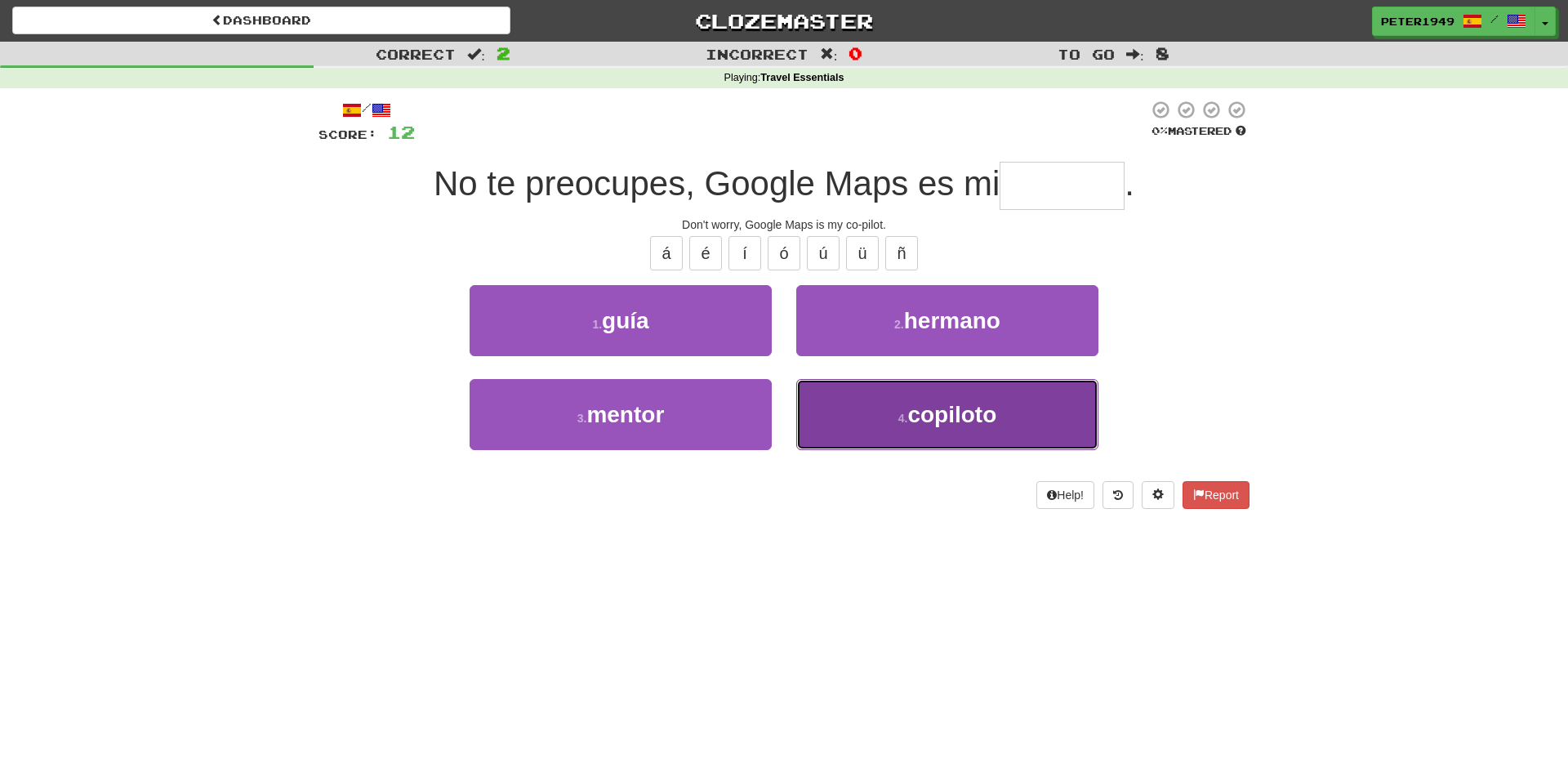
click at [891, 426] on button "4 . copiloto" at bounding box center [947, 414] width 302 height 71
type input "********"
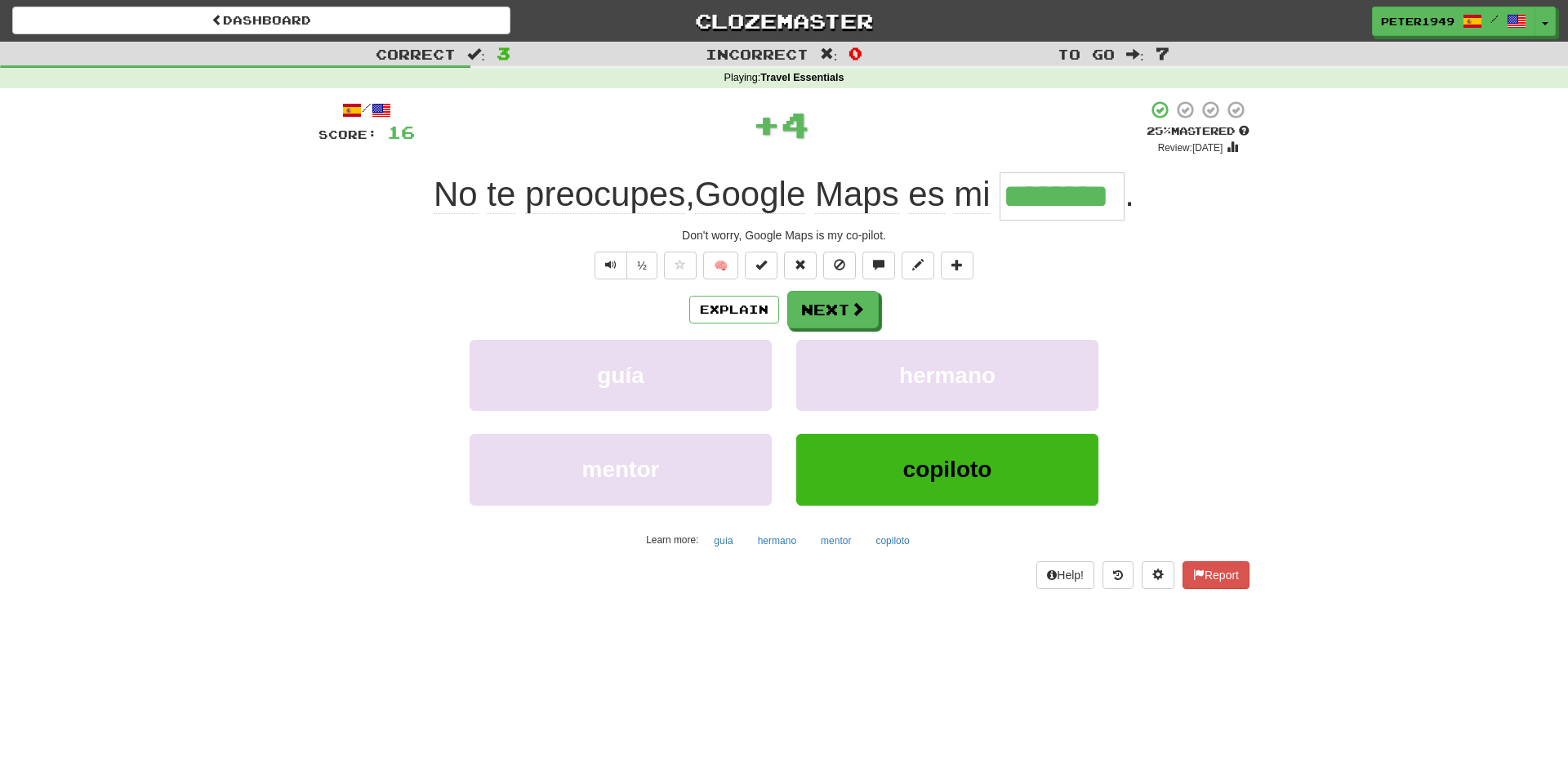
click at [574, 312] on div "Explain Next" at bounding box center [784, 309] width 931 height 37
click at [836, 301] on button "Next" at bounding box center [834, 310] width 92 height 37
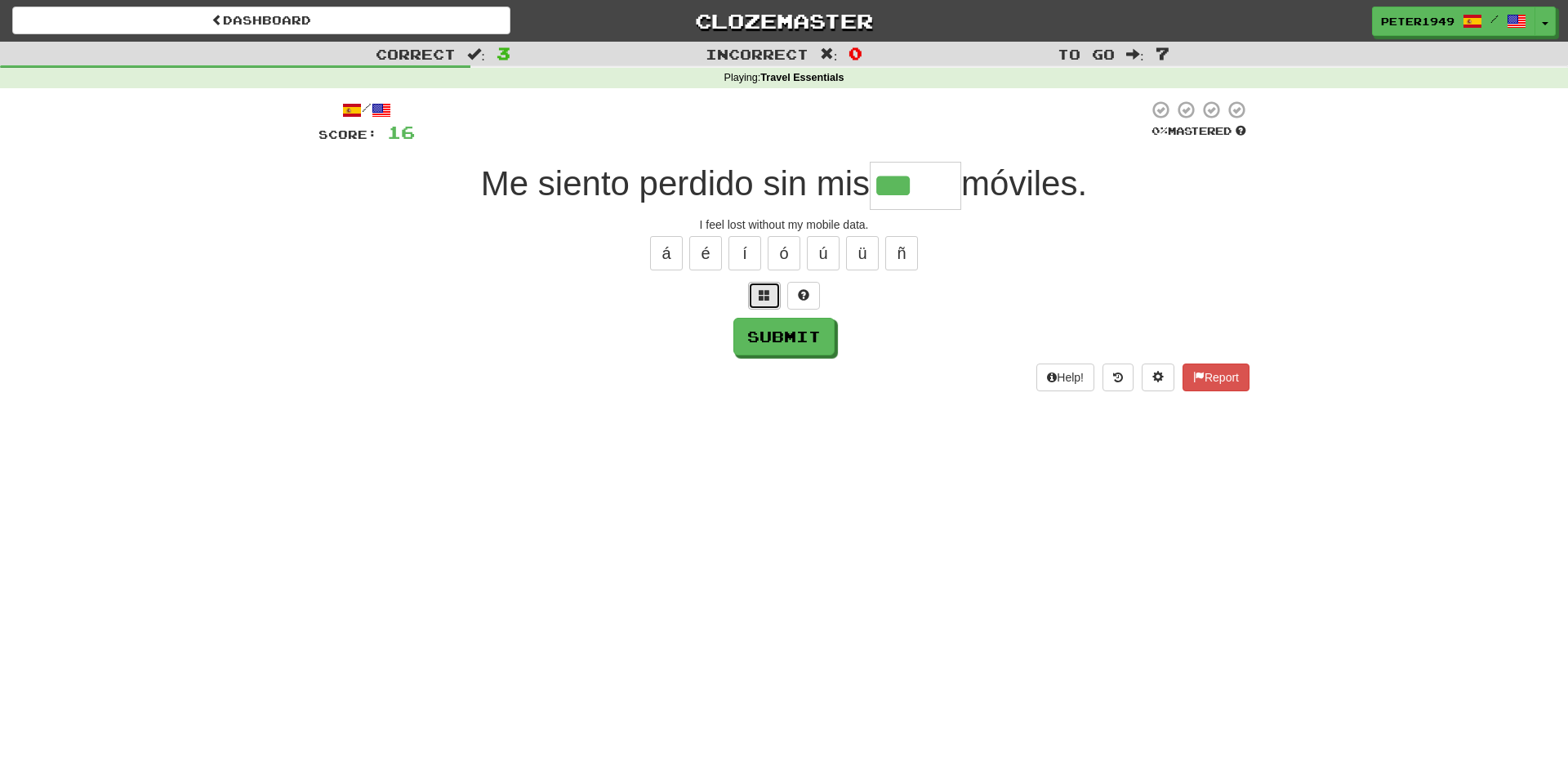
click at [764, 304] on button at bounding box center [764, 296] width 33 height 28
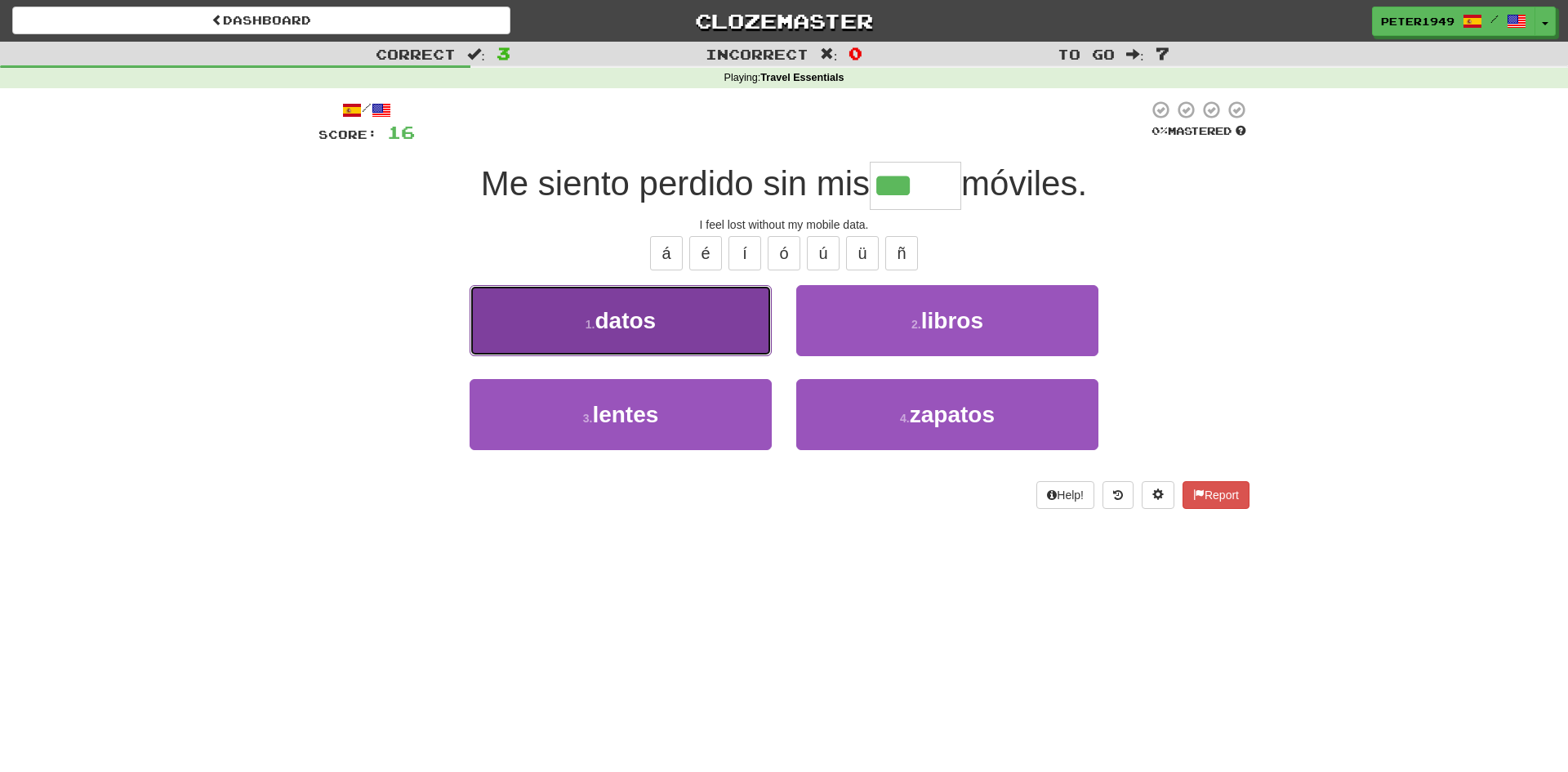
click at [719, 291] on button "1 . datos" at bounding box center [621, 320] width 302 height 71
type input "*****"
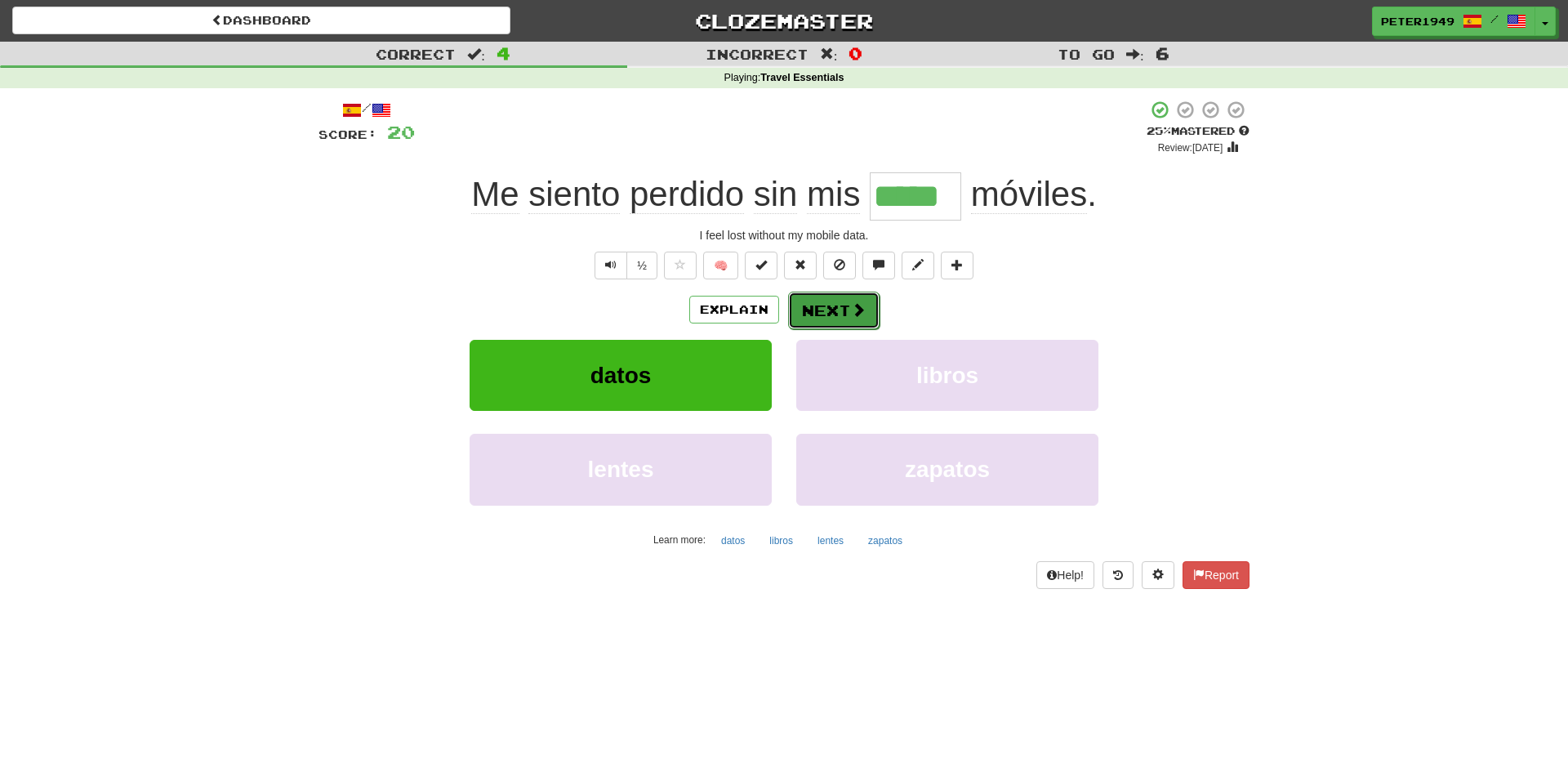
click at [823, 314] on button "Next" at bounding box center [834, 310] width 92 height 37
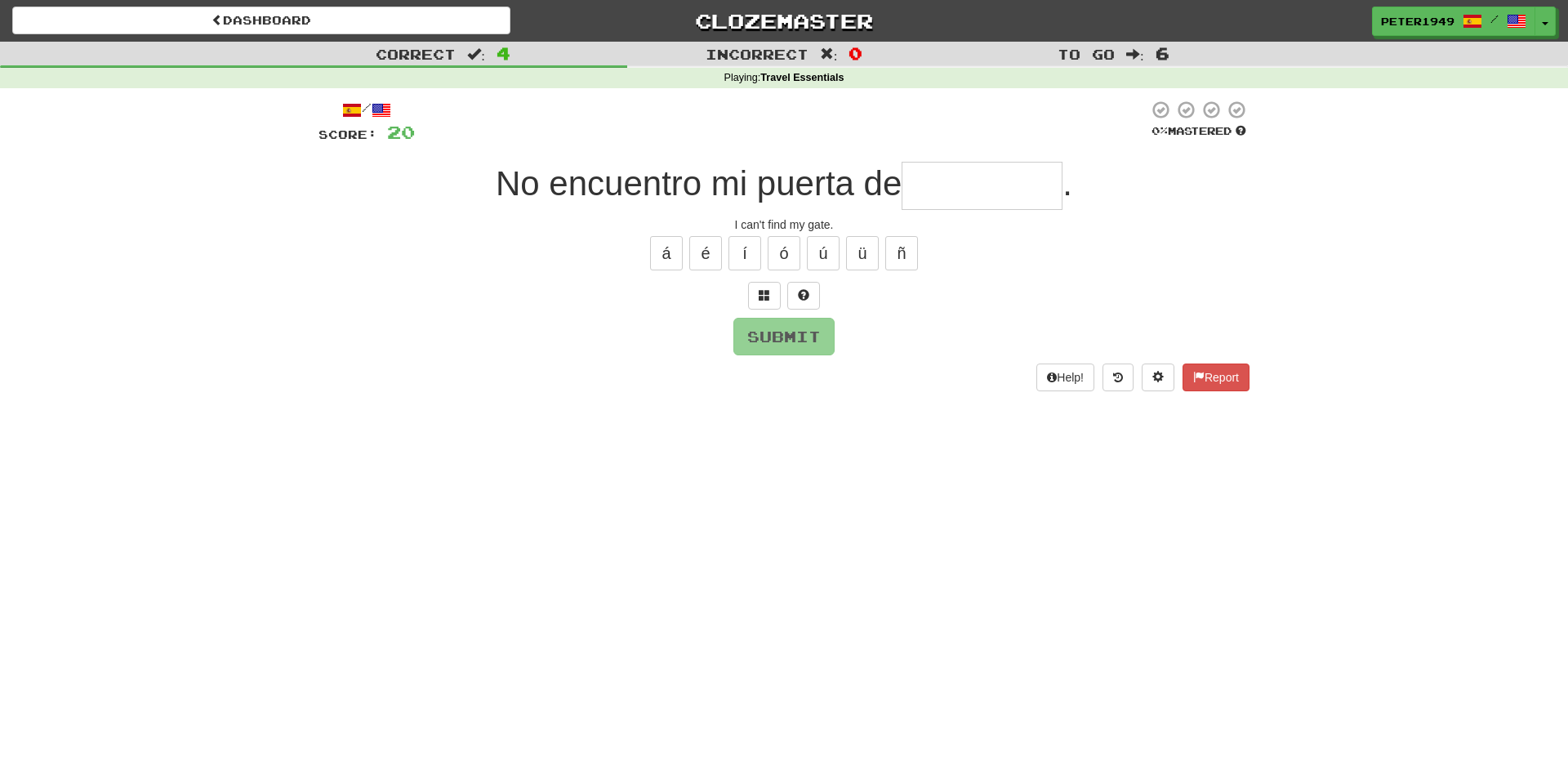
type input "*"
click at [762, 289] on span at bounding box center [764, 295] width 11 height 11
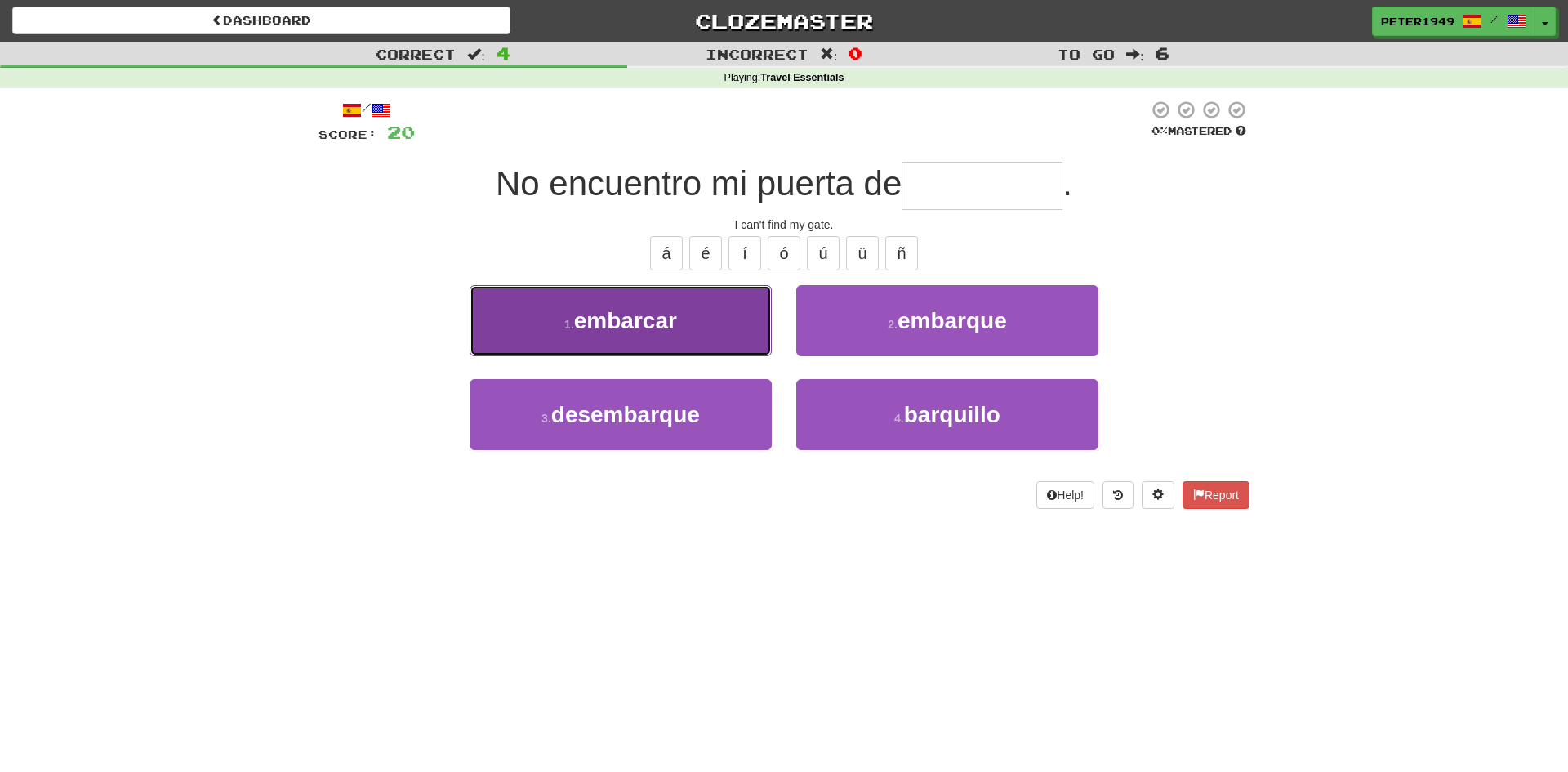
click at [664, 317] on span "embarcar" at bounding box center [626, 320] width 103 height 25
type input "********"
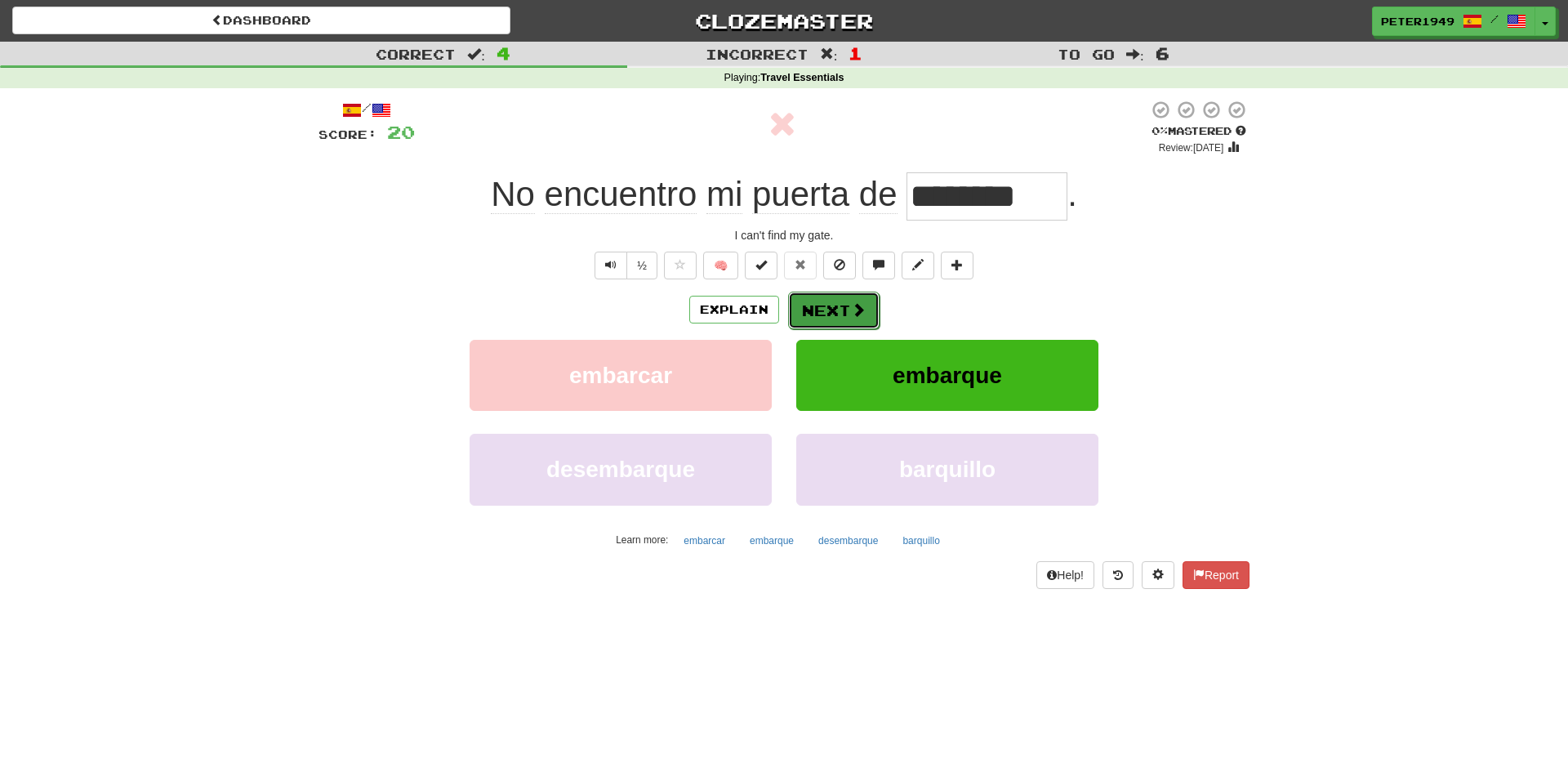
click at [844, 305] on button "Next" at bounding box center [834, 310] width 92 height 37
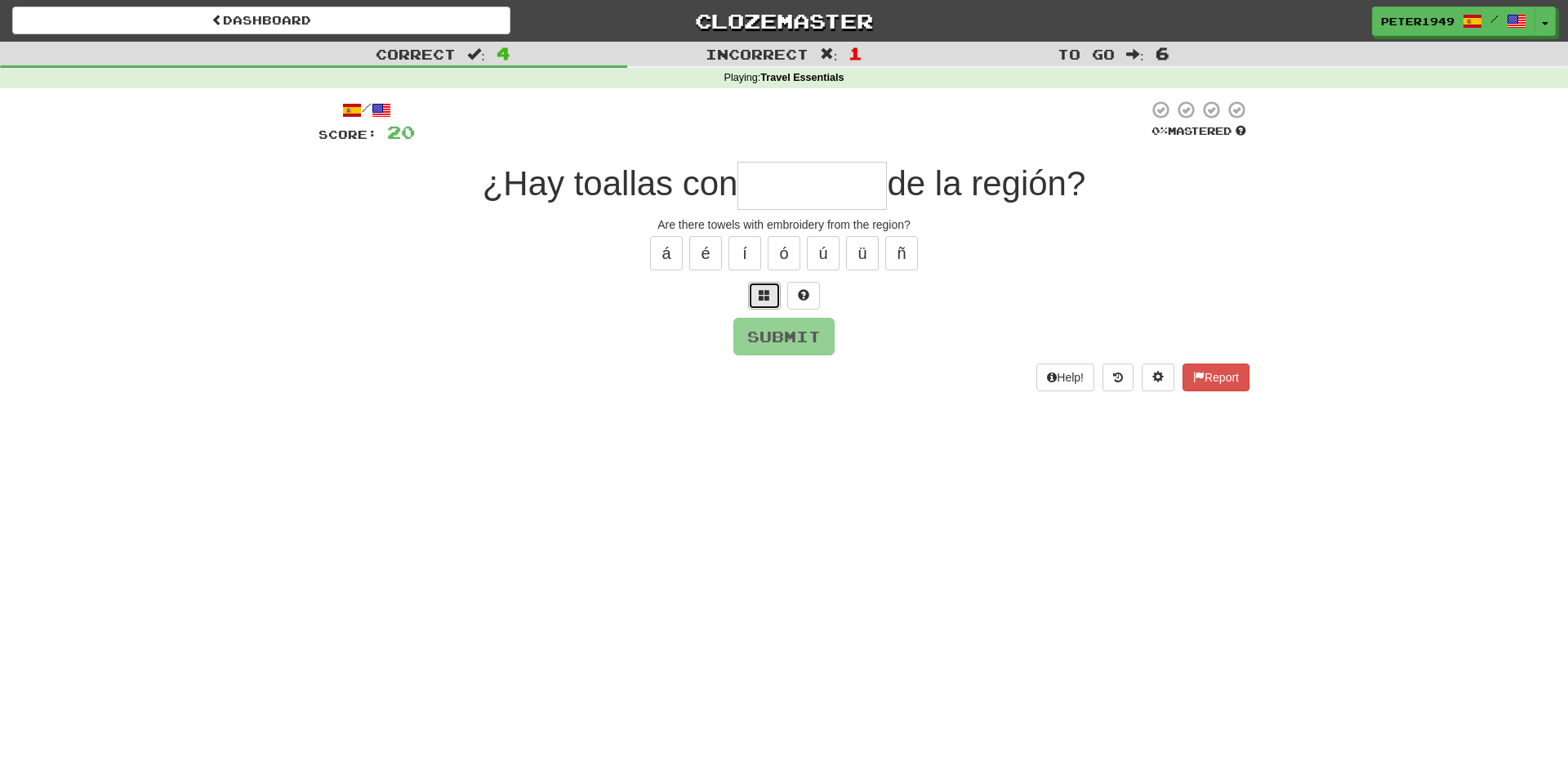
click at [772, 288] on button at bounding box center [764, 296] width 33 height 28
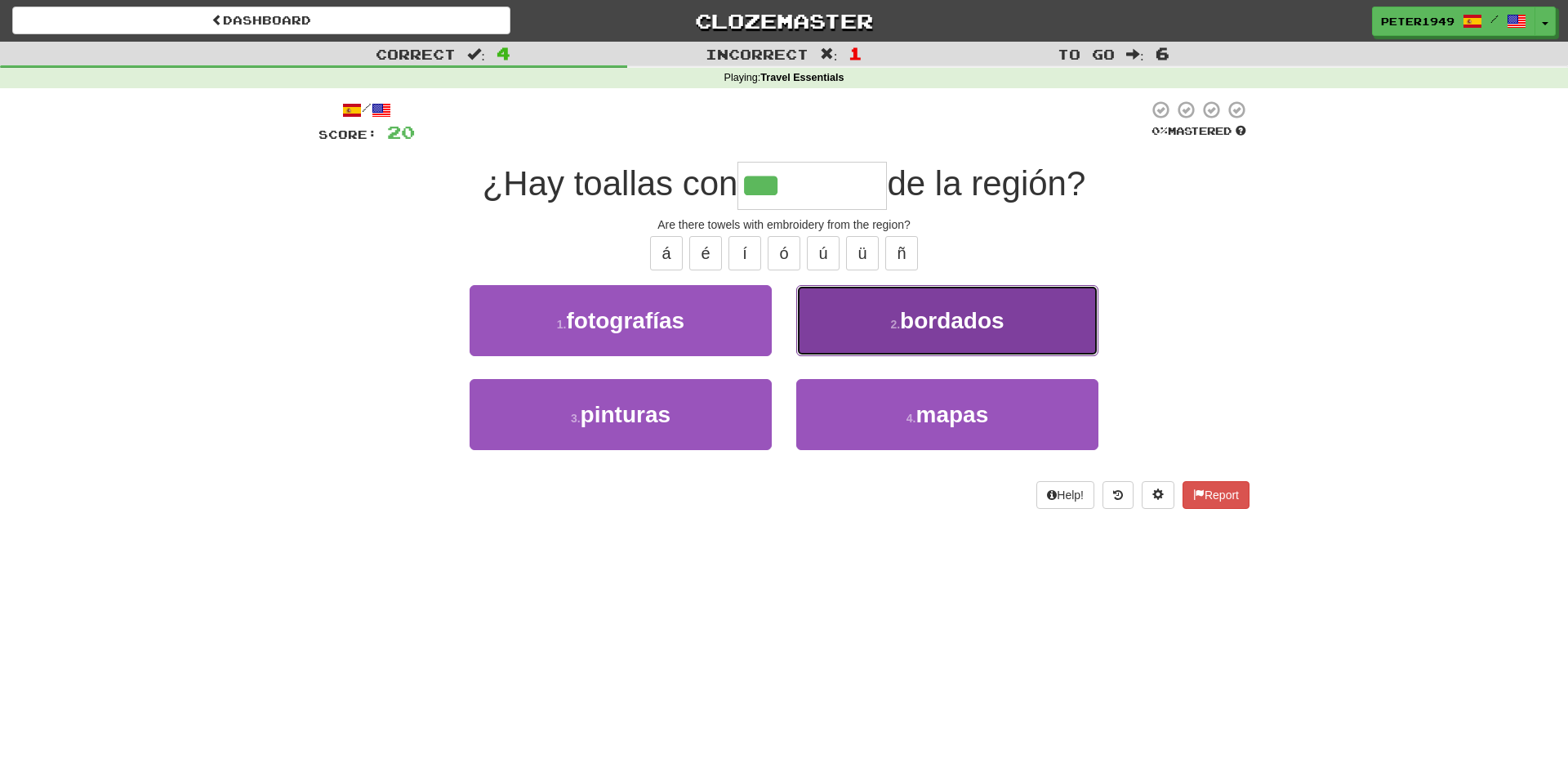
click at [1018, 340] on button "2 . bordados" at bounding box center [947, 320] width 302 height 71
type input "********"
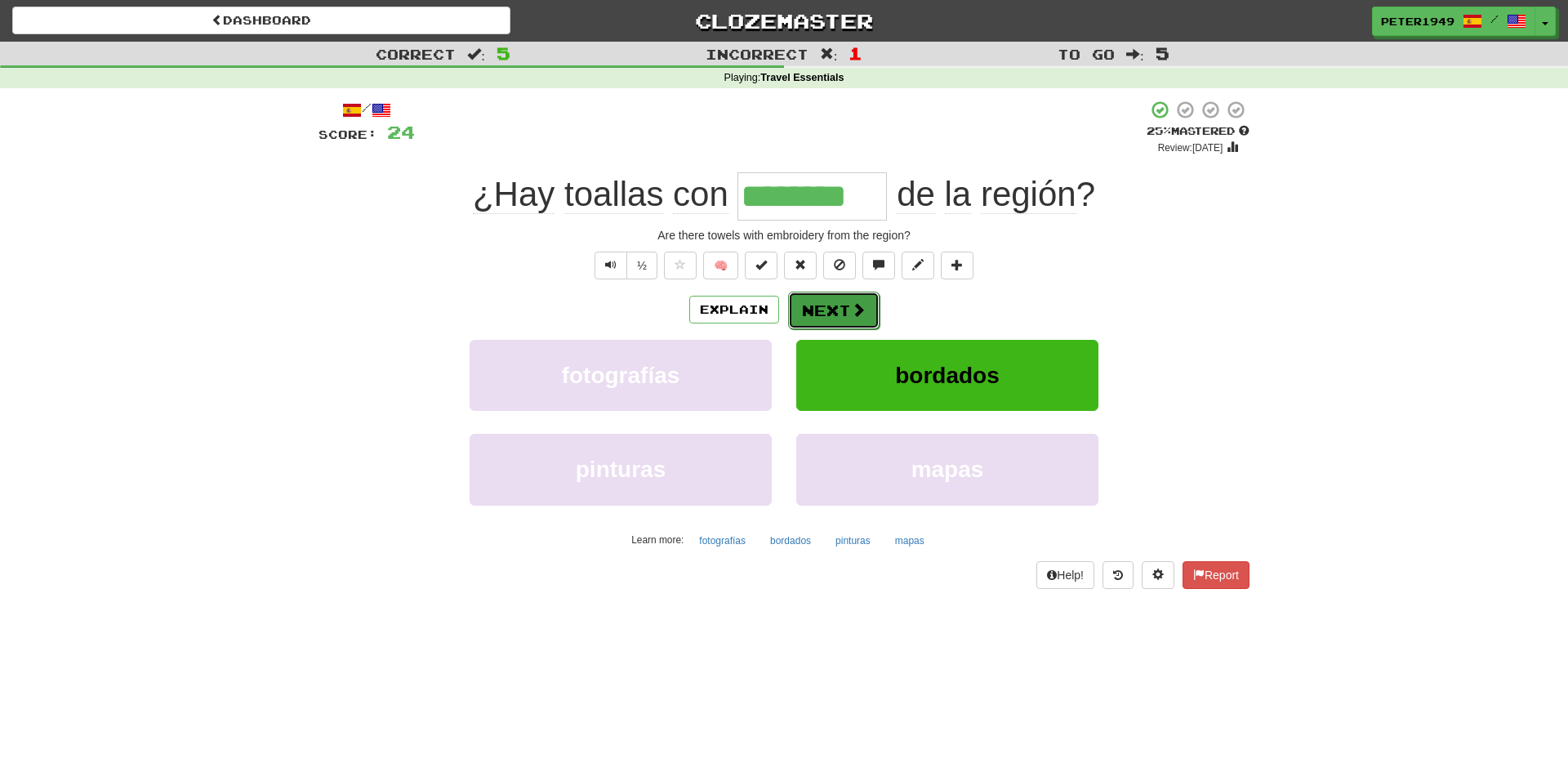
click at [815, 314] on button "Next" at bounding box center [834, 310] width 92 height 37
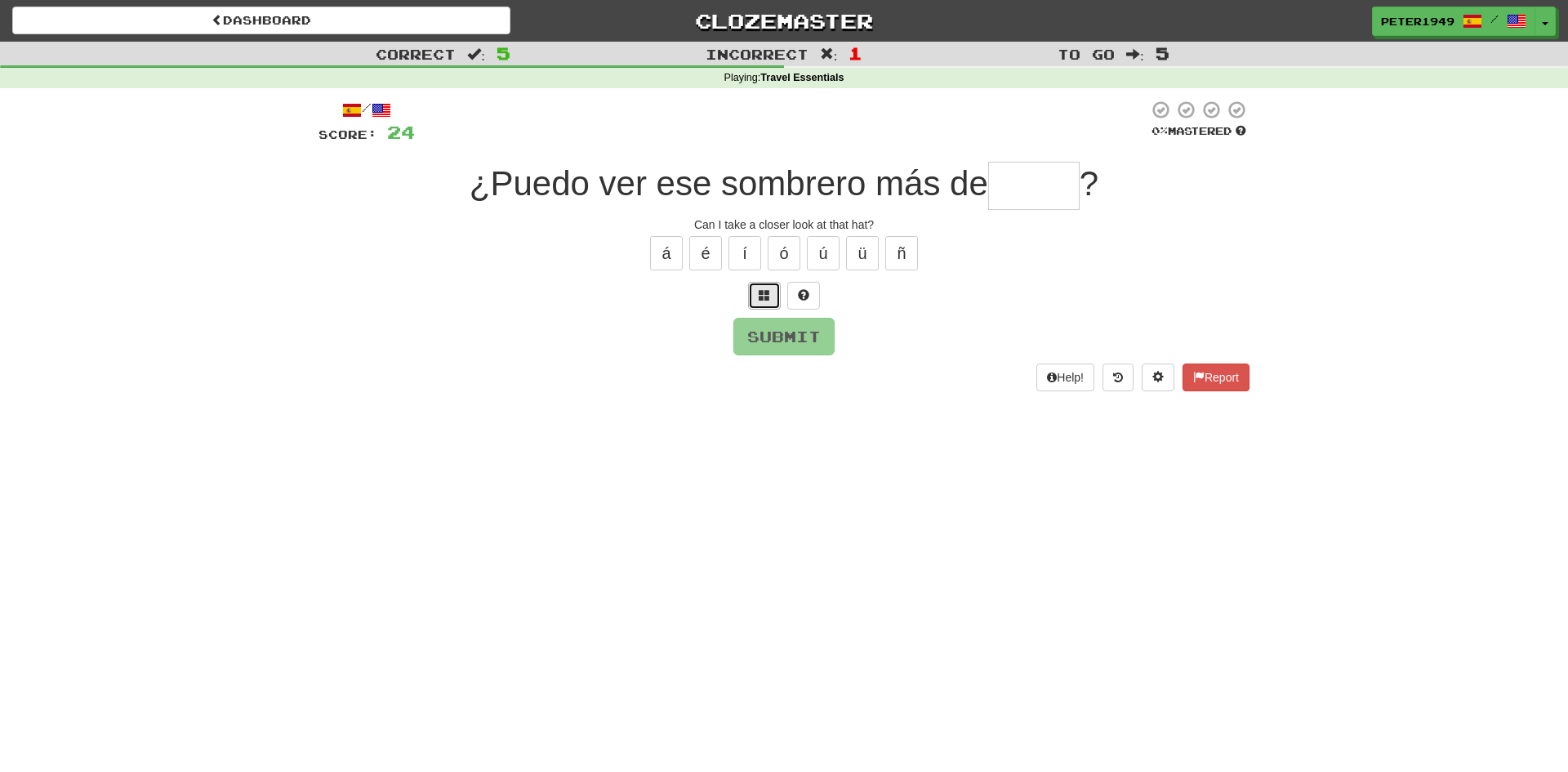
click at [762, 298] on span at bounding box center [764, 295] width 11 height 11
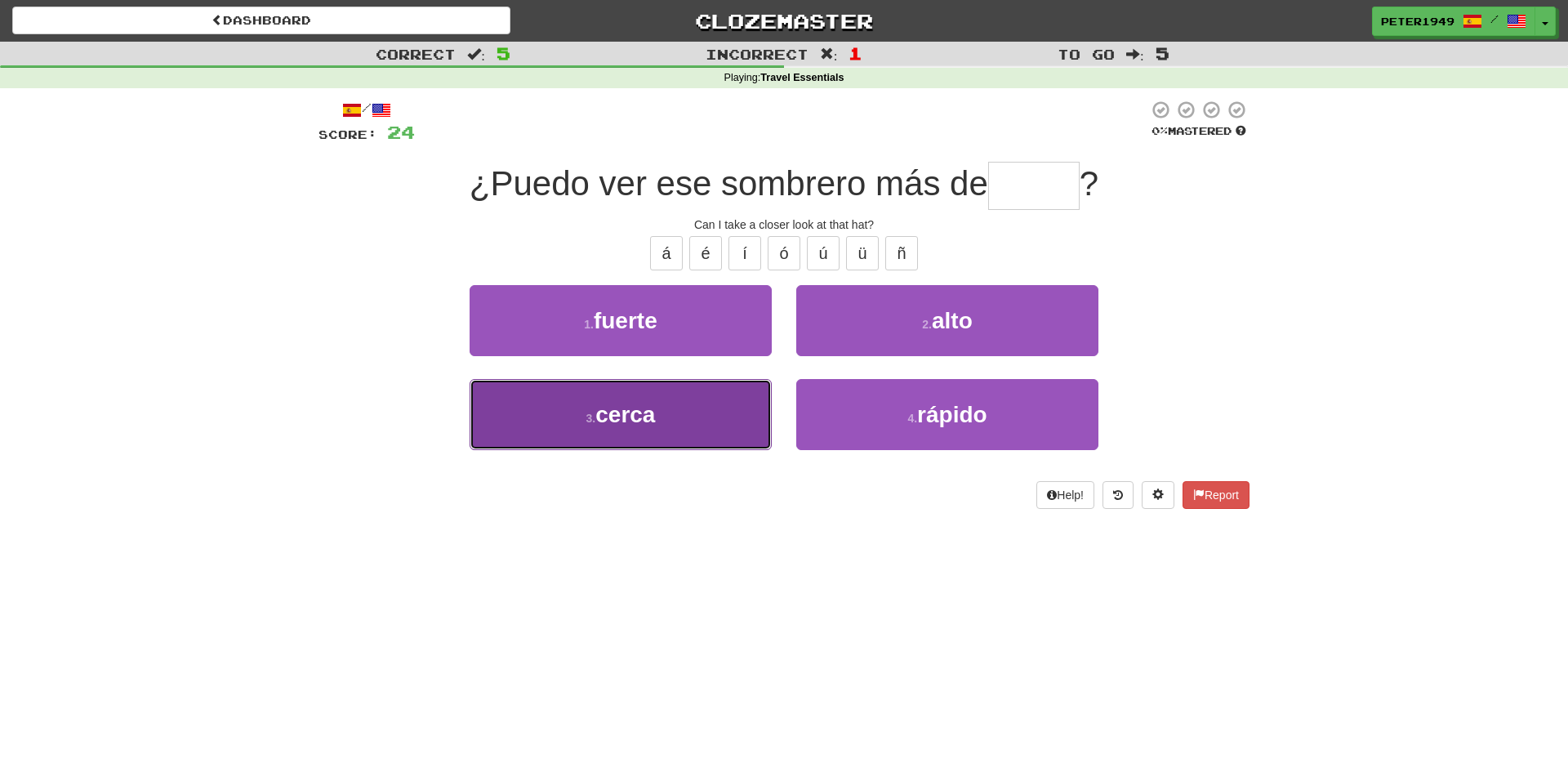
click at [651, 407] on span "cerca" at bounding box center [625, 414] width 59 height 25
type input "*****"
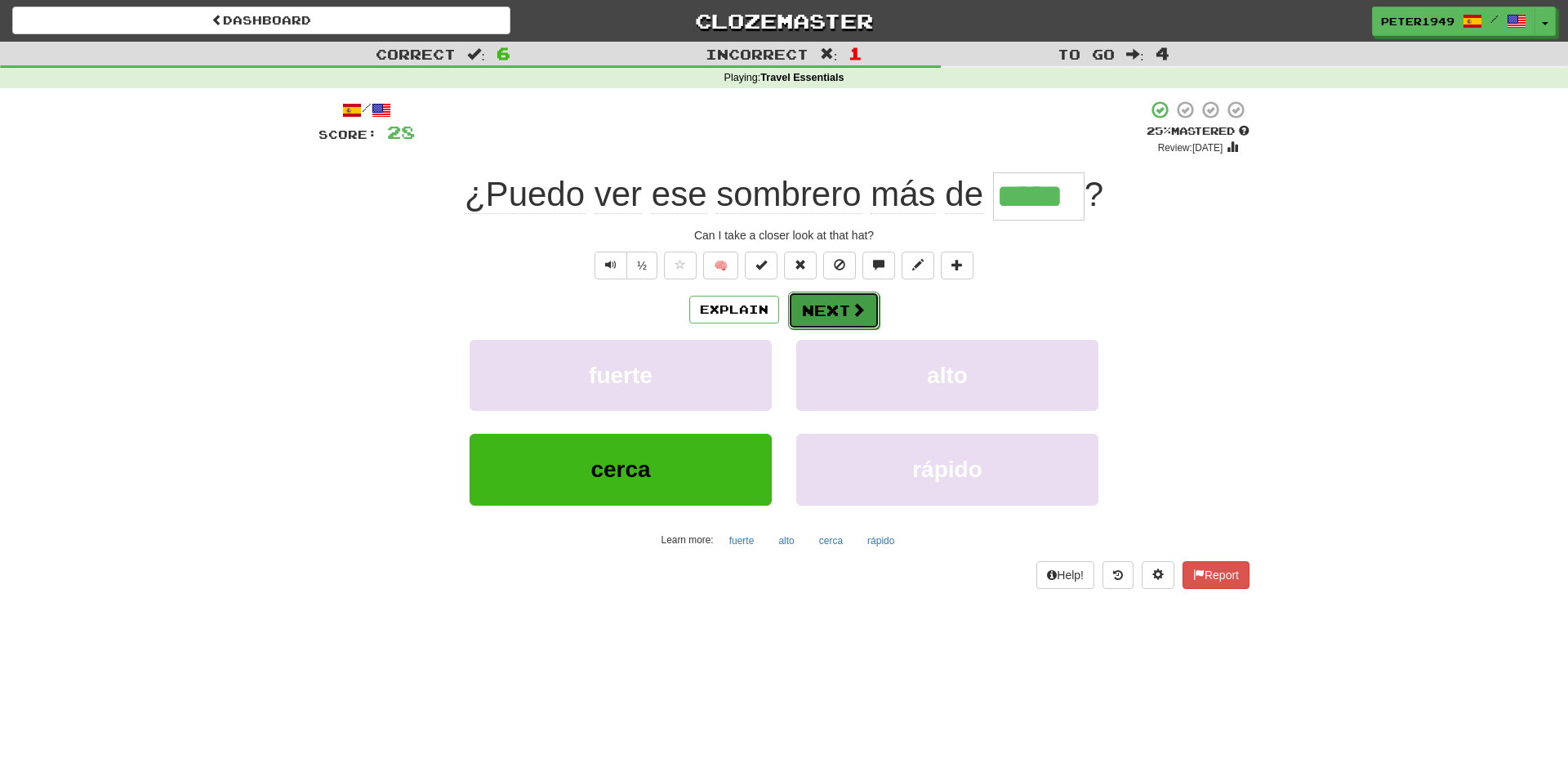
click at [834, 314] on button "Next" at bounding box center [834, 310] width 92 height 37
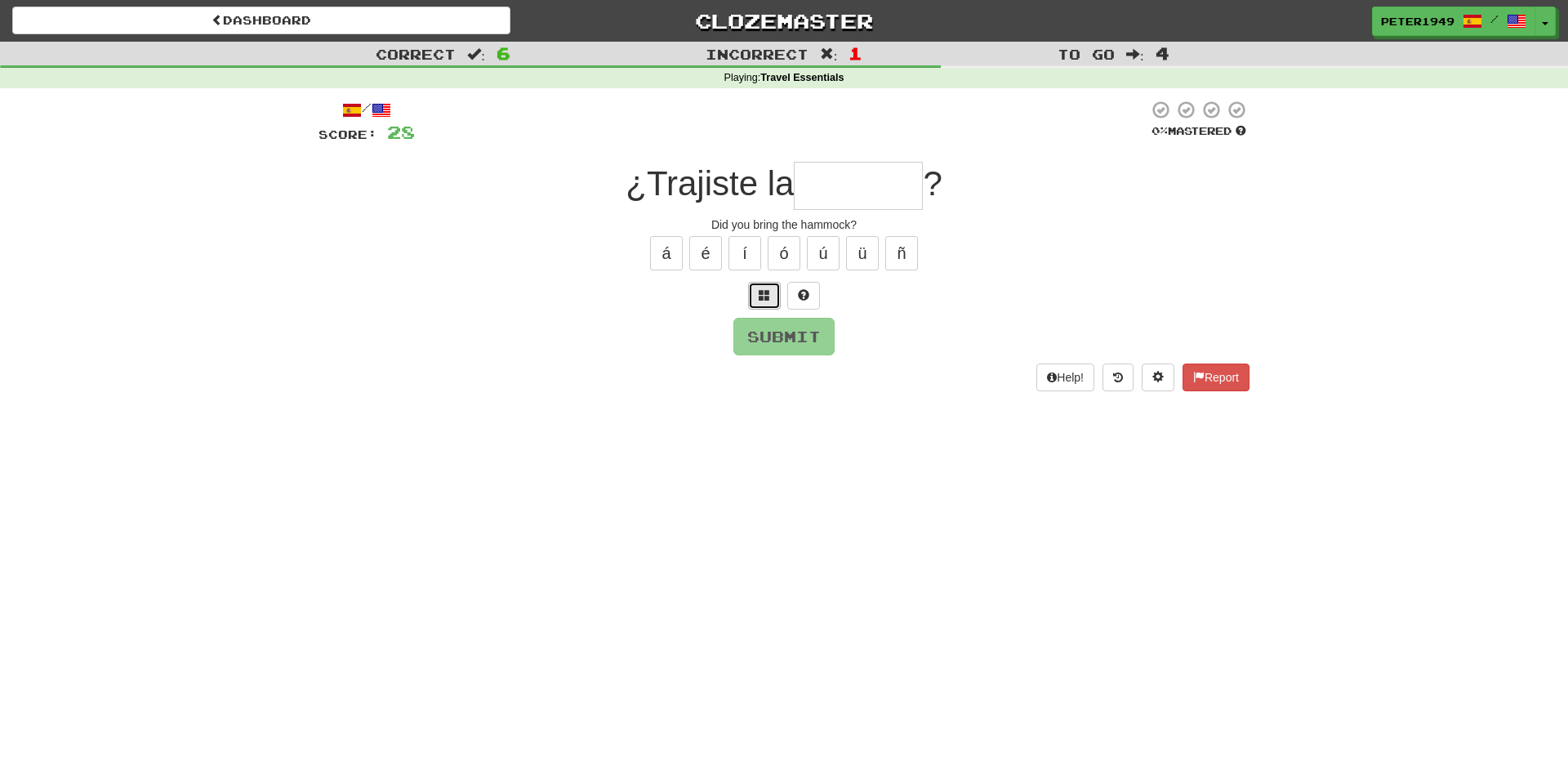
click at [756, 287] on button at bounding box center [764, 296] width 33 height 28
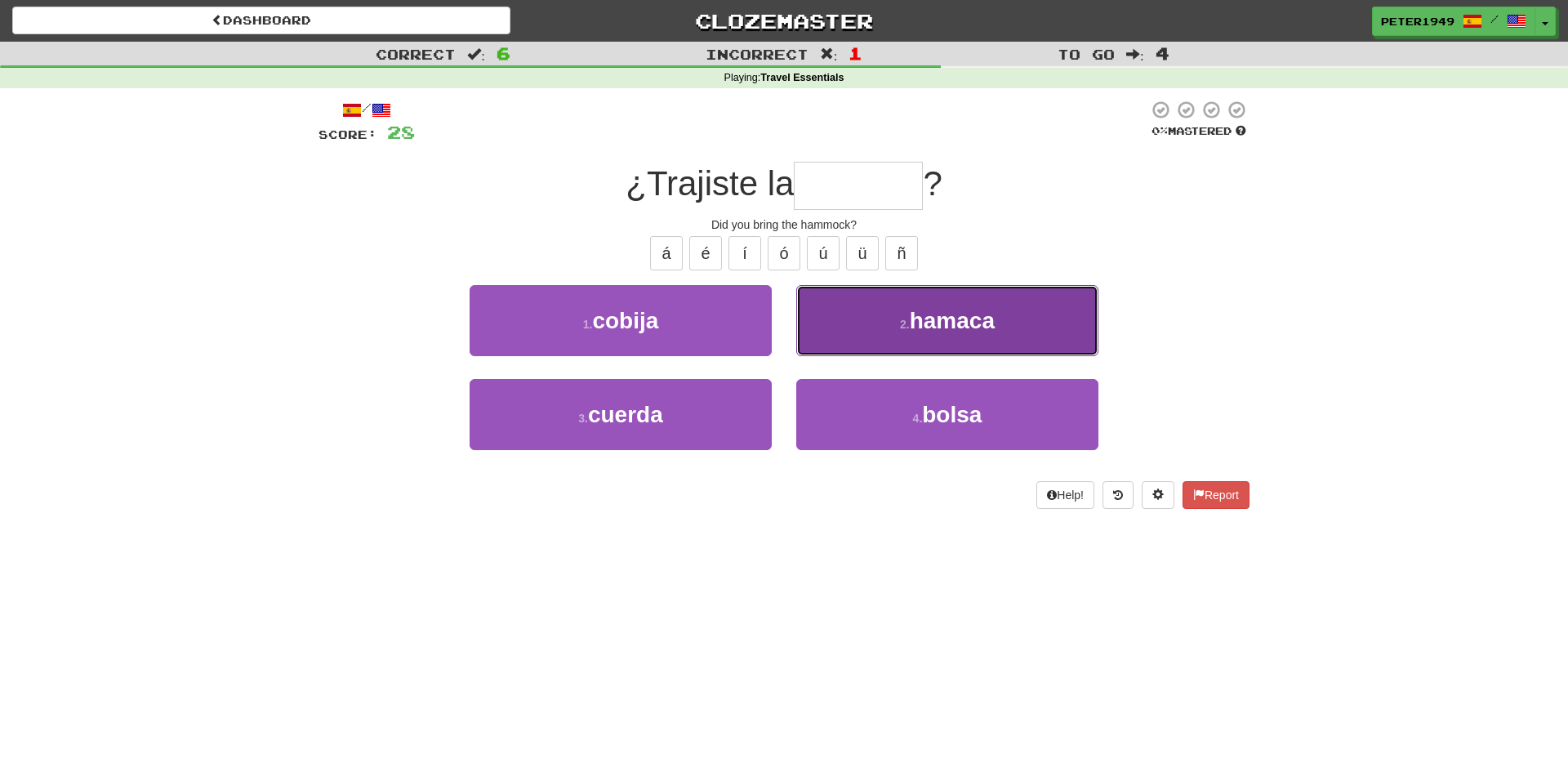
click at [862, 296] on button "2 . hamaca" at bounding box center [947, 320] width 302 height 71
type input "******"
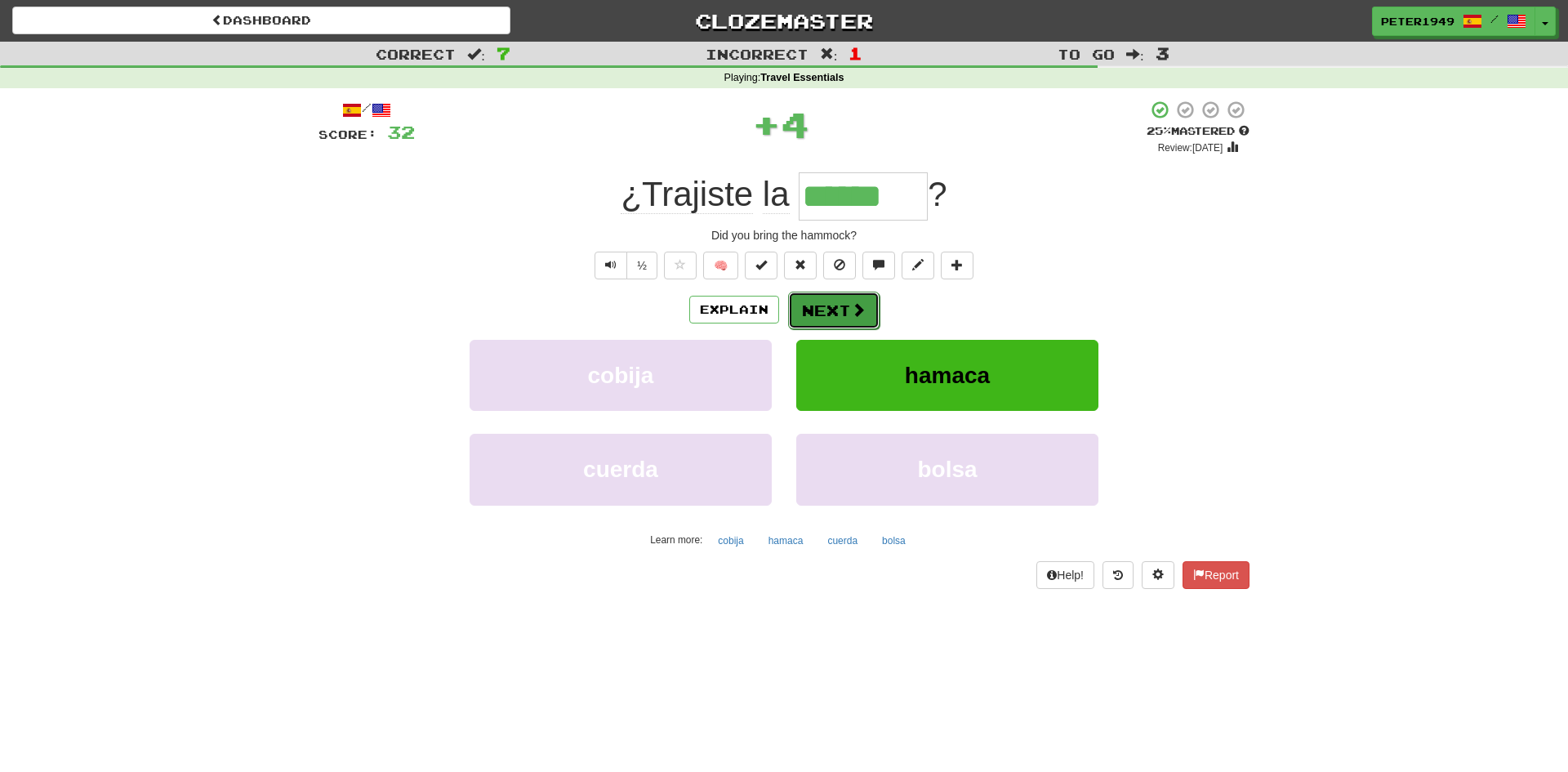
click at [834, 315] on button "Next" at bounding box center [834, 310] width 92 height 37
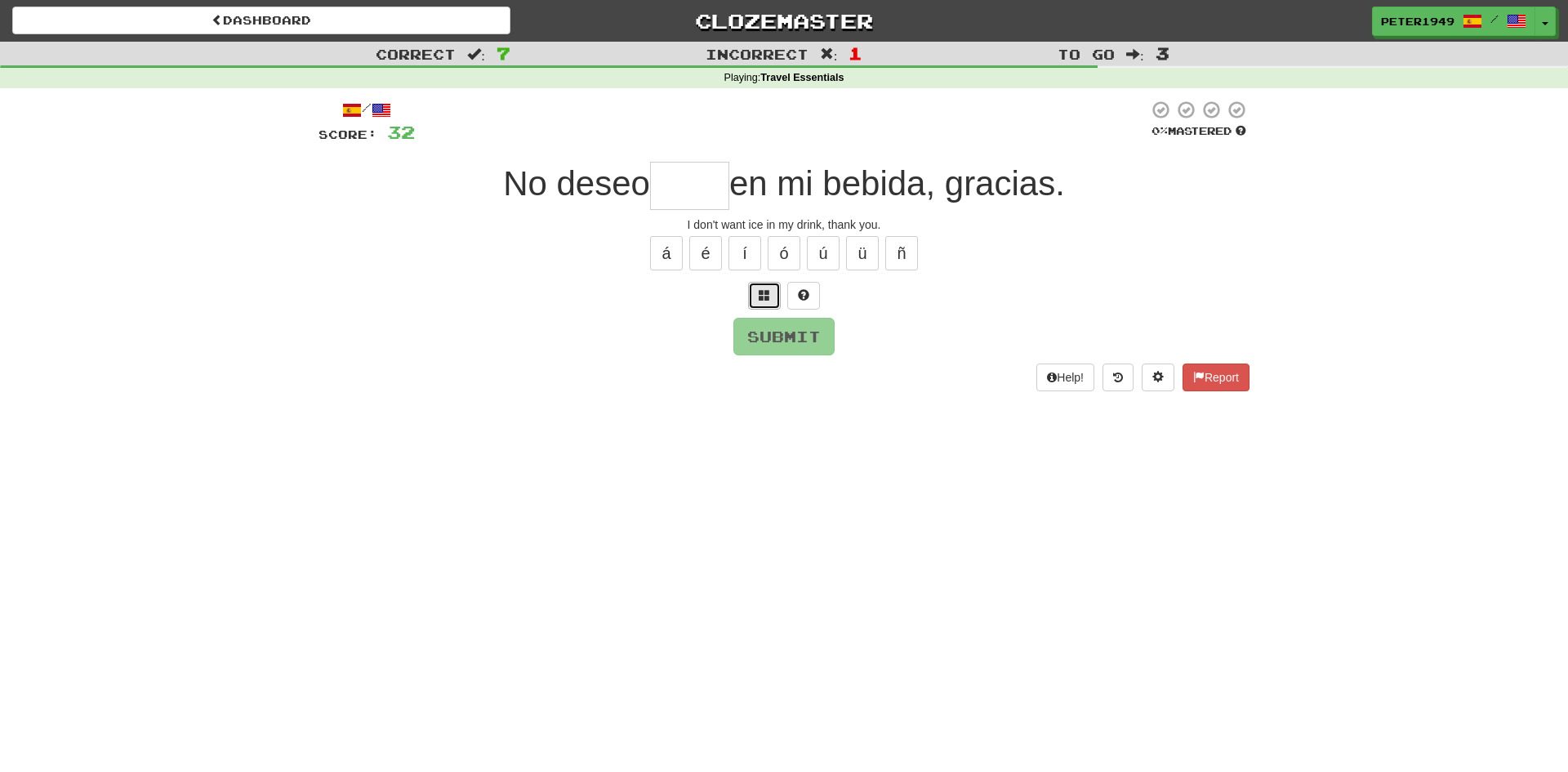
click at [763, 285] on button at bounding box center [764, 296] width 33 height 28
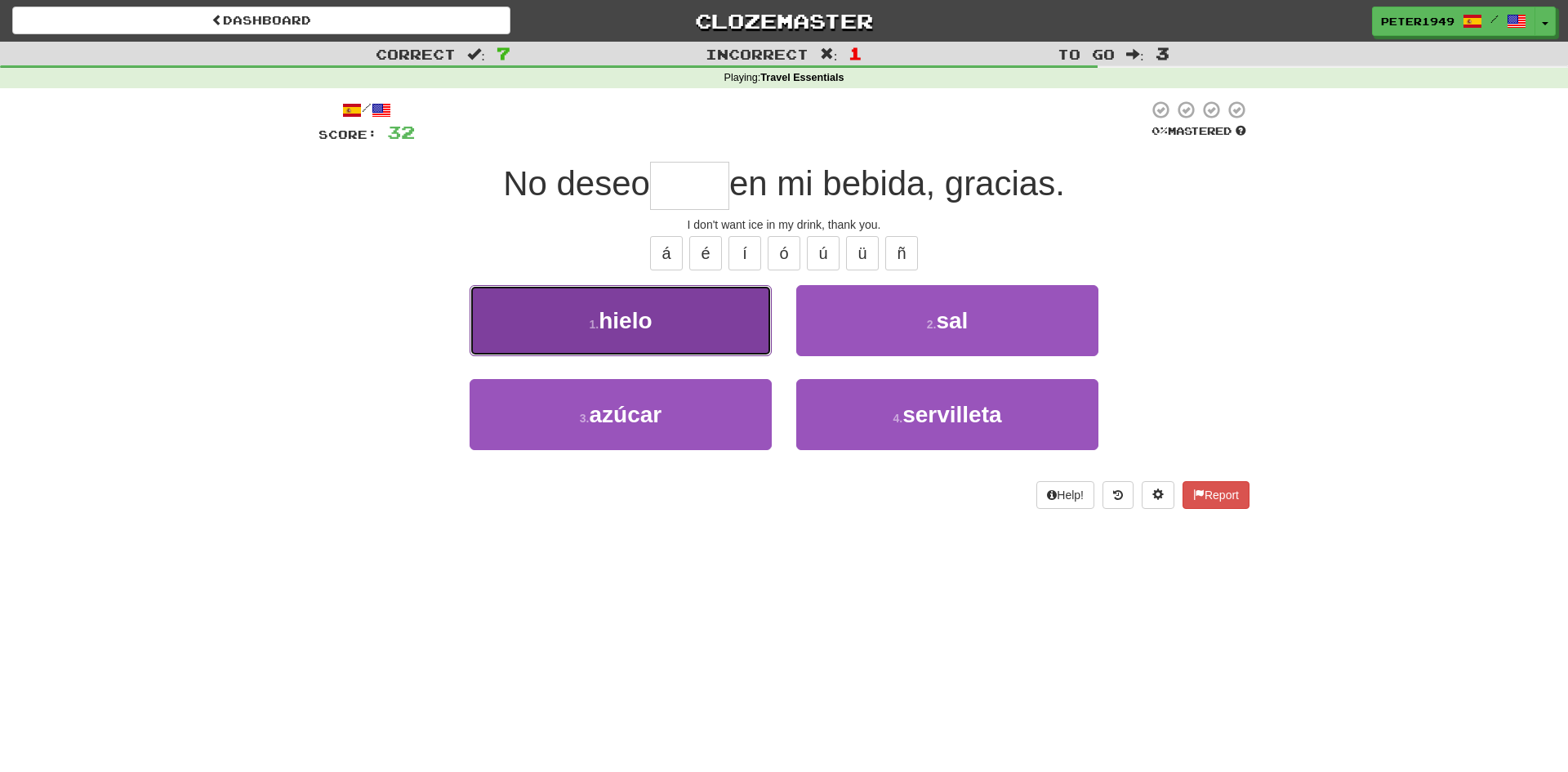
click at [645, 336] on button "1 . hielo" at bounding box center [621, 320] width 302 height 71
type input "*****"
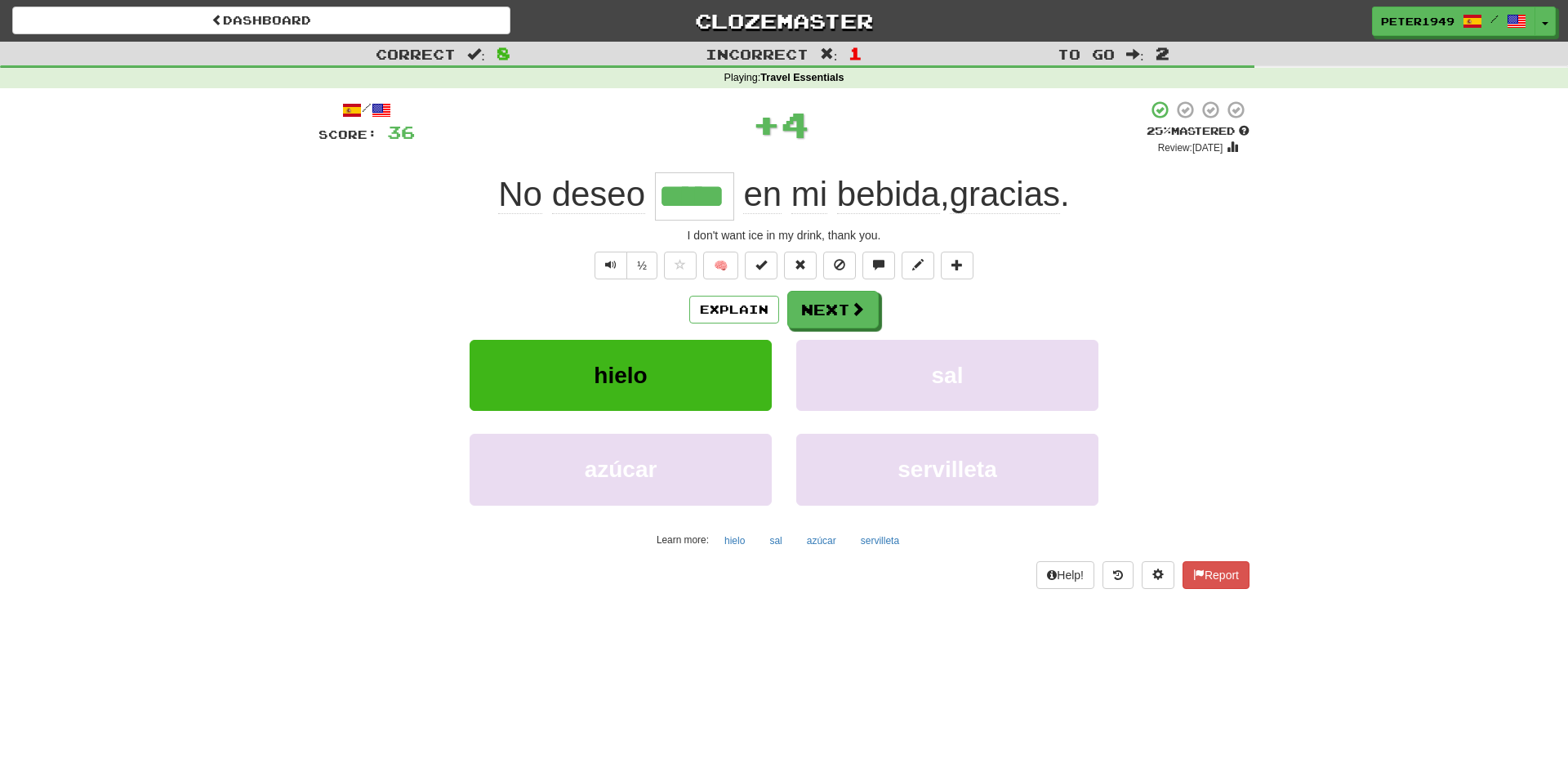
click at [694, 191] on input "*****" at bounding box center [695, 196] width 79 height 48
